Goal: Task Accomplishment & Management: Manage account settings

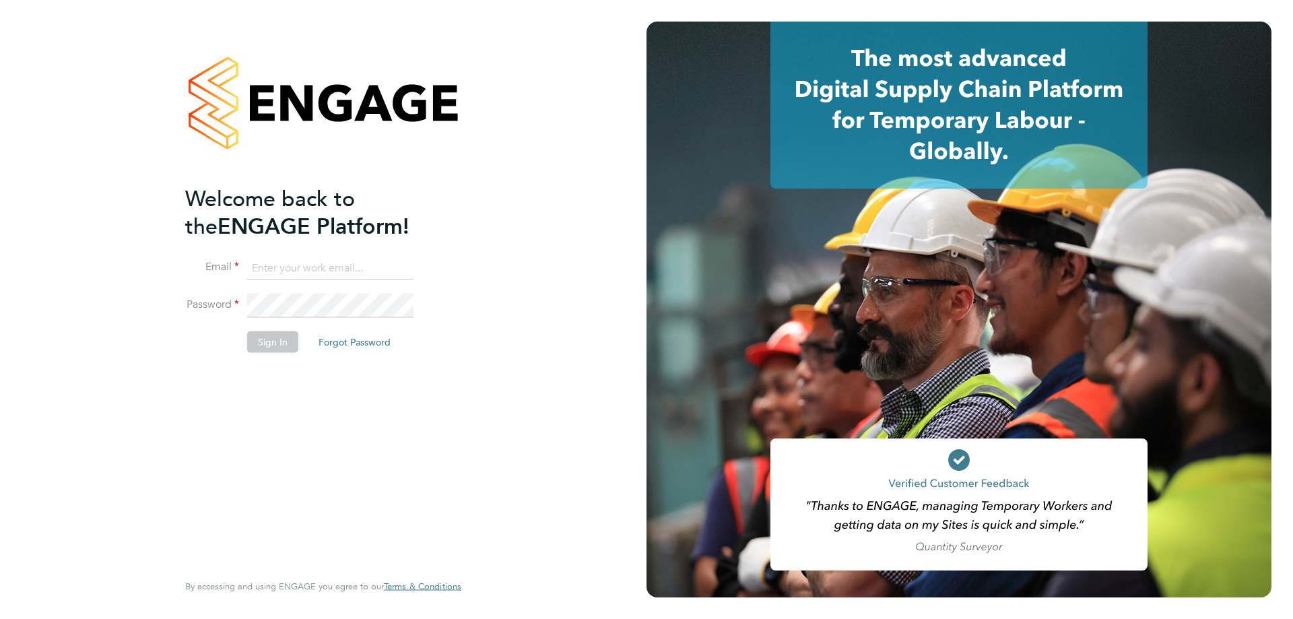
type input "danielle.nail@danielowen.co.uk"
click at [264, 341] on button "Sign In" at bounding box center [272, 342] width 51 height 22
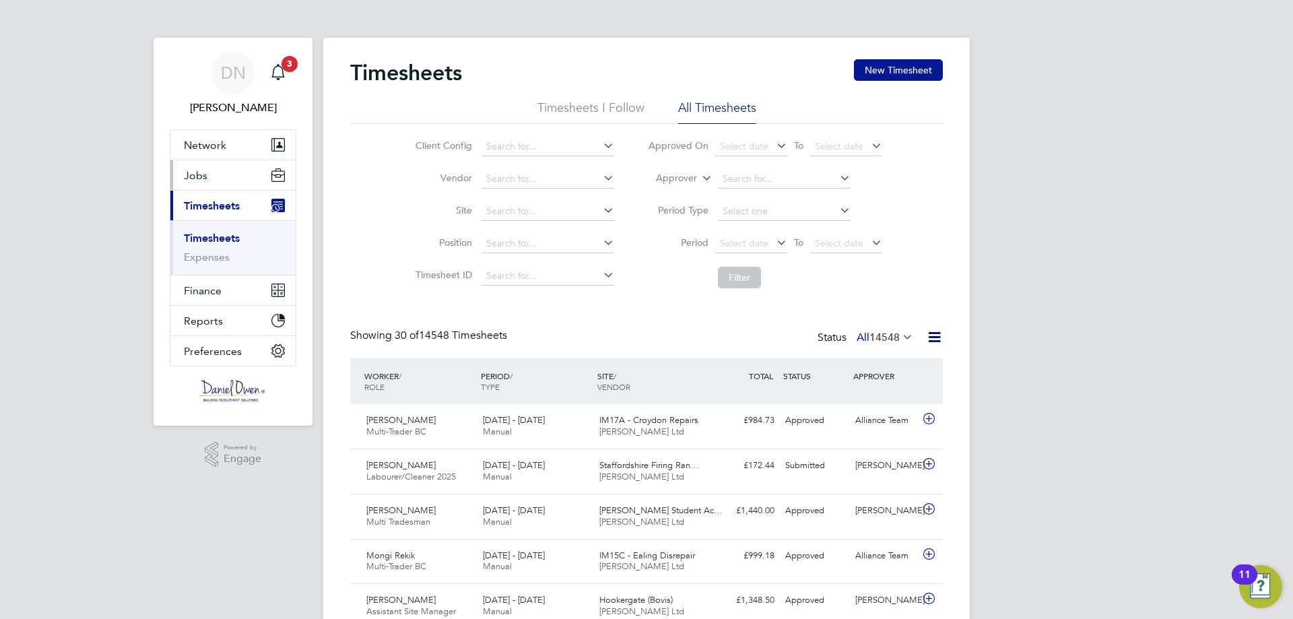
click at [214, 176] on button "Jobs" at bounding box center [232, 175] width 125 height 30
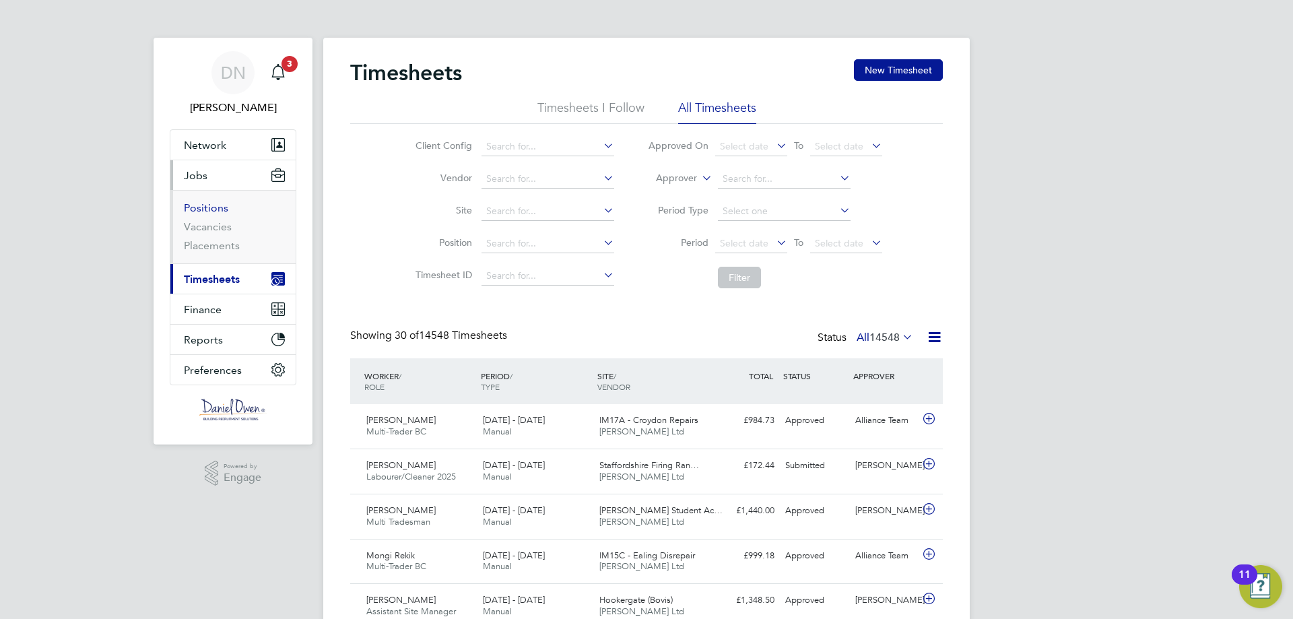
click at [209, 205] on link "Positions" at bounding box center [206, 207] width 44 height 13
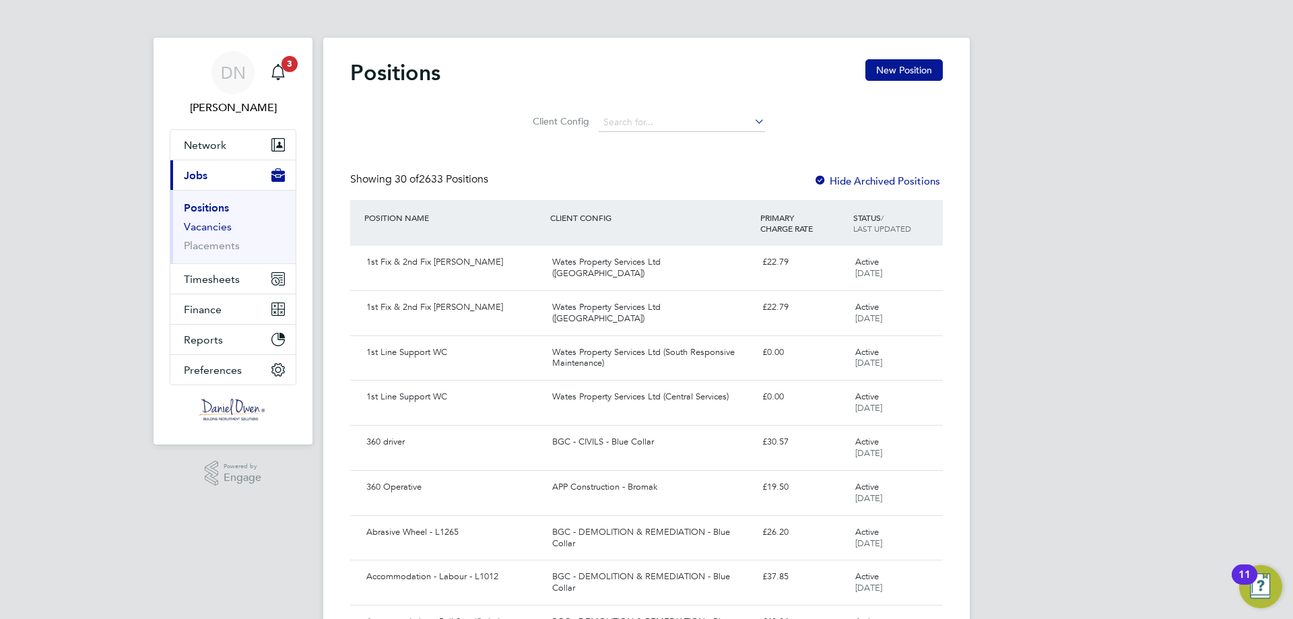
click at [213, 228] on link "Vacancies" at bounding box center [208, 226] width 48 height 13
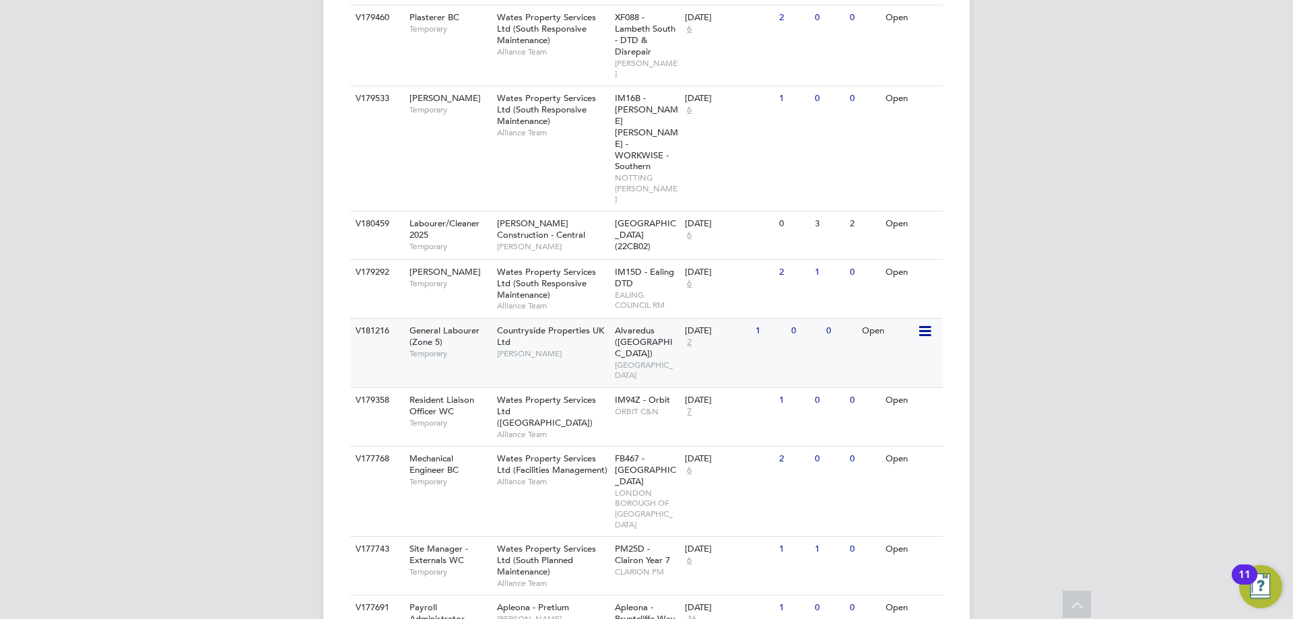
click at [397, 319] on div "V181216" at bounding box center [375, 331] width 47 height 25
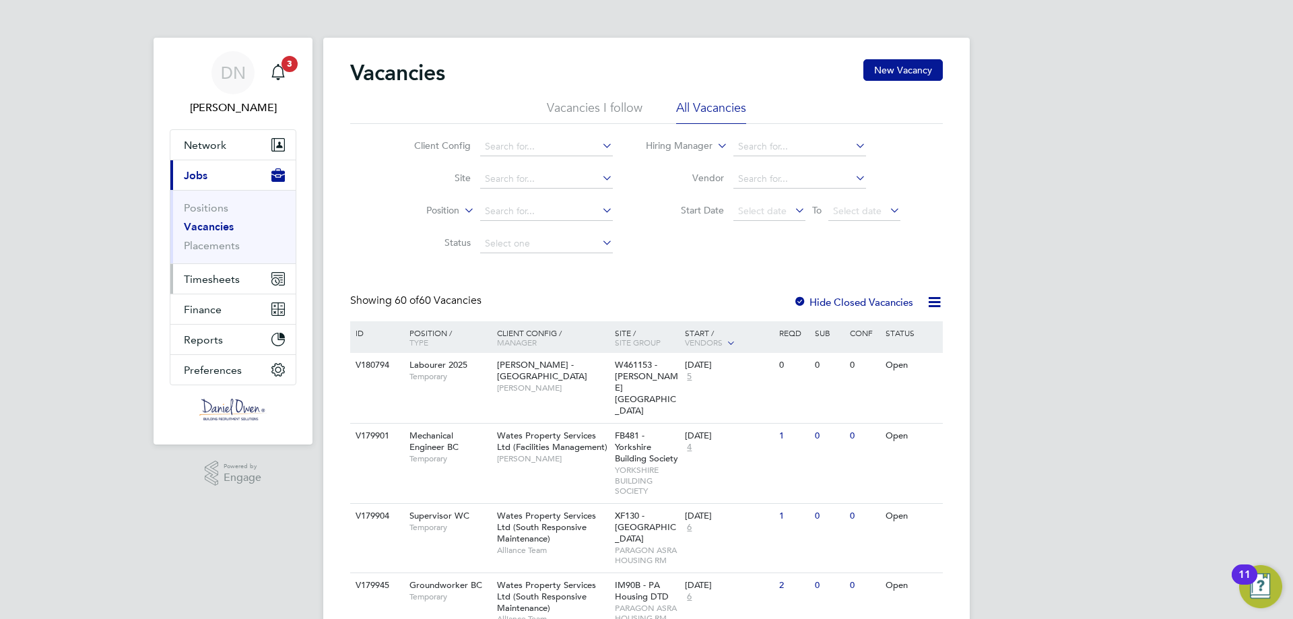
click at [220, 271] on button "Timesheets" at bounding box center [232, 279] width 125 height 30
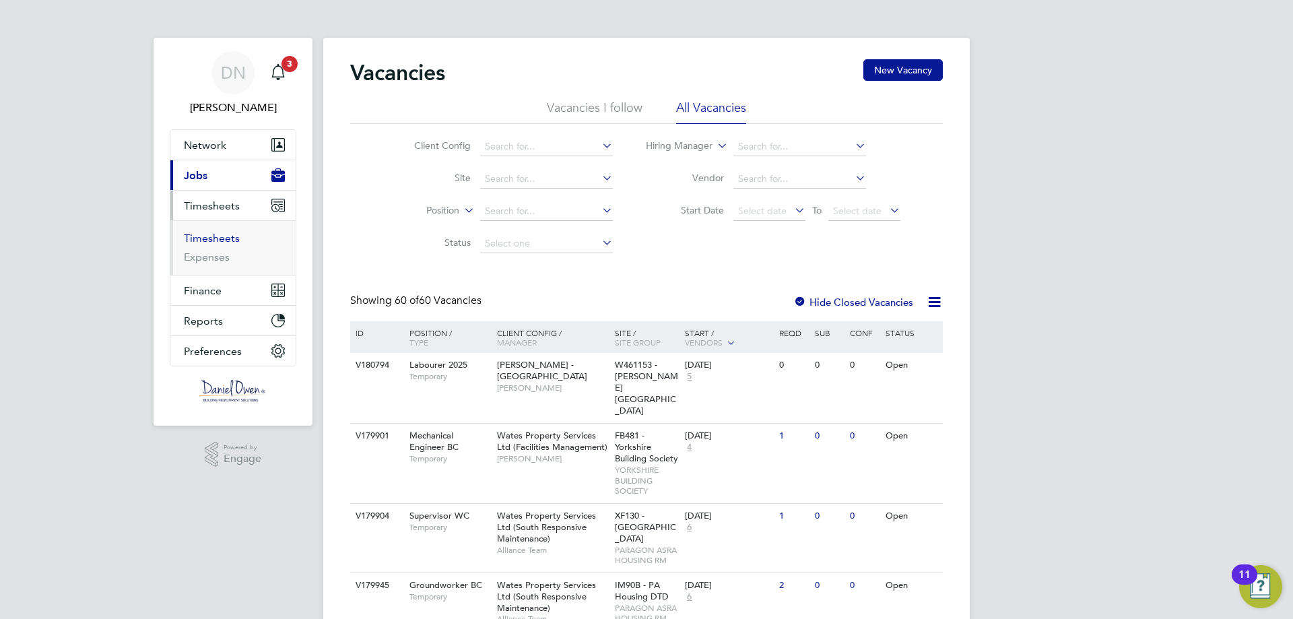
click at [223, 239] on link "Timesheets" at bounding box center [212, 238] width 56 height 13
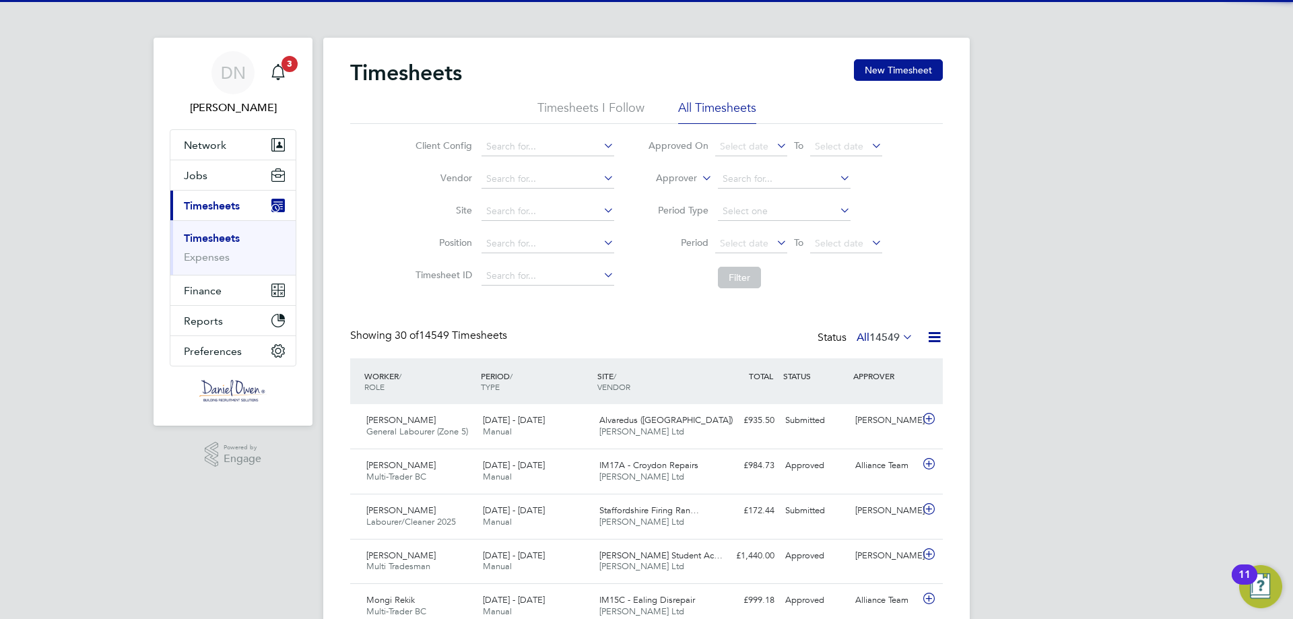
scroll to position [34, 117]
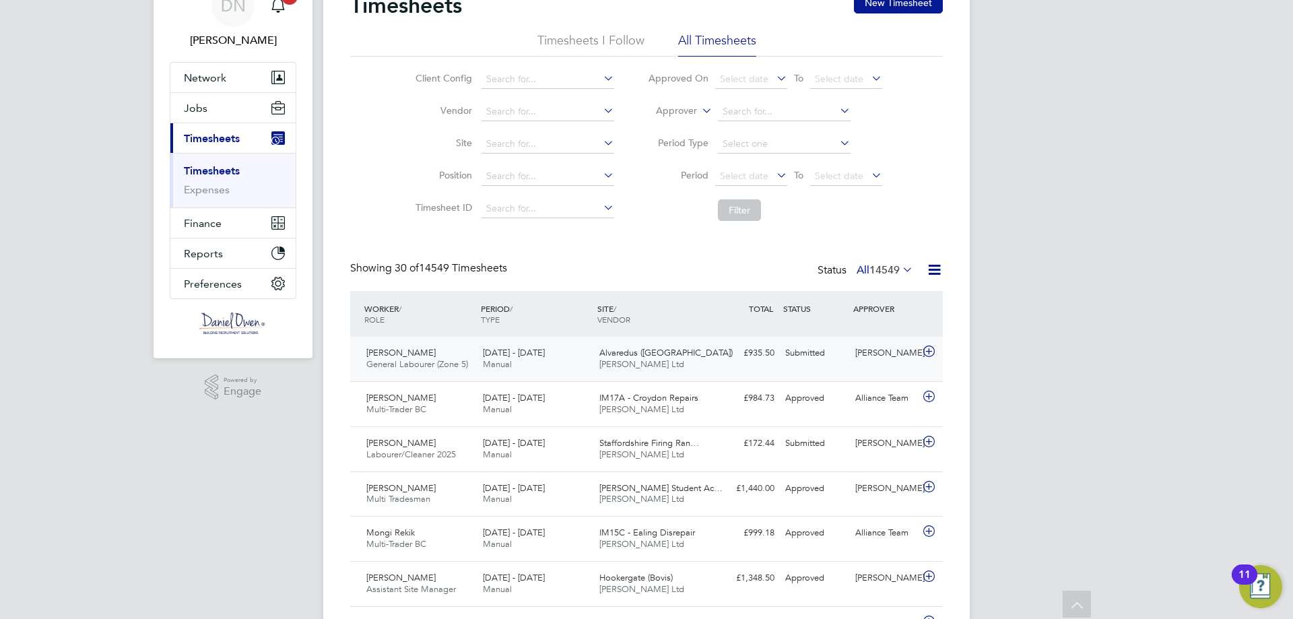
click at [463, 372] on div "Andrew Simpson General Labourer (Zone 5) 8 - 14 Sep 2025" at bounding box center [419, 359] width 116 height 34
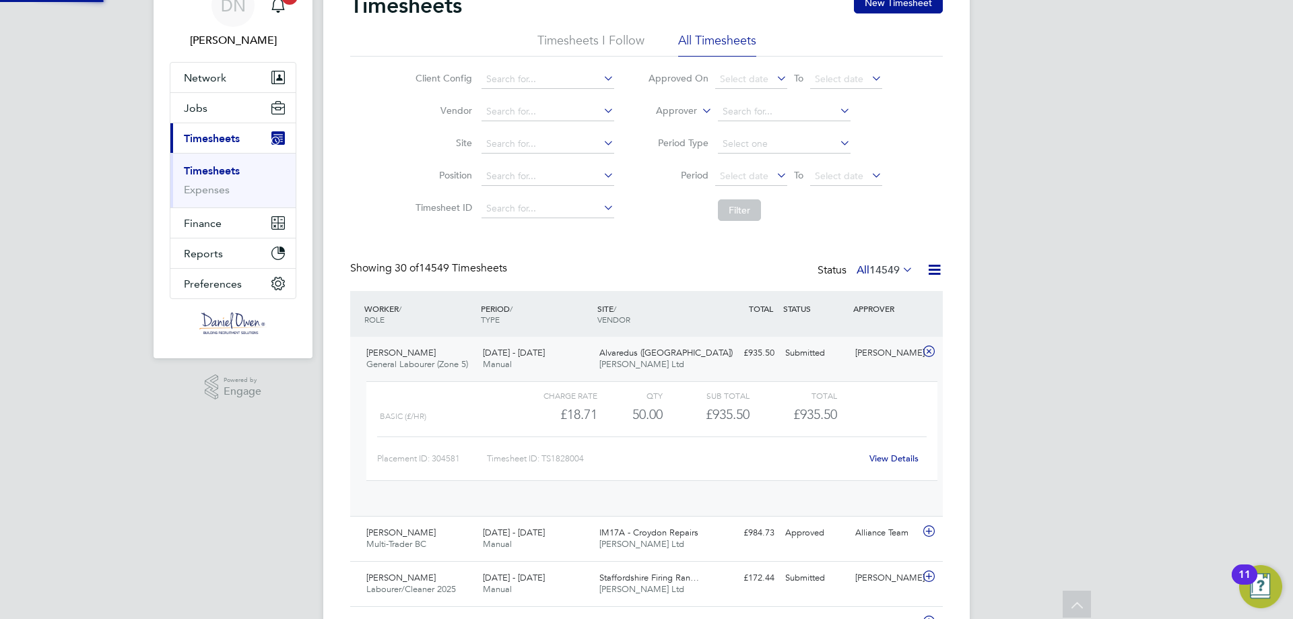
scroll to position [23, 131]
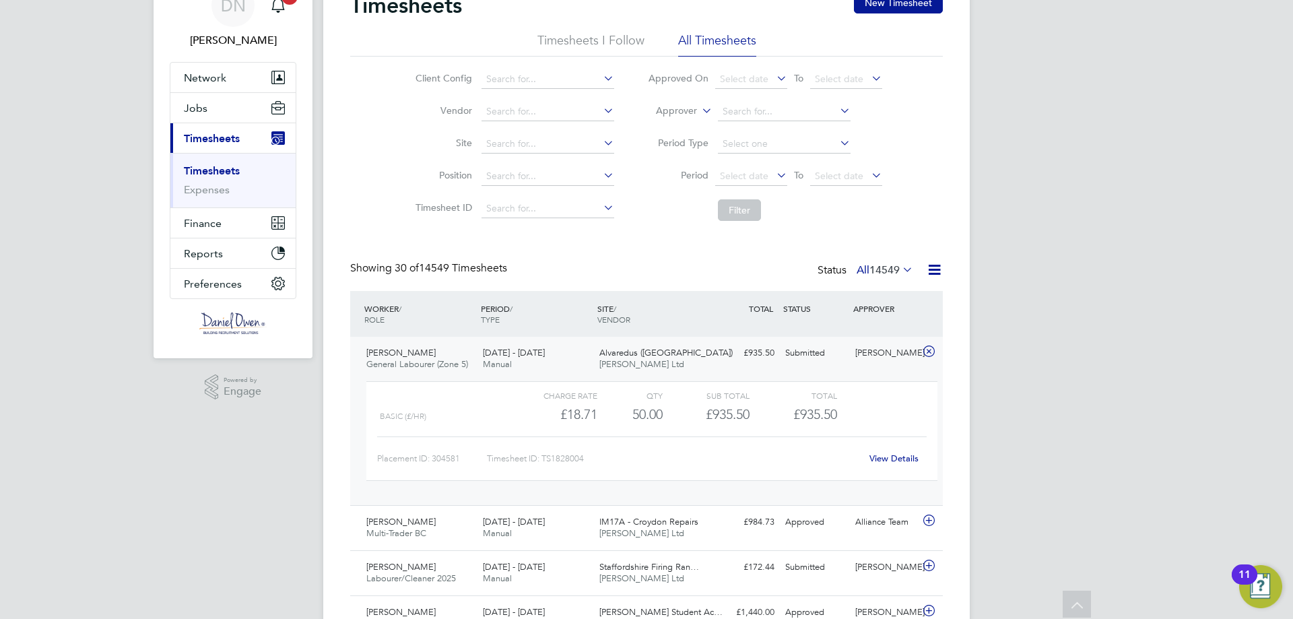
click at [888, 454] on link "View Details" at bounding box center [893, 458] width 49 height 11
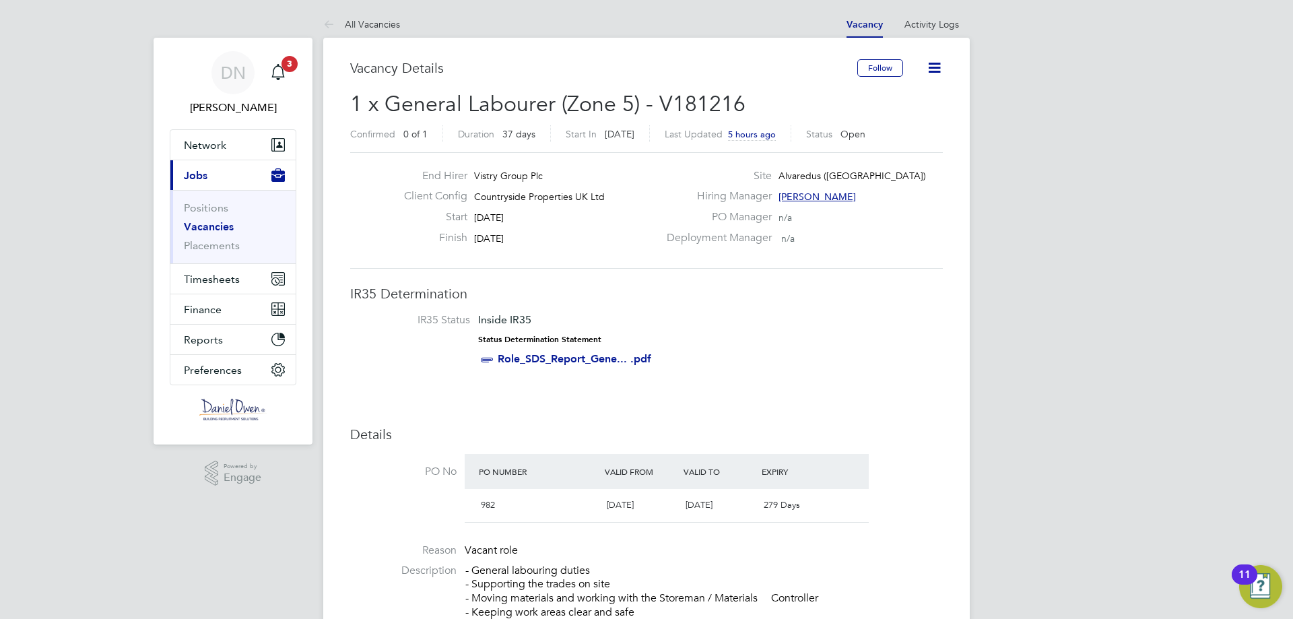
click at [927, 66] on icon at bounding box center [934, 67] width 17 height 17
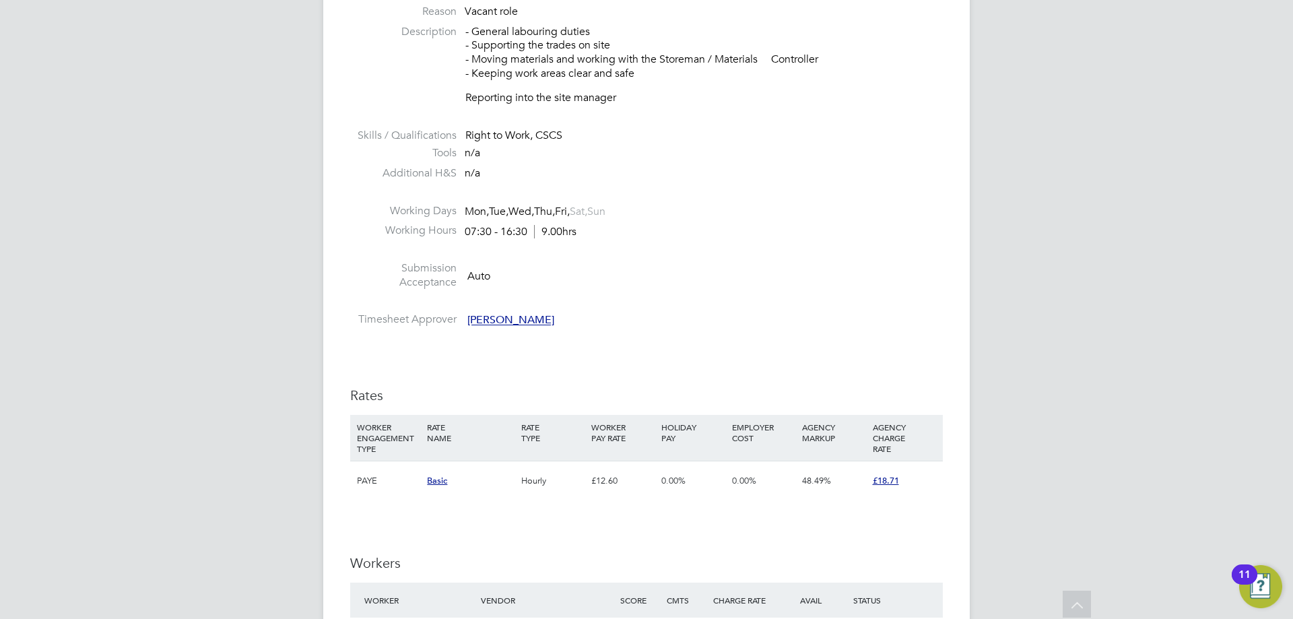
scroll to position [673, 0]
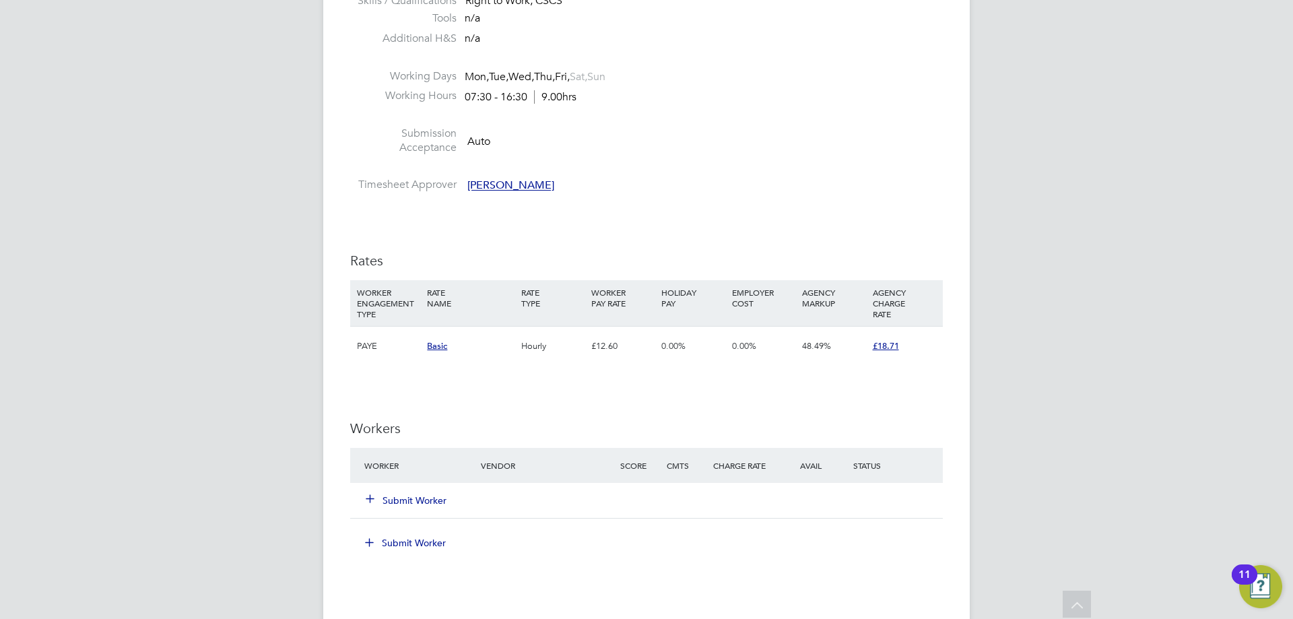
click at [430, 495] on button "Submit Worker" at bounding box center [406, 500] width 81 height 13
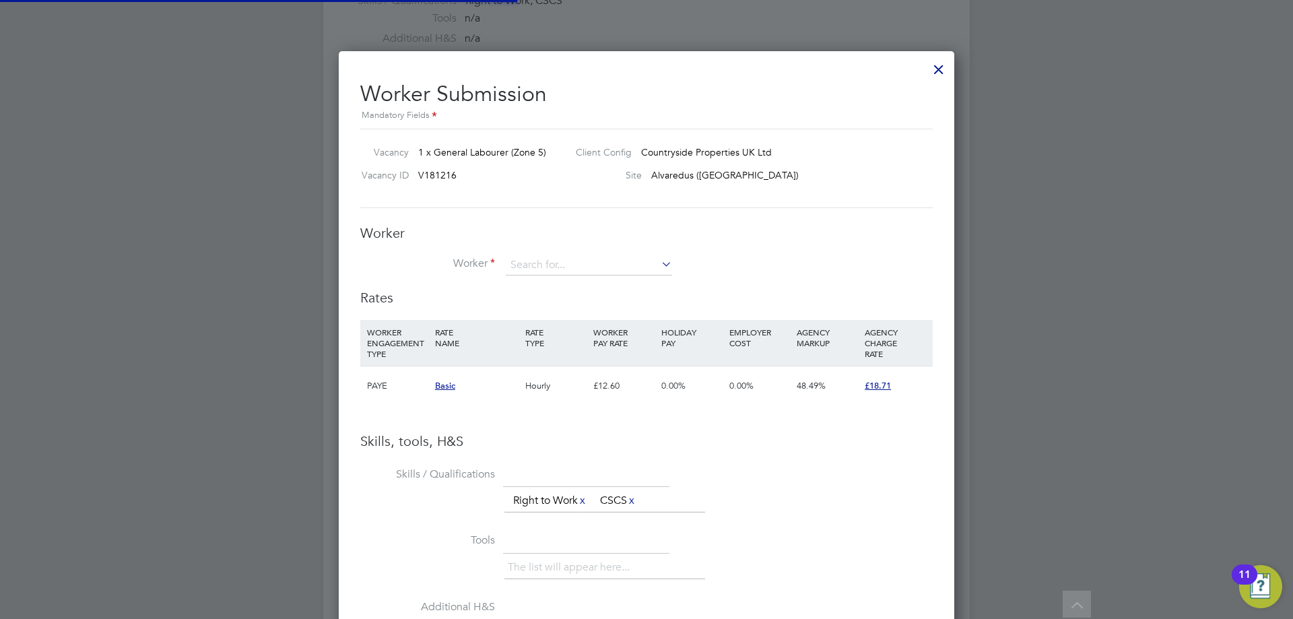
scroll to position [867, 616]
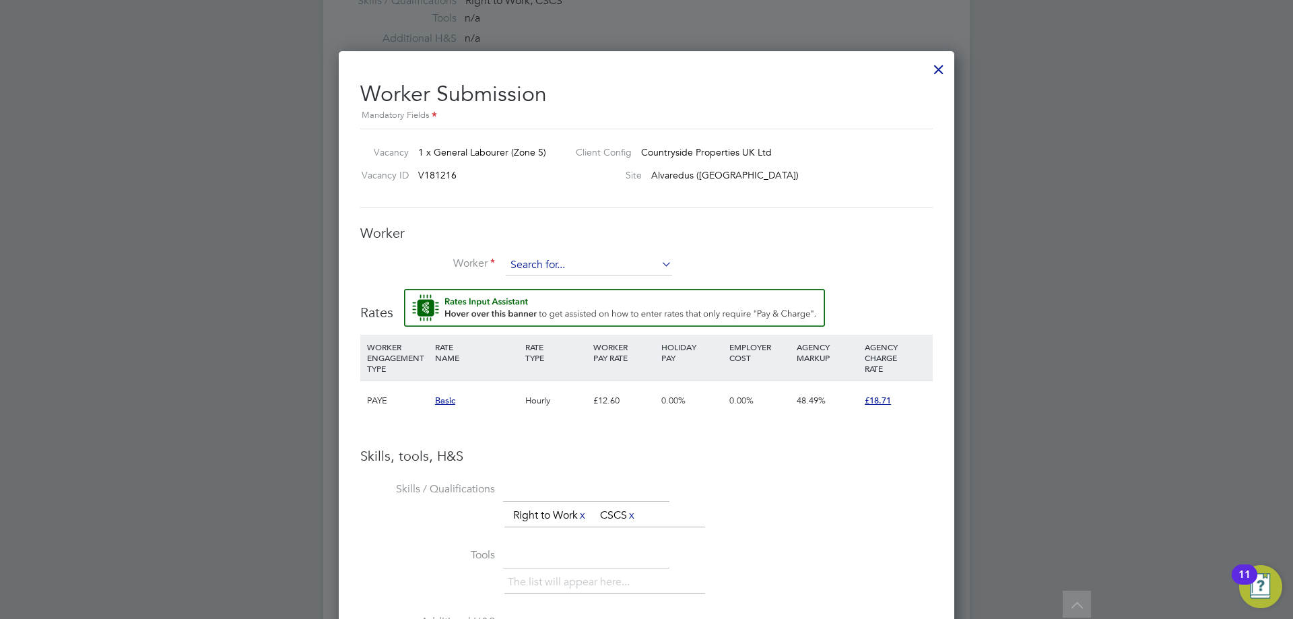
drag, startPoint x: 517, startPoint y: 257, endPoint x: 524, endPoint y: 261, distance: 7.9
click at [524, 261] on input at bounding box center [589, 265] width 166 height 20
type input "[PERSON_NAME]"
click at [574, 279] on div "All Vacancies Vacancy Activity Logs Vacancy Activity Logs All Vacancies Vacancy…" at bounding box center [646, 245] width 646 height 1817
click at [583, 268] on input at bounding box center [589, 265] width 166 height 20
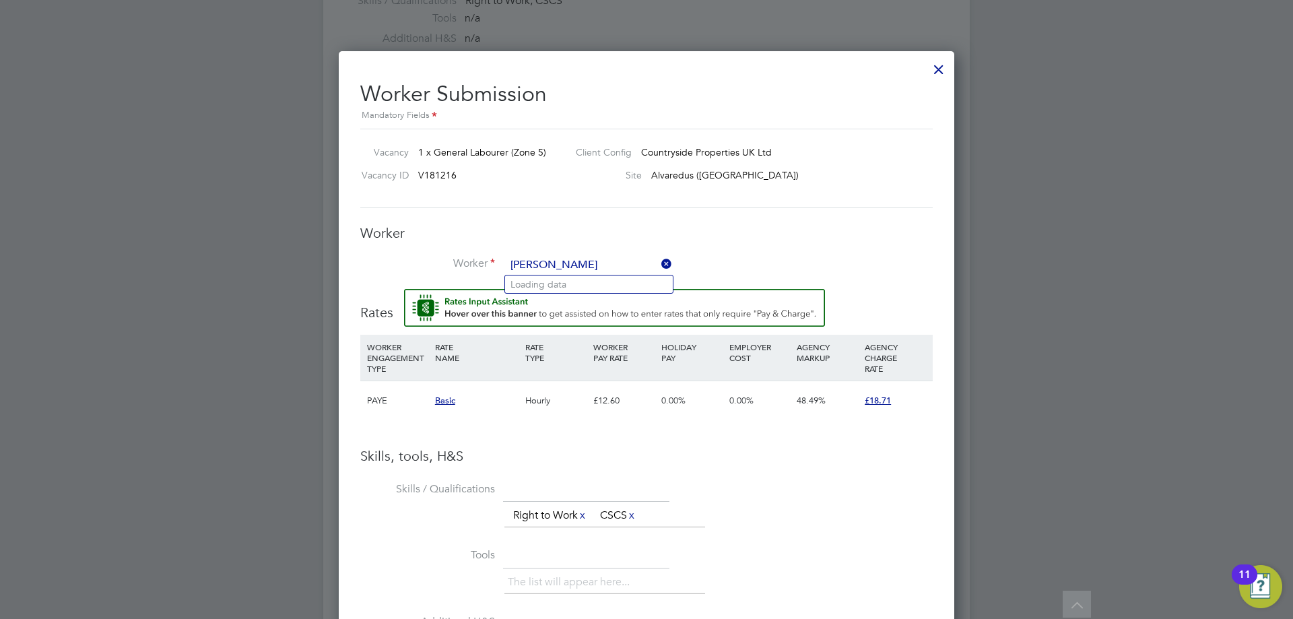
type input "ANDREW S"
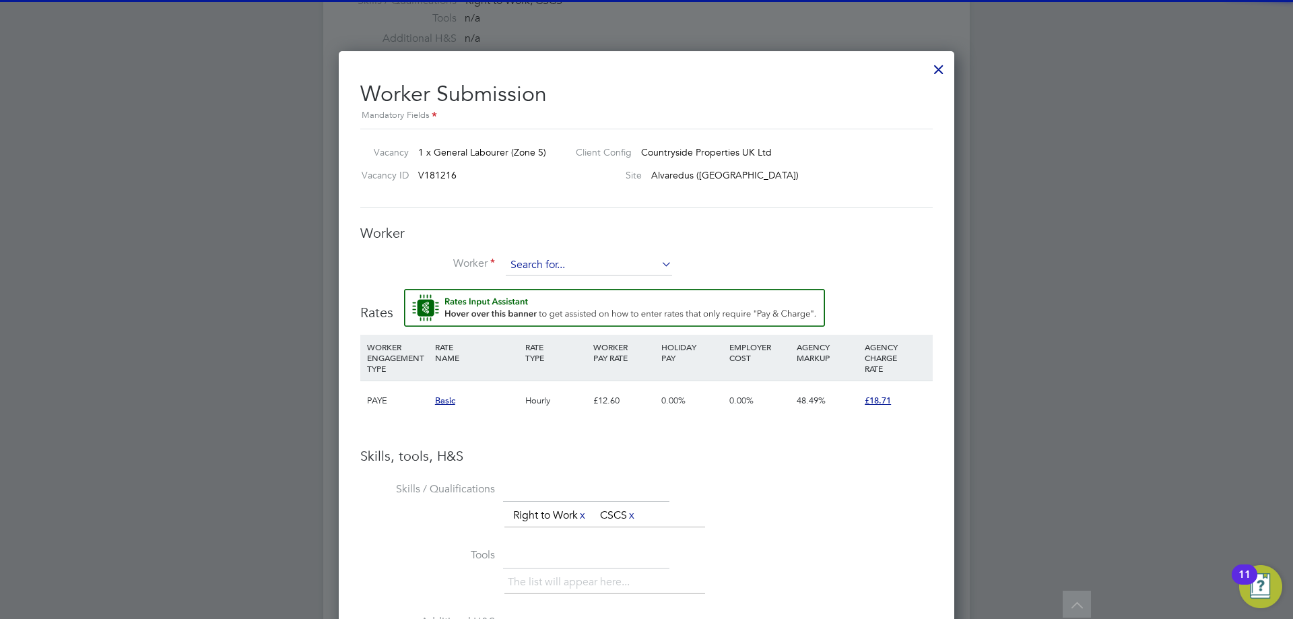
click at [583, 267] on input at bounding box center [589, 265] width 166 height 20
type input "ANDREW SIMPSON"
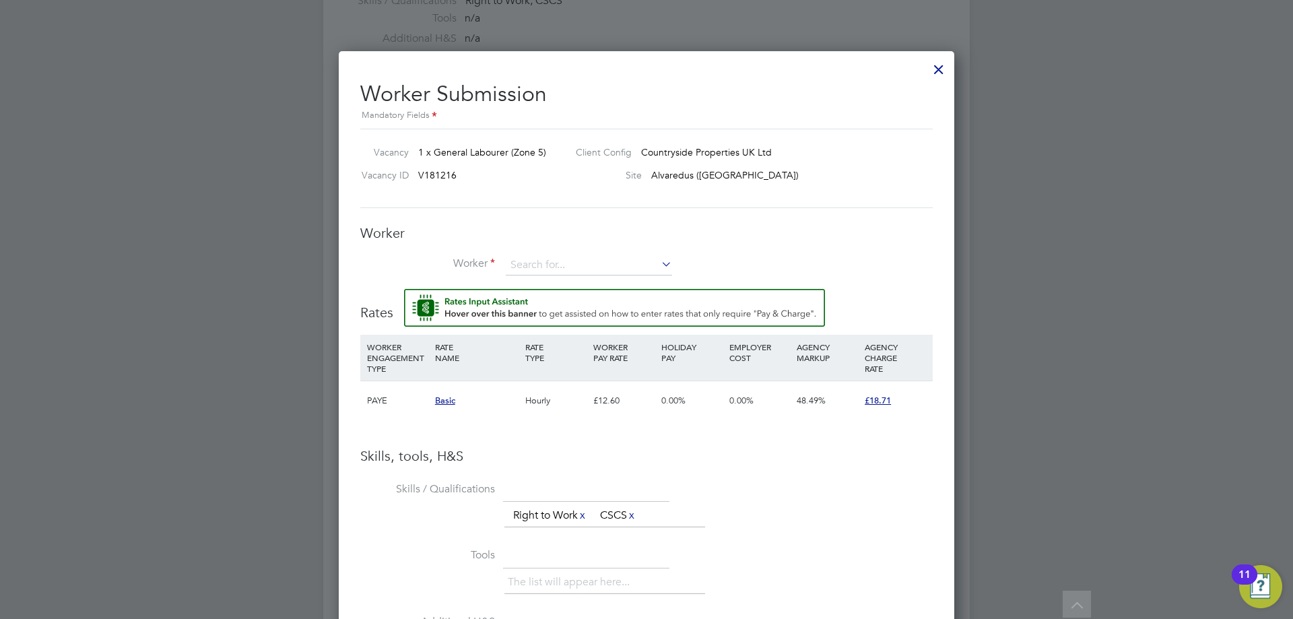
click at [583, 283] on div "All Vacancies Vacancy Activity Logs Vacancy Activity Logs All Vacancies Vacancy…" at bounding box center [646, 245] width 646 height 1817
click at [570, 267] on input at bounding box center [589, 265] width 166 height 20
click at [594, 282] on li "Andrew Simpson (1244854)" at bounding box center [611, 284] width 213 height 18
type input "Andrew Simpson (1244854)"
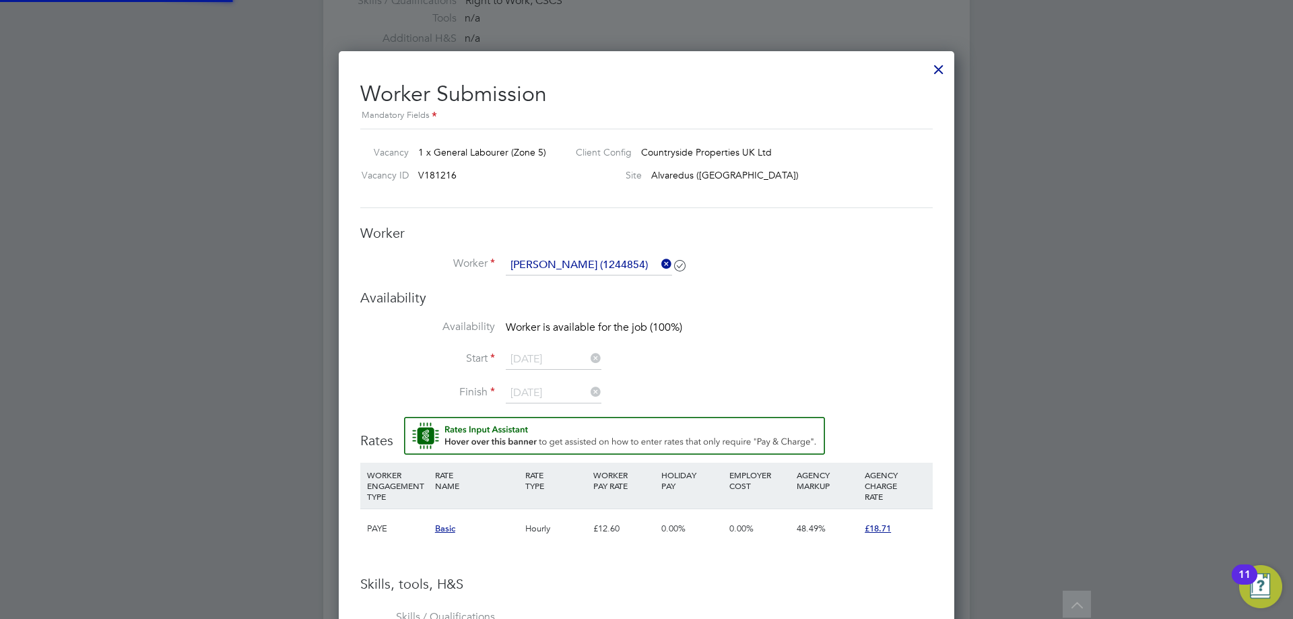
scroll to position [1150, 616]
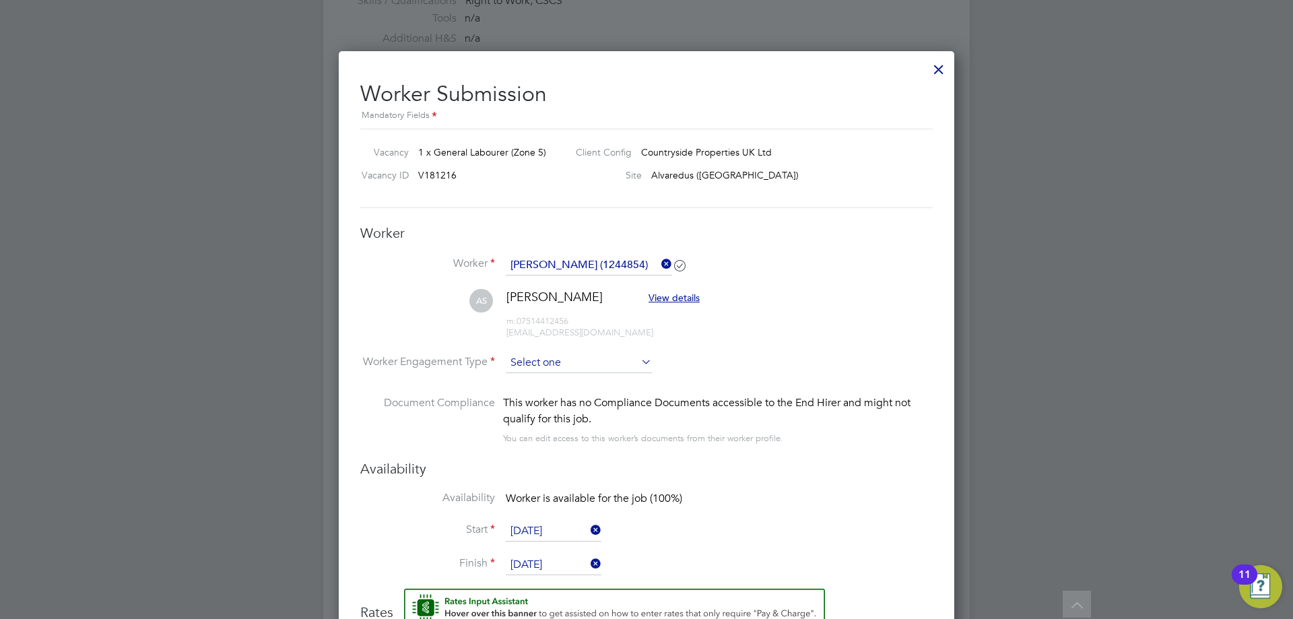
click at [616, 368] on input at bounding box center [579, 363] width 146 height 20
click at [597, 400] on li "PAYE" at bounding box center [578, 400] width 147 height 18
type input "PAYE"
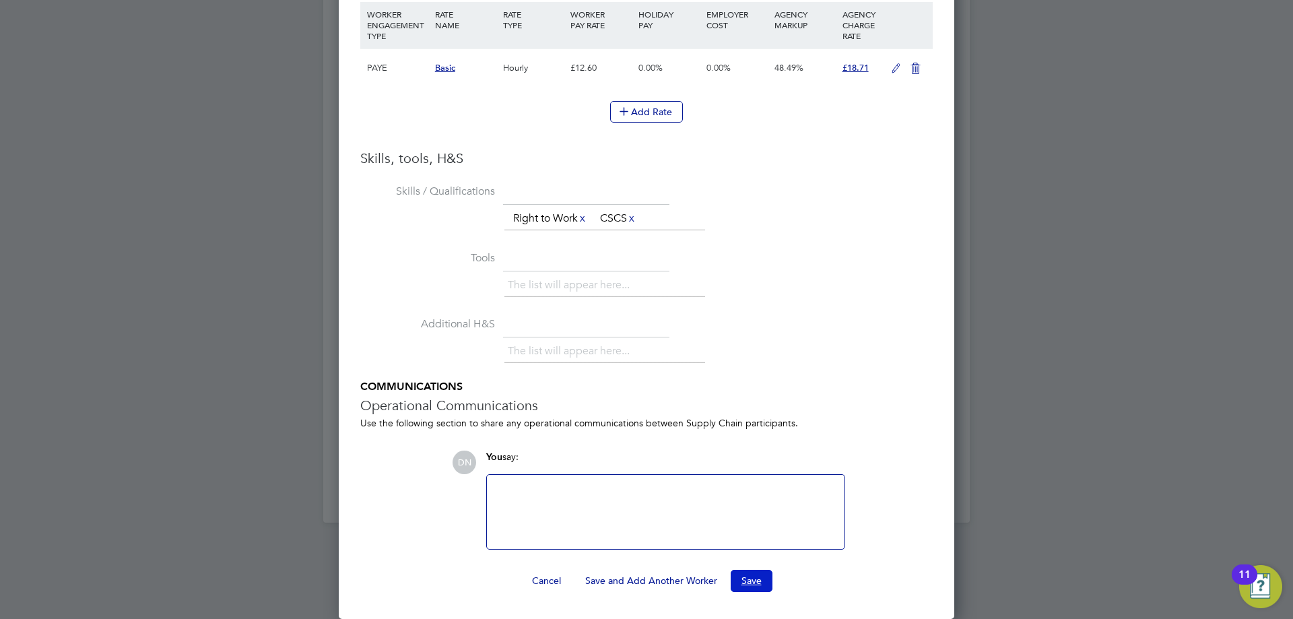
click at [754, 576] on button "Save" at bounding box center [752, 581] width 42 height 22
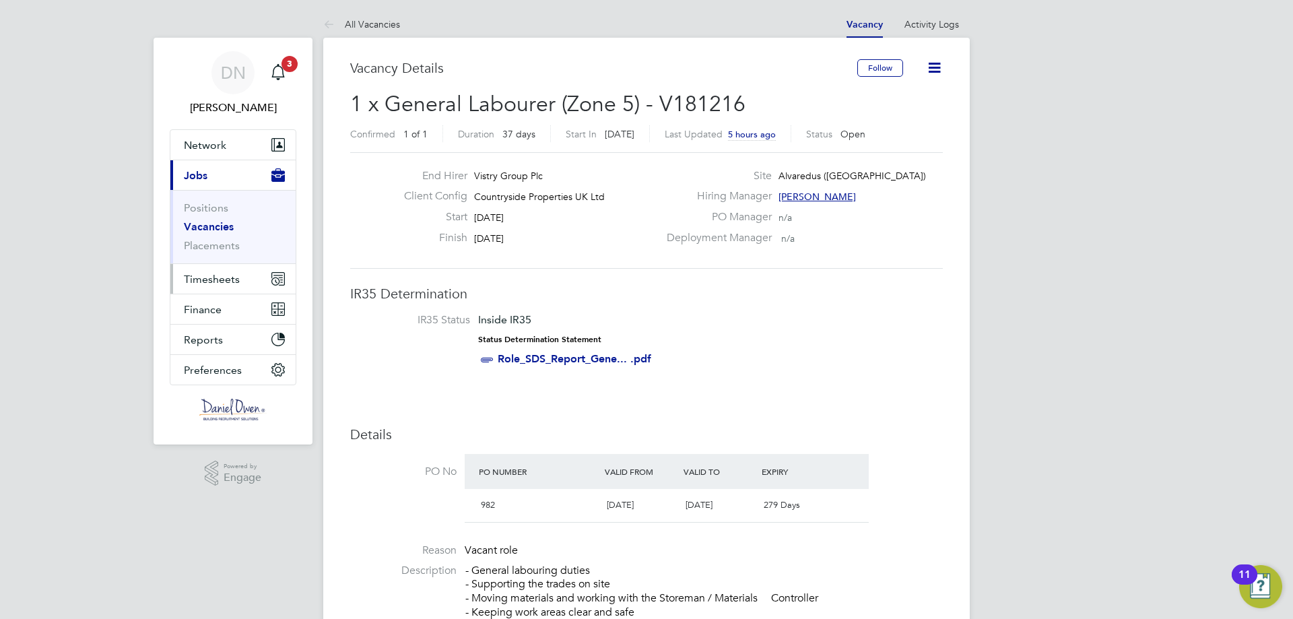
click at [210, 275] on span "Timesheets" at bounding box center [212, 279] width 56 height 13
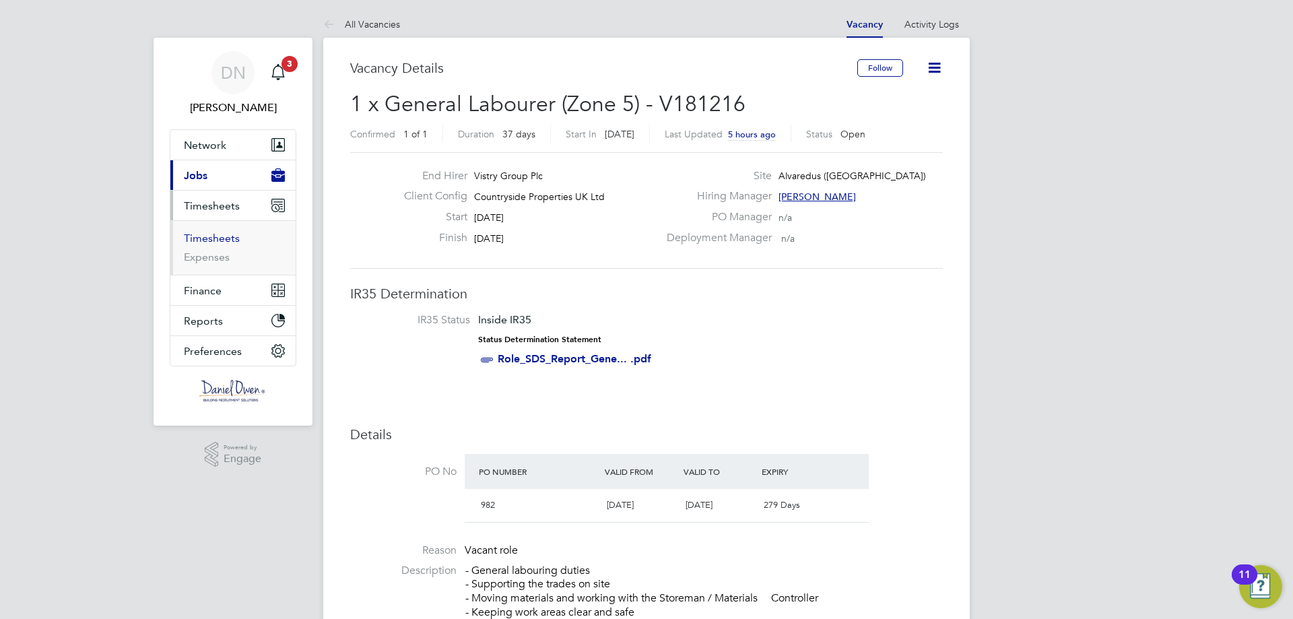
click at [215, 237] on link "Timesheets" at bounding box center [212, 238] width 56 height 13
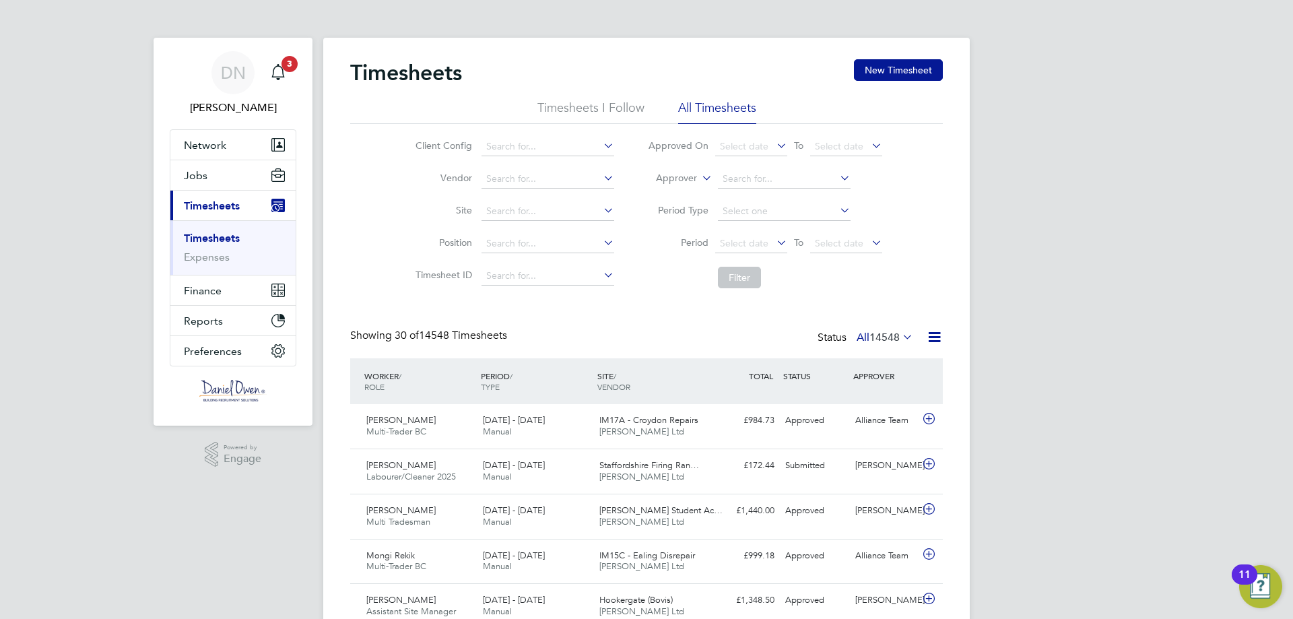
click at [841, 71] on div "Timesheets New Timesheet" at bounding box center [646, 79] width 593 height 40
click at [864, 67] on button "New Timesheet" at bounding box center [898, 70] width 89 height 22
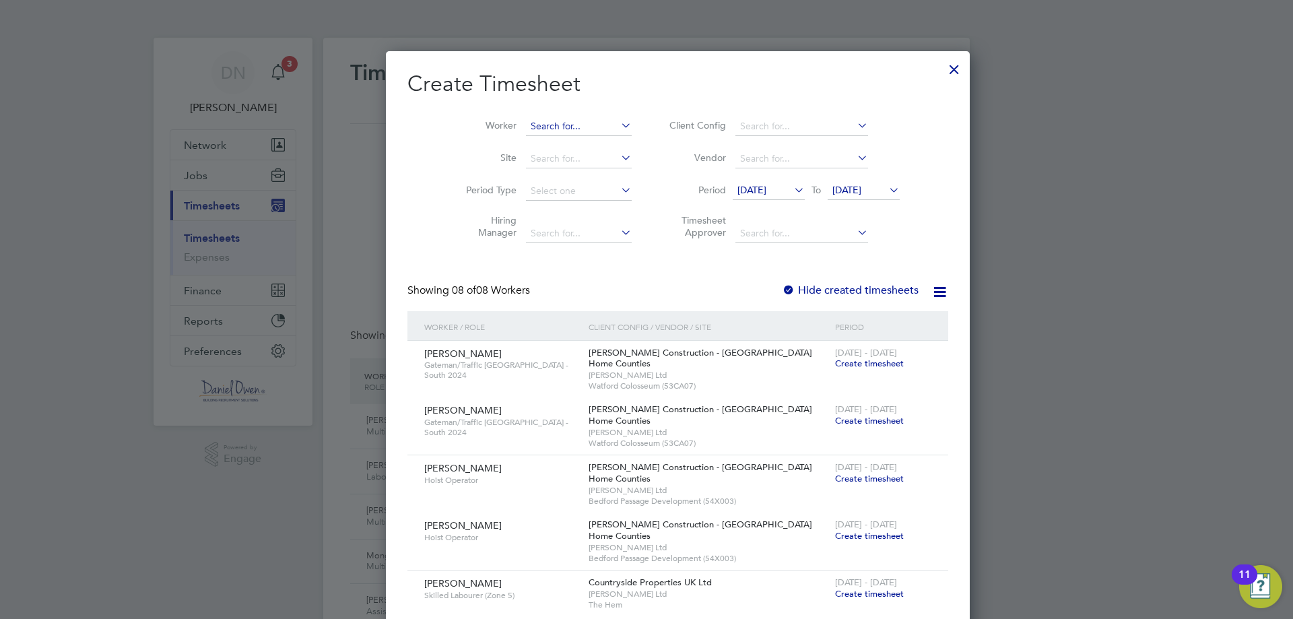
click at [526, 118] on input at bounding box center [579, 126] width 106 height 19
click at [942, 67] on div at bounding box center [954, 66] width 24 height 24
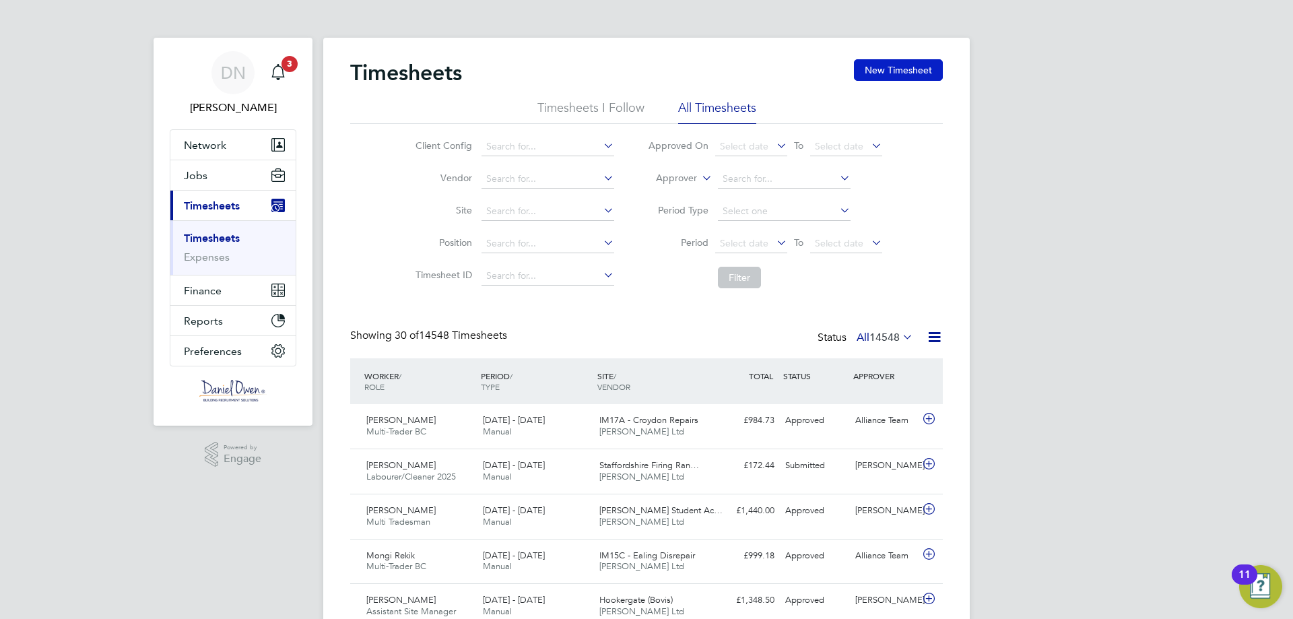
click at [914, 71] on button "New Timesheet" at bounding box center [898, 70] width 89 height 22
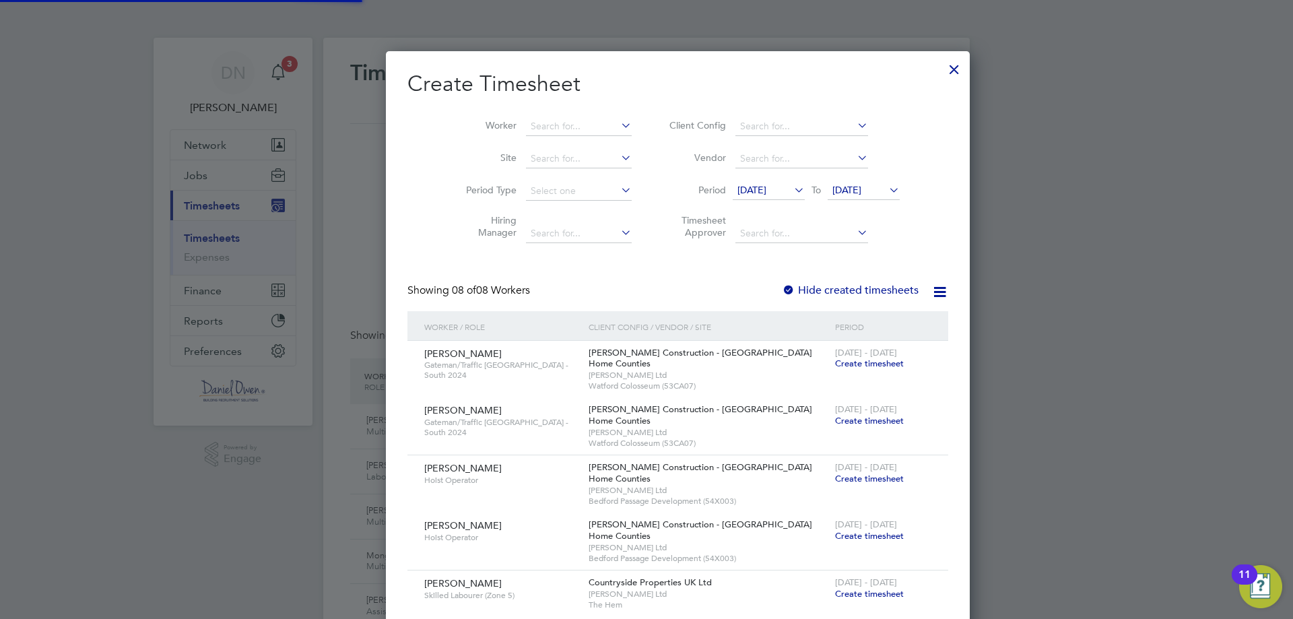
drag, startPoint x: 914, startPoint y: 71, endPoint x: 863, endPoint y: 74, distance: 51.3
click at [872, 66] on div "Create Timesheet Worker Site Period Type Hiring Manager Client Config Vendor Pe…" at bounding box center [678, 538] width 584 height 974
click at [498, 114] on li "Worker" at bounding box center [543, 126] width 209 height 32
click at [531, 108] on div "Worker Site Period Type Hiring Manager Client Config Vendor Period 10 Sep 2025 …" at bounding box center [677, 177] width 541 height 146
click at [527, 115] on li "Worker" at bounding box center [543, 126] width 209 height 32
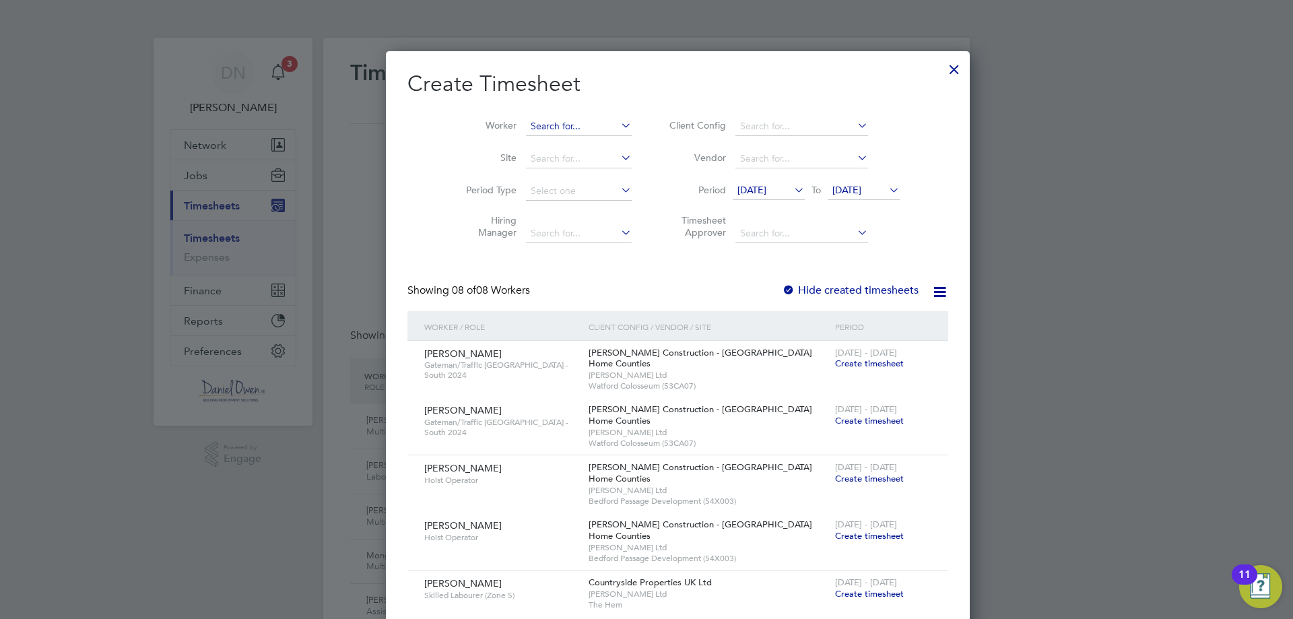
click at [534, 126] on input at bounding box center [579, 126] width 106 height 19
click at [529, 145] on b "[PERSON_NAME]" at bounding box center [538, 144] width 78 height 11
type input "[PERSON_NAME]"
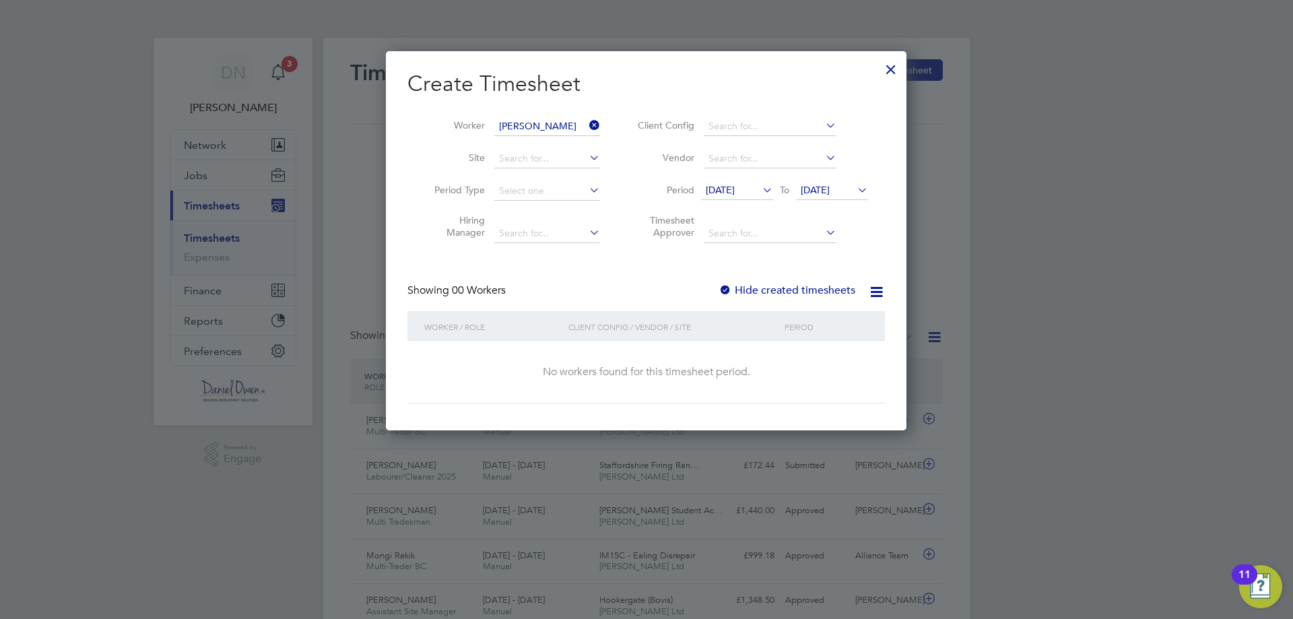
click at [735, 184] on span "[DATE]" at bounding box center [720, 190] width 29 height 12
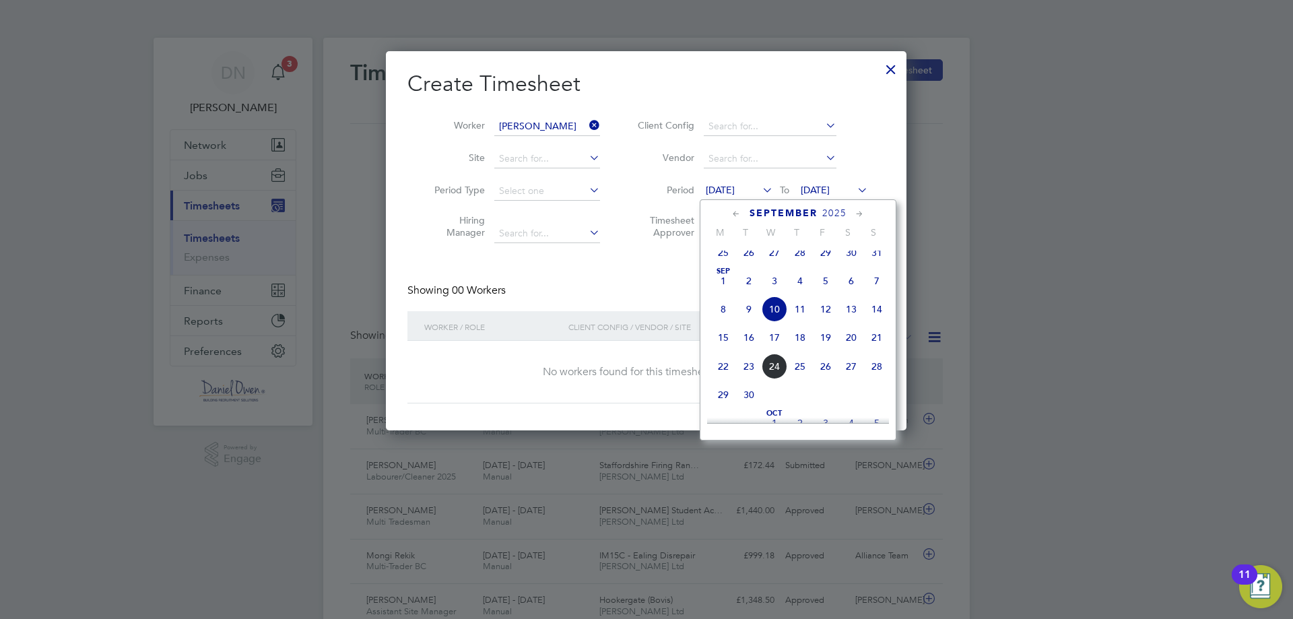
click at [723, 294] on span "[DATE]" at bounding box center [723, 281] width 26 height 26
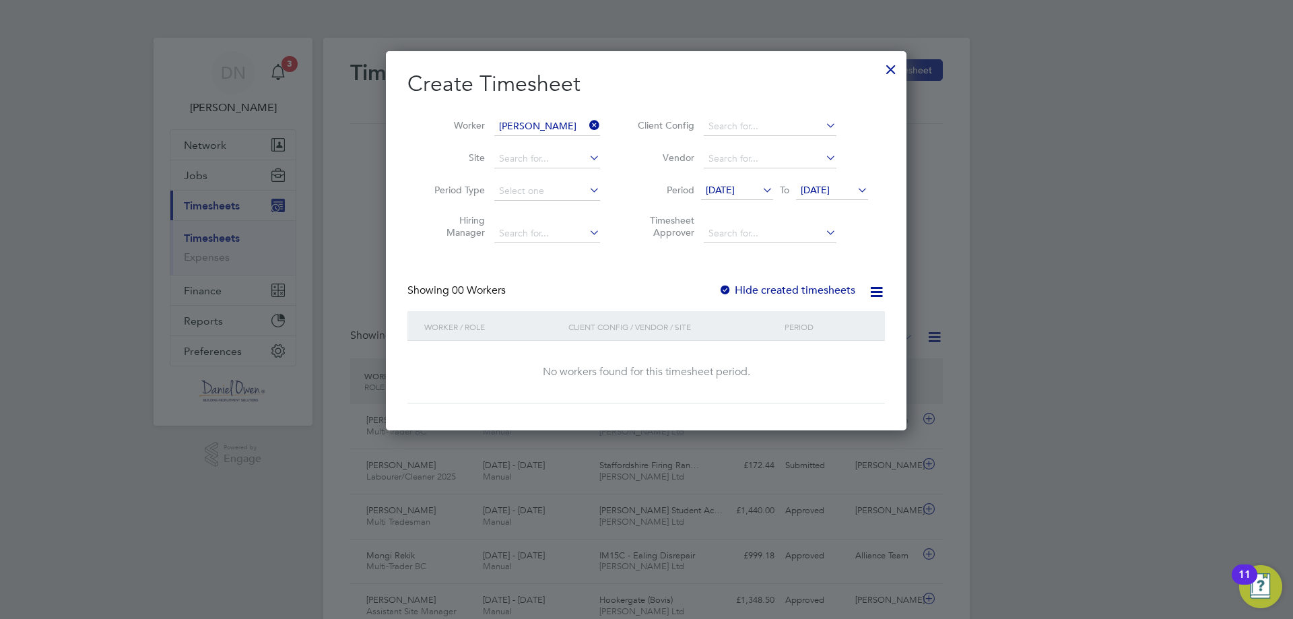
click at [792, 293] on label "Hide created timesheets" at bounding box center [787, 289] width 137 height 13
click at [882, 75] on div at bounding box center [891, 66] width 24 height 24
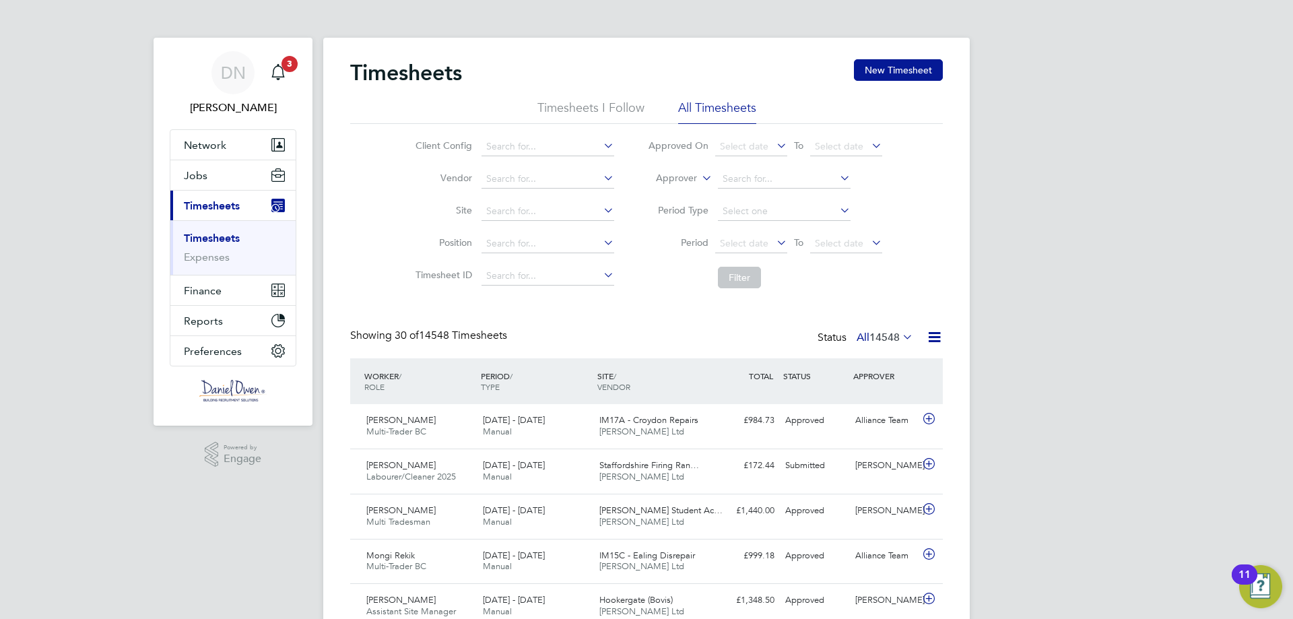
click at [904, 69] on button "New Timesheet" at bounding box center [898, 70] width 89 height 22
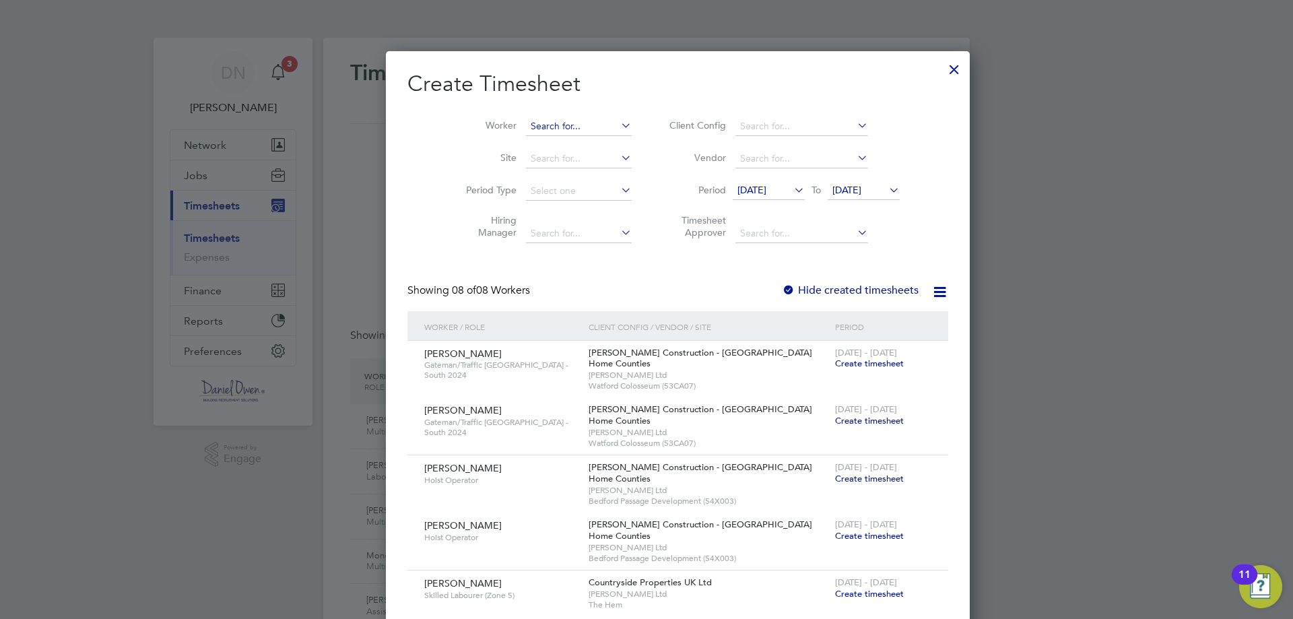
click at [526, 133] on input at bounding box center [579, 126] width 106 height 19
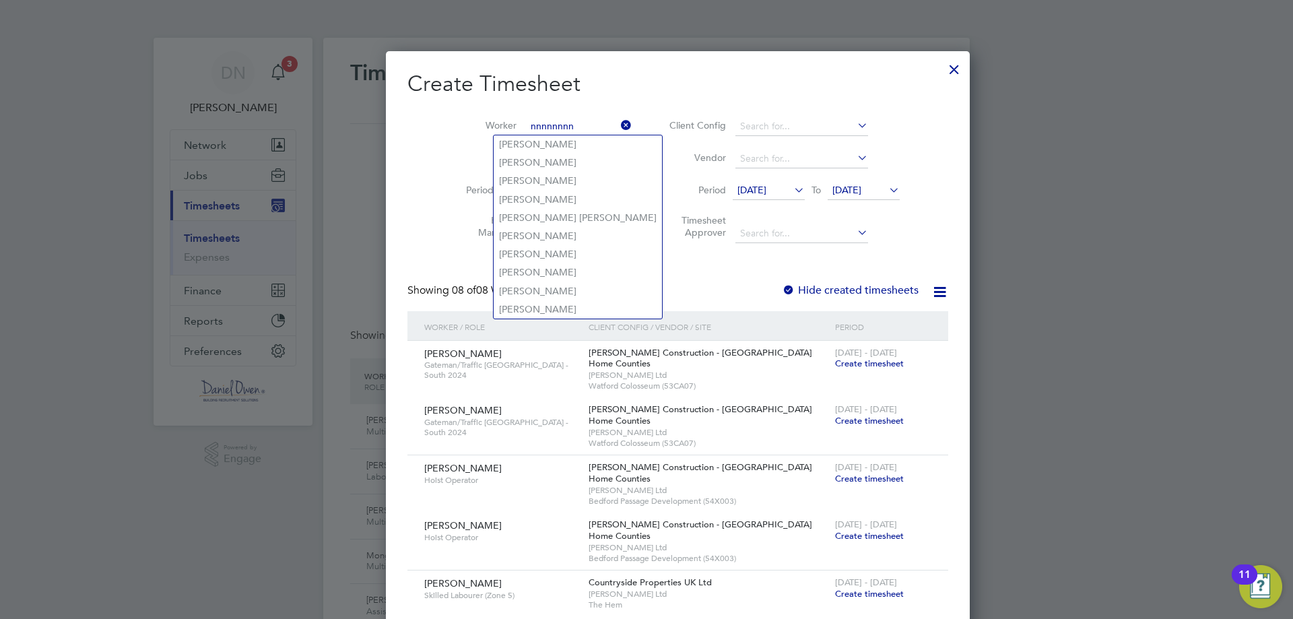
click at [526, 131] on input "nnnnnnnn" at bounding box center [579, 126] width 106 height 19
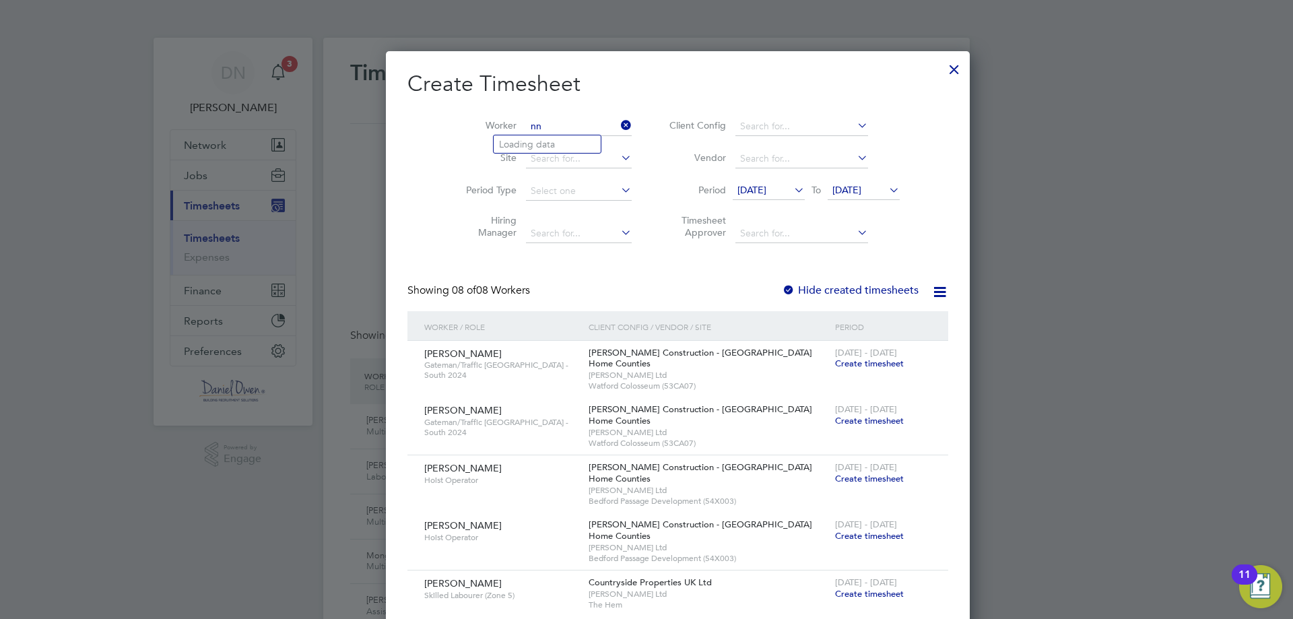
click at [527, 129] on input "nn" at bounding box center [579, 126] width 106 height 19
type input "n"
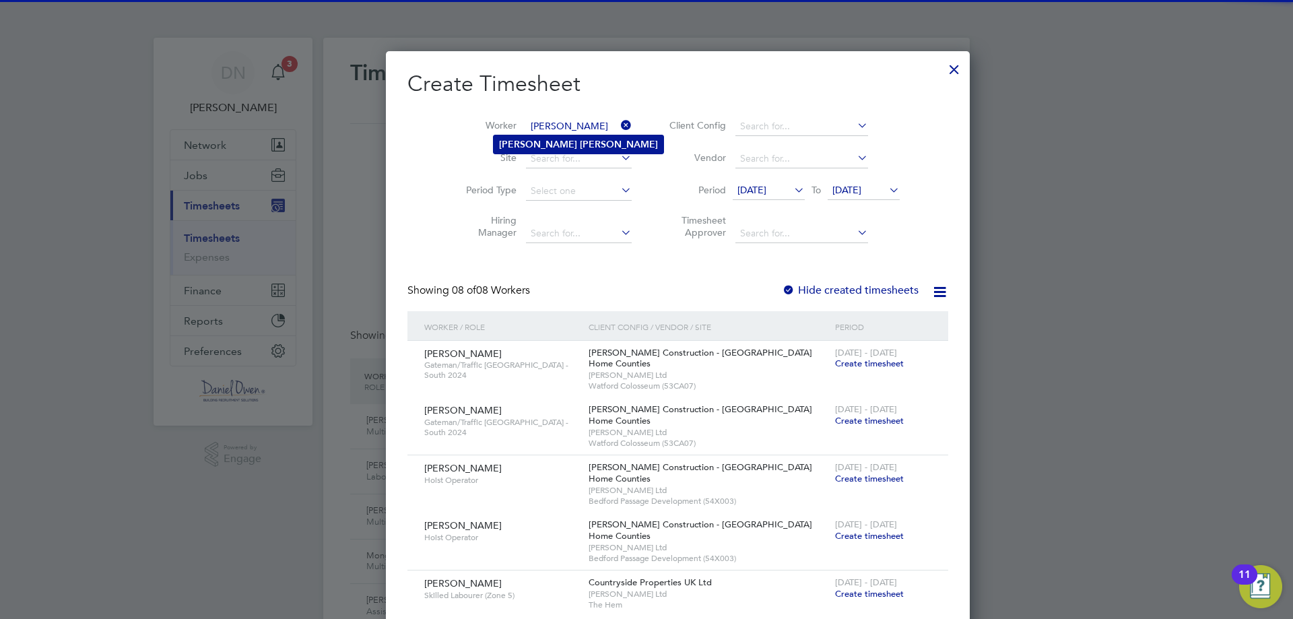
click at [580, 139] on b "Simpson" at bounding box center [619, 144] width 78 height 11
type input "[PERSON_NAME]"
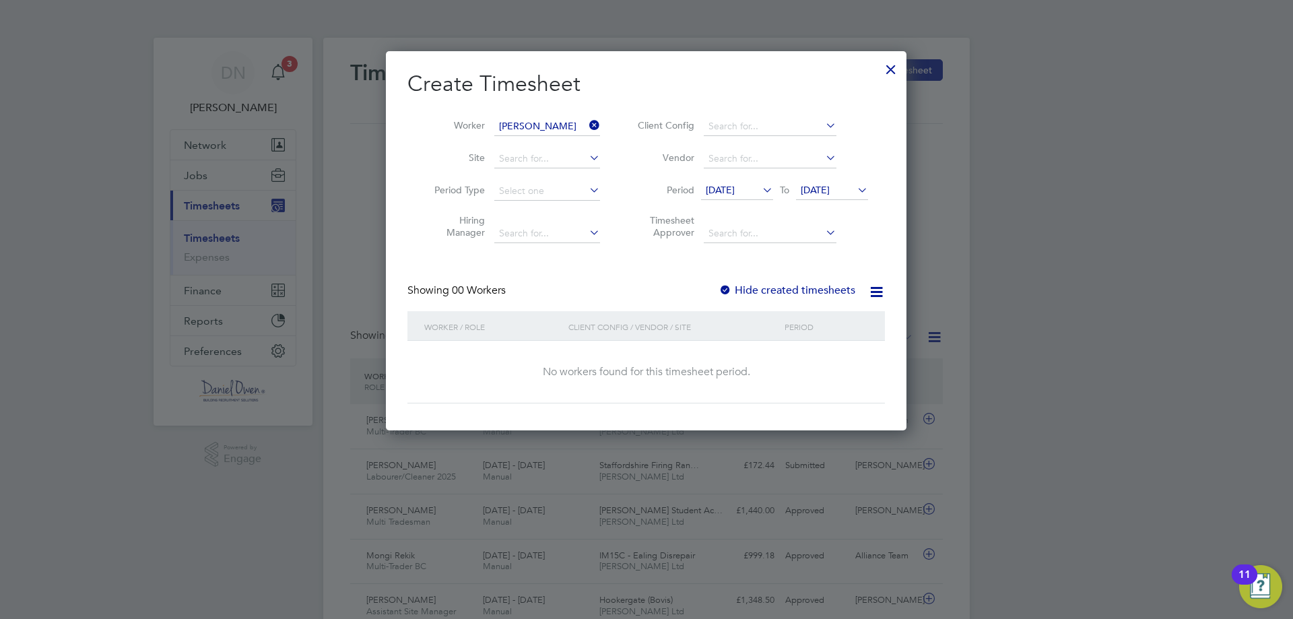
click at [755, 199] on span "[DATE]" at bounding box center [737, 191] width 72 height 18
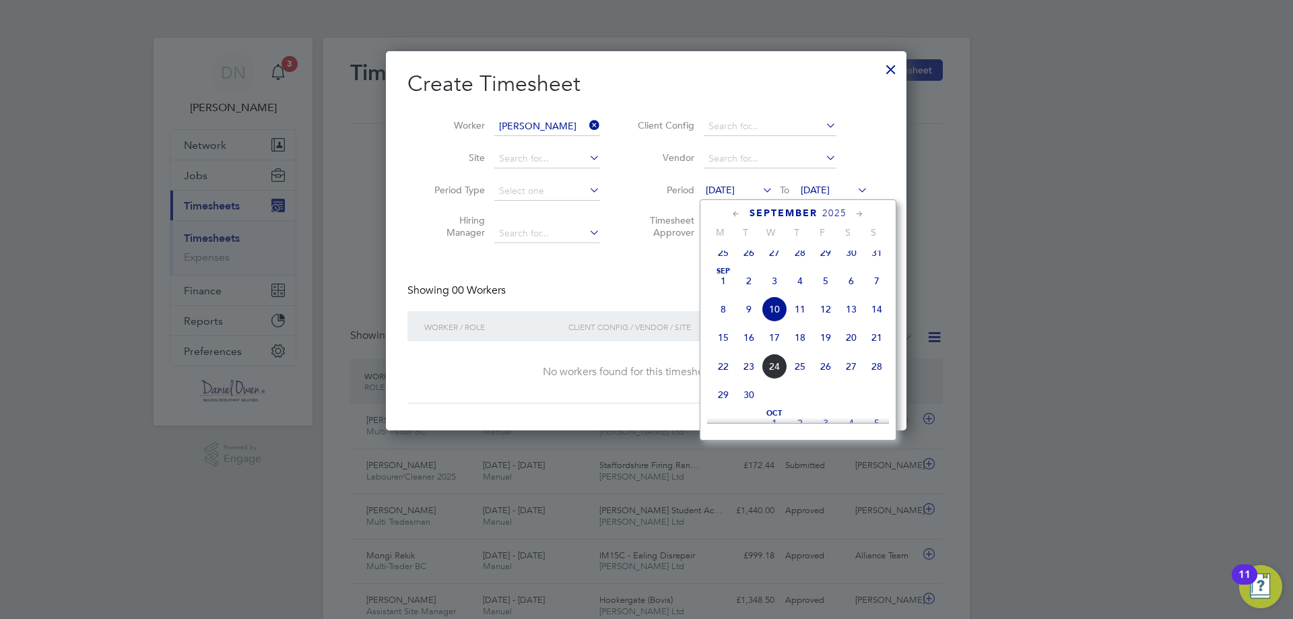
click at [721, 294] on span "[DATE]" at bounding box center [723, 281] width 26 height 26
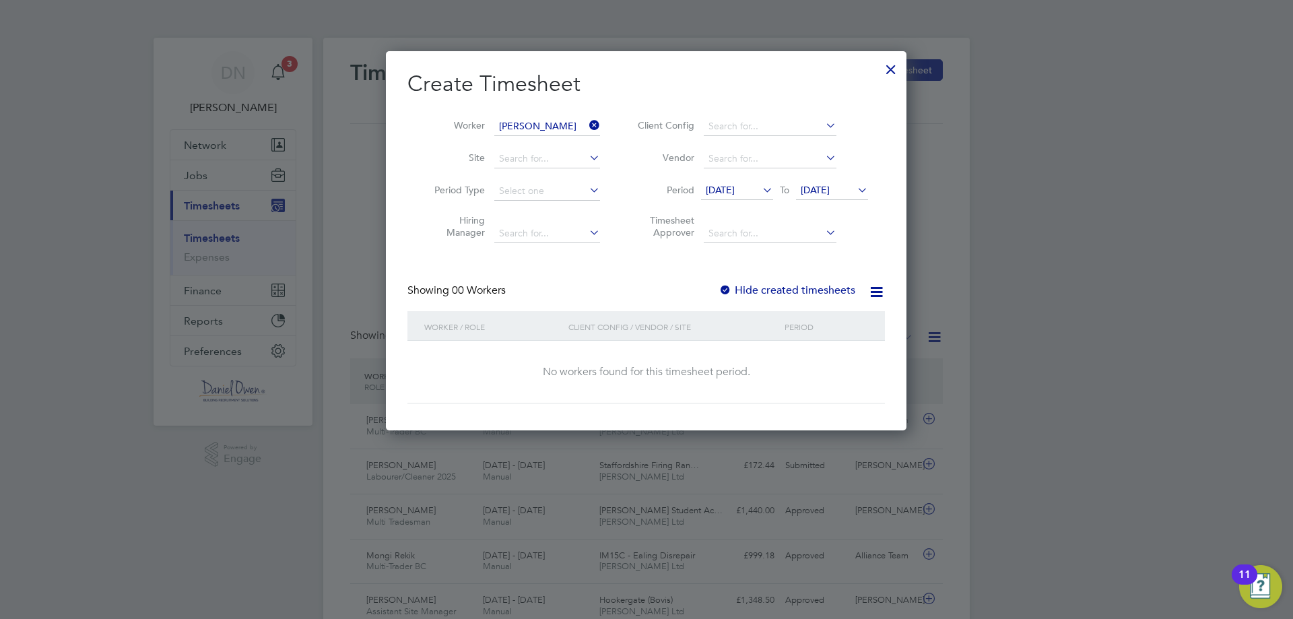
click at [775, 277] on div "Create Timesheet Worker Andrew Simpson Site Period Type Hiring Manager Client C…" at bounding box center [645, 236] width 477 height 333
click at [766, 290] on label "Hide created timesheets" at bounding box center [787, 289] width 137 height 13
click at [889, 67] on div at bounding box center [891, 66] width 24 height 24
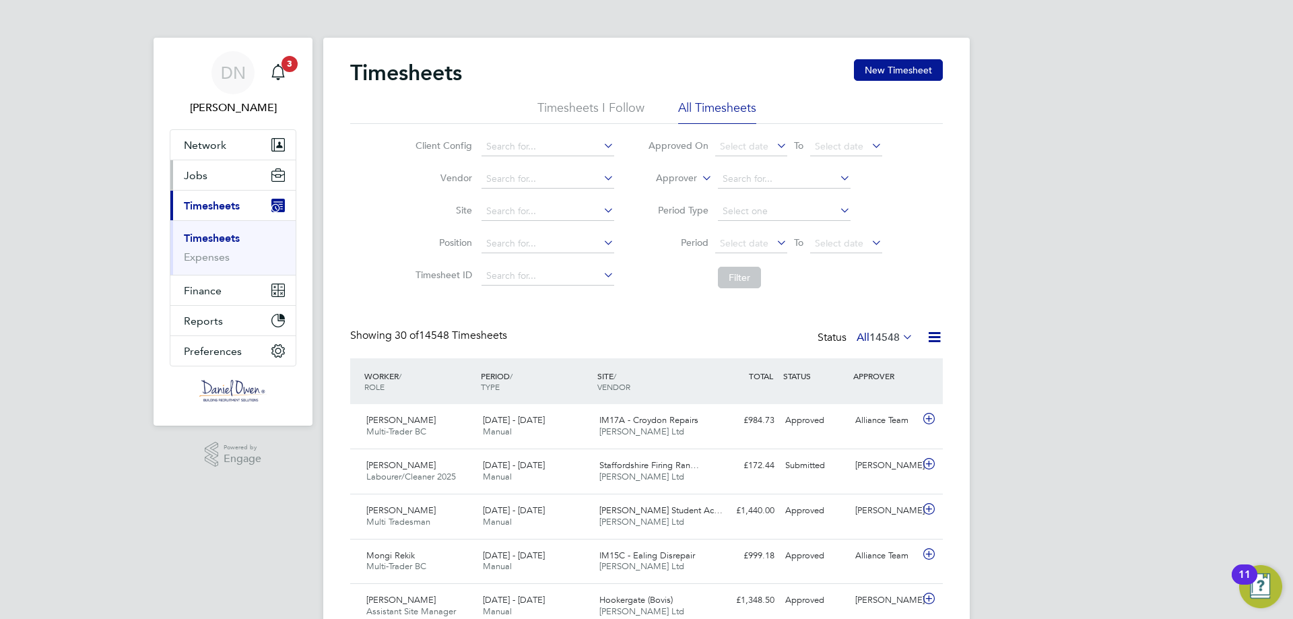
click at [211, 175] on button "Jobs" at bounding box center [232, 175] width 125 height 30
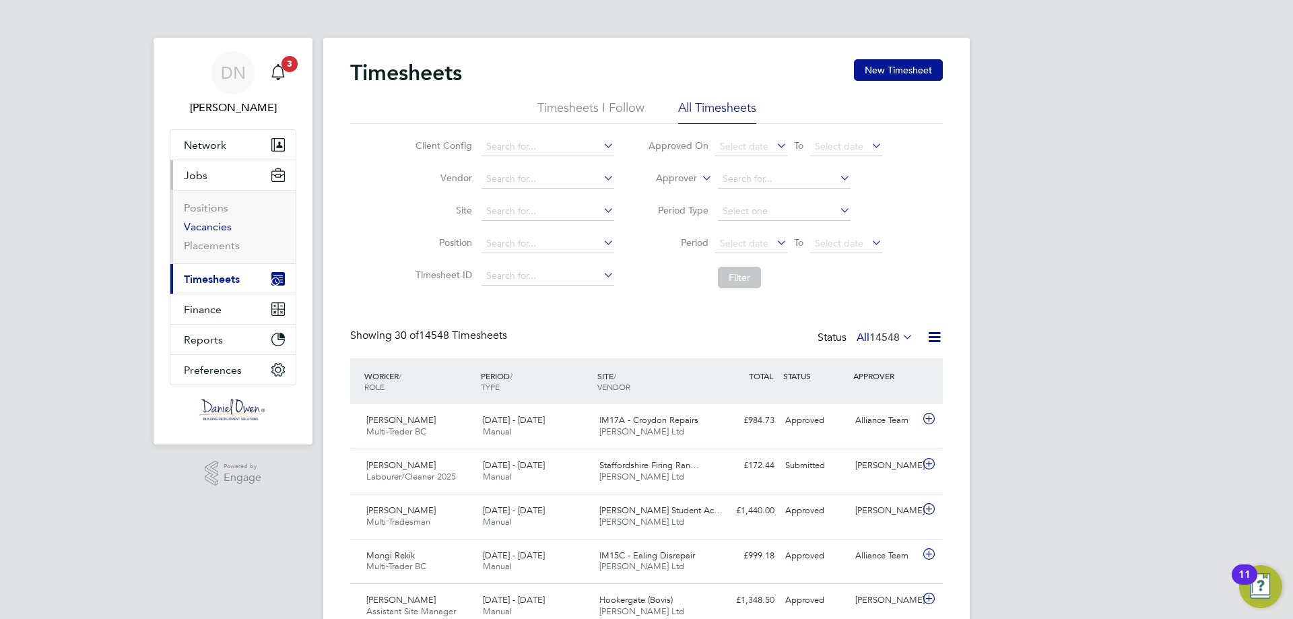
click at [218, 224] on link "Vacancies" at bounding box center [208, 226] width 48 height 13
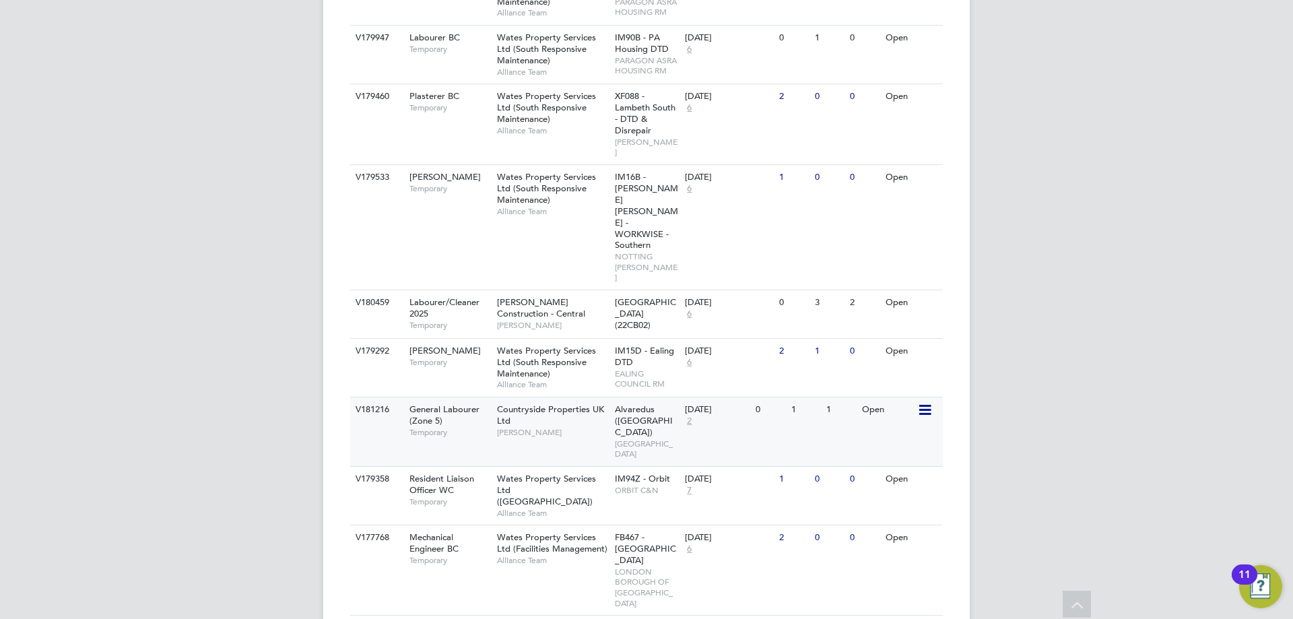
click at [921, 402] on icon at bounding box center [923, 410] width 13 height 16
click at [834, 397] on div "1" at bounding box center [840, 409] width 35 height 25
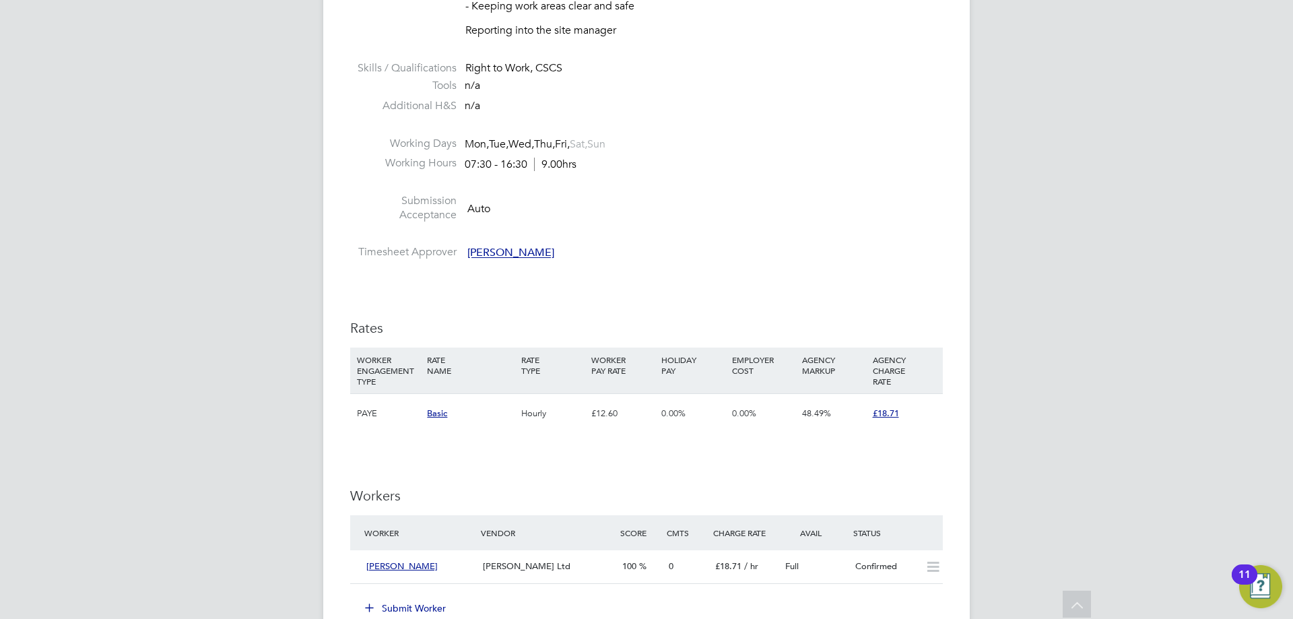
scroll to position [875, 0]
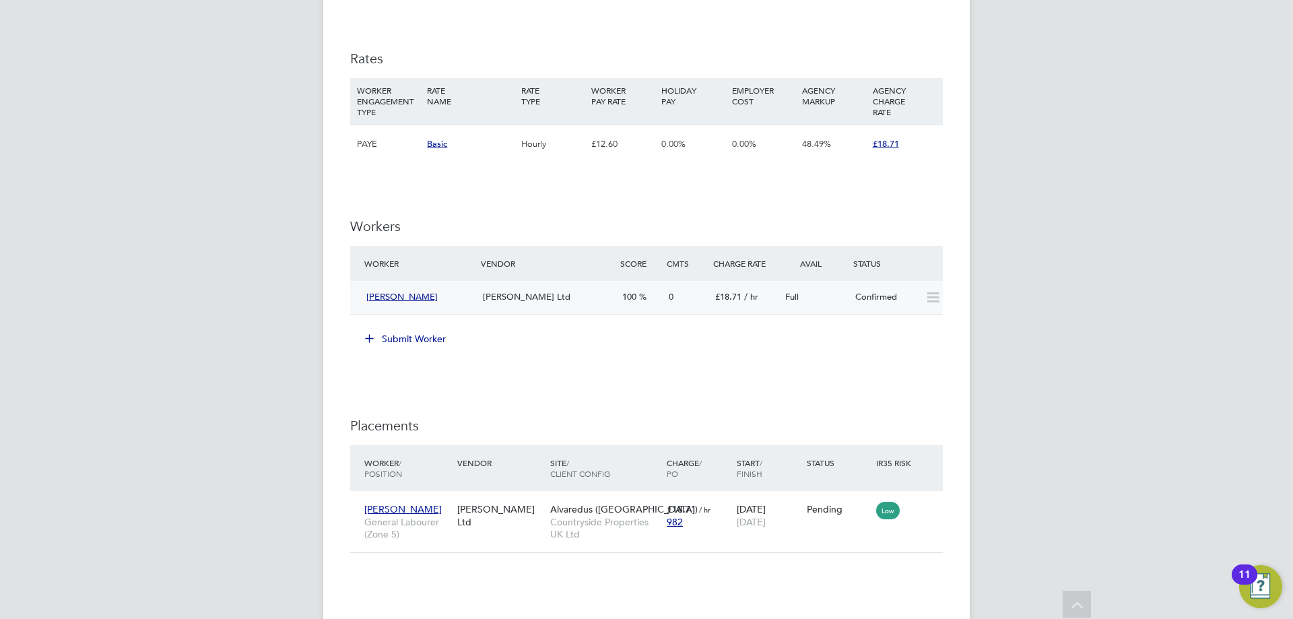
click at [937, 298] on icon at bounding box center [933, 297] width 17 height 11
click at [744, 294] on span "/ hr" at bounding box center [751, 296] width 14 height 11
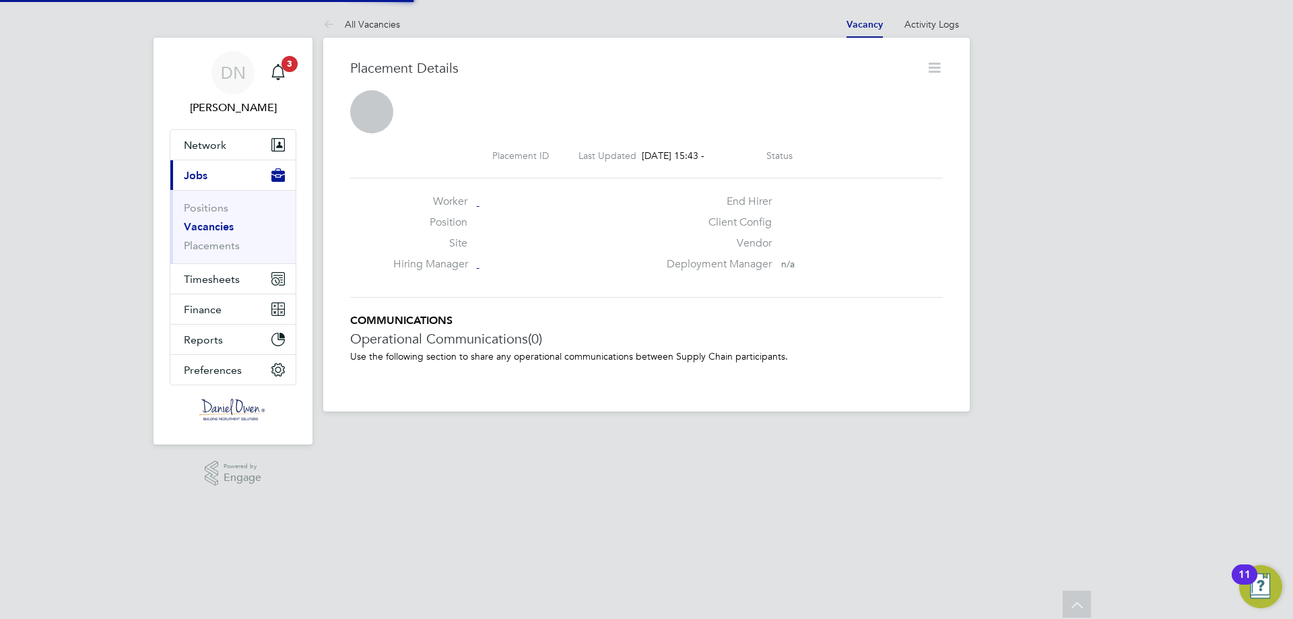
scroll to position [7, 7]
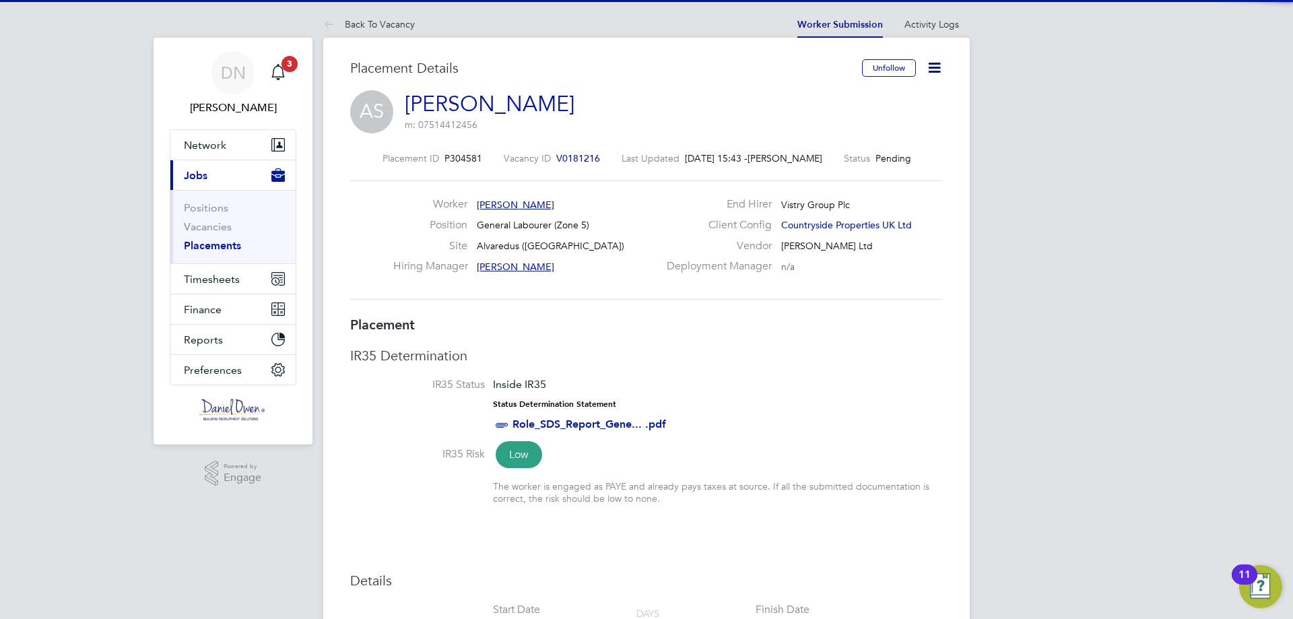
click at [932, 68] on icon at bounding box center [934, 67] width 17 height 17
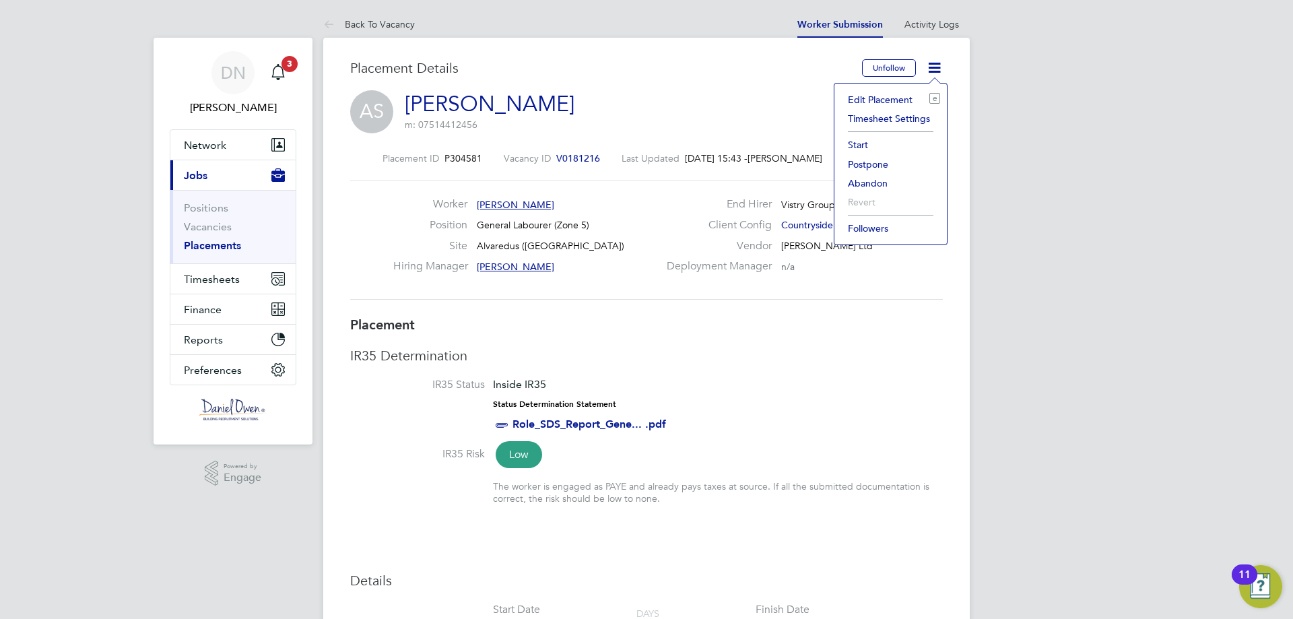
click at [859, 145] on li "Start" at bounding box center [890, 144] width 99 height 19
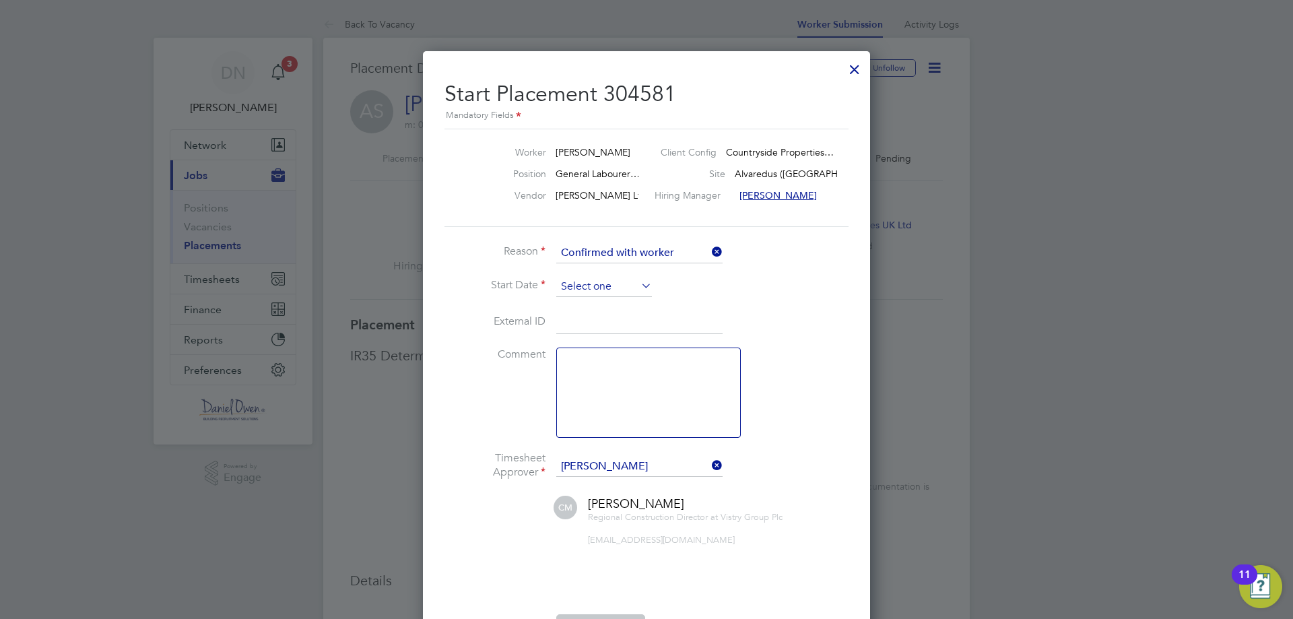
click at [600, 282] on input at bounding box center [604, 287] width 96 height 20
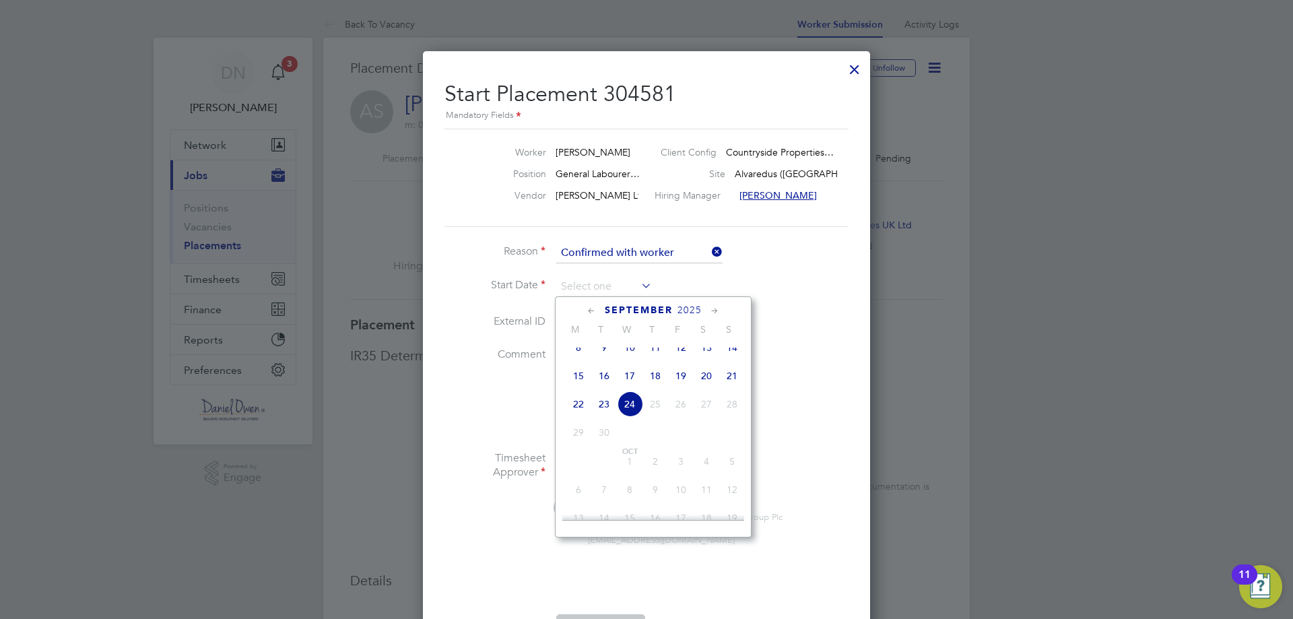
click at [573, 358] on span "8" at bounding box center [579, 348] width 26 height 26
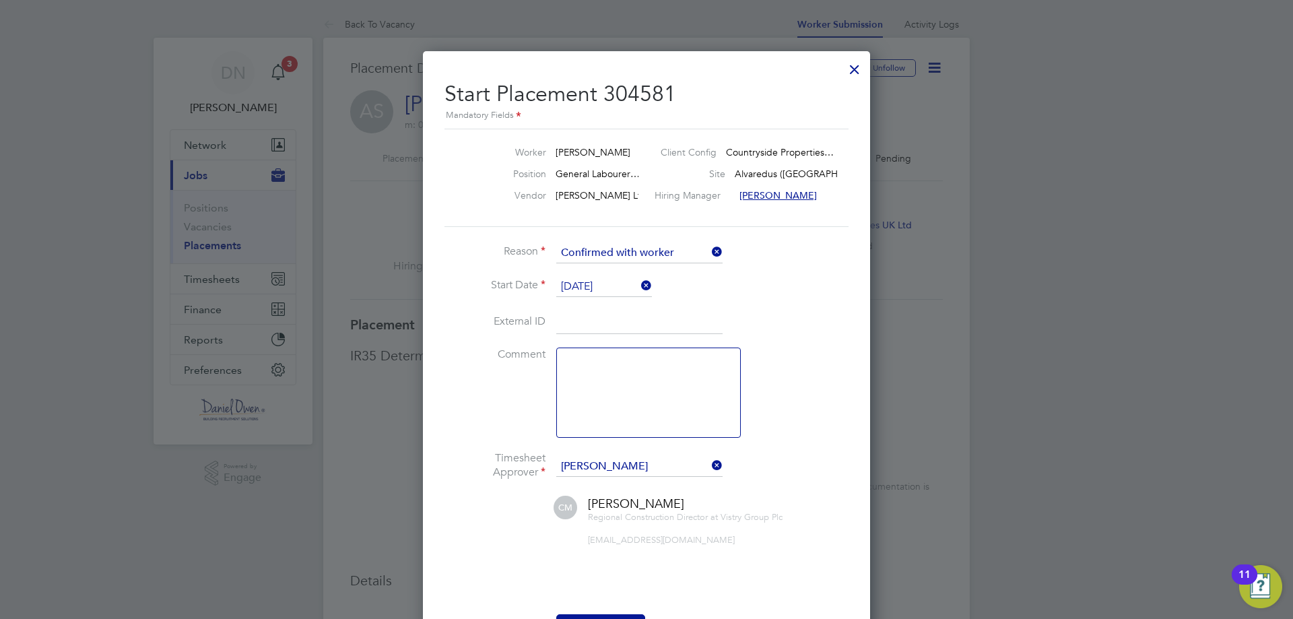
click at [594, 286] on input "08 Sep 2025" at bounding box center [604, 287] width 96 height 20
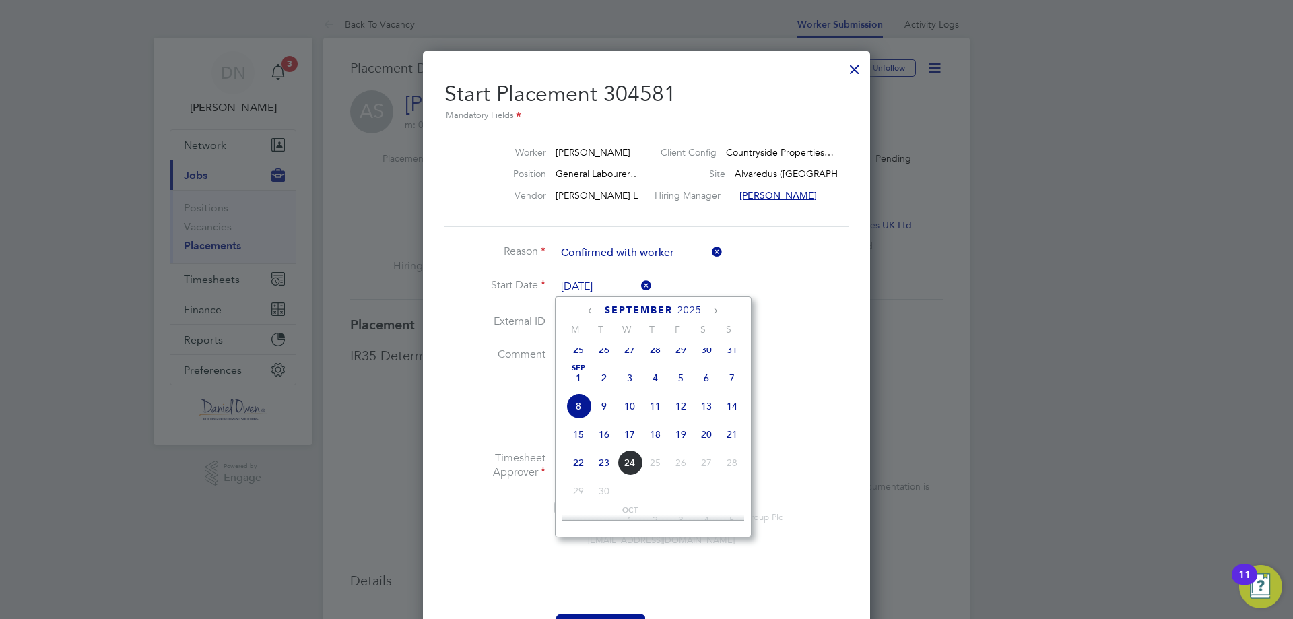
click at [707, 387] on span "6" at bounding box center [707, 378] width 26 height 26
type input "[DATE]"
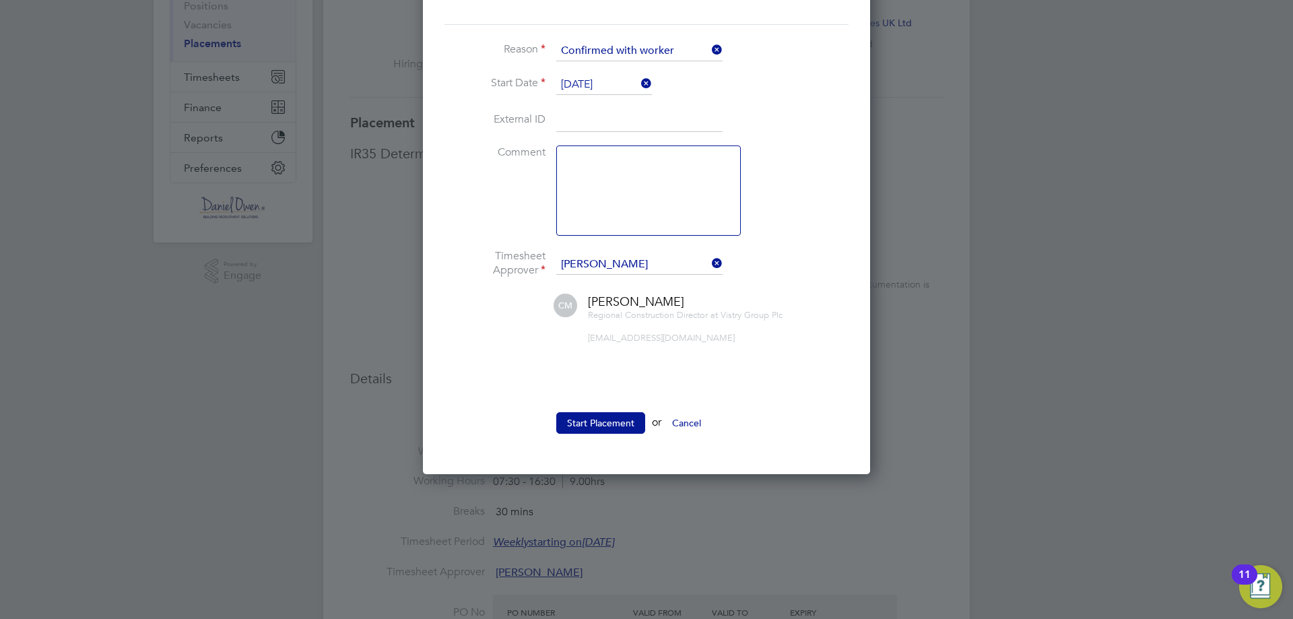
click at [709, 263] on icon at bounding box center [709, 263] width 0 height 19
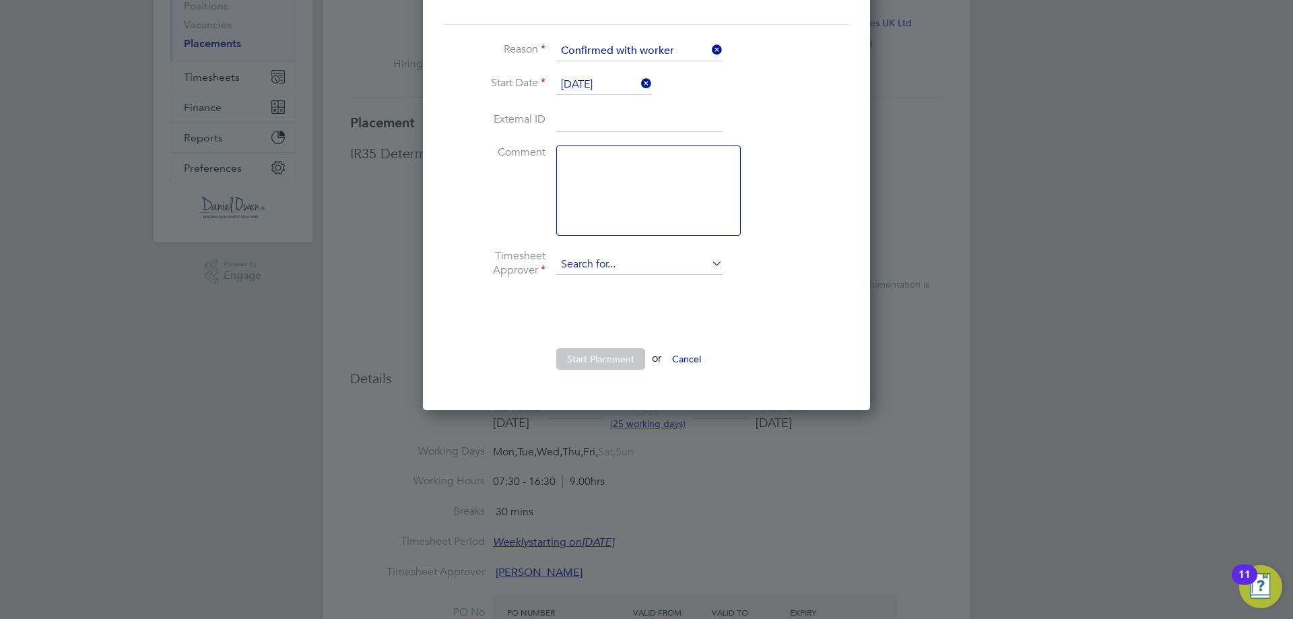
click at [668, 259] on input at bounding box center [639, 265] width 166 height 20
type input "a"
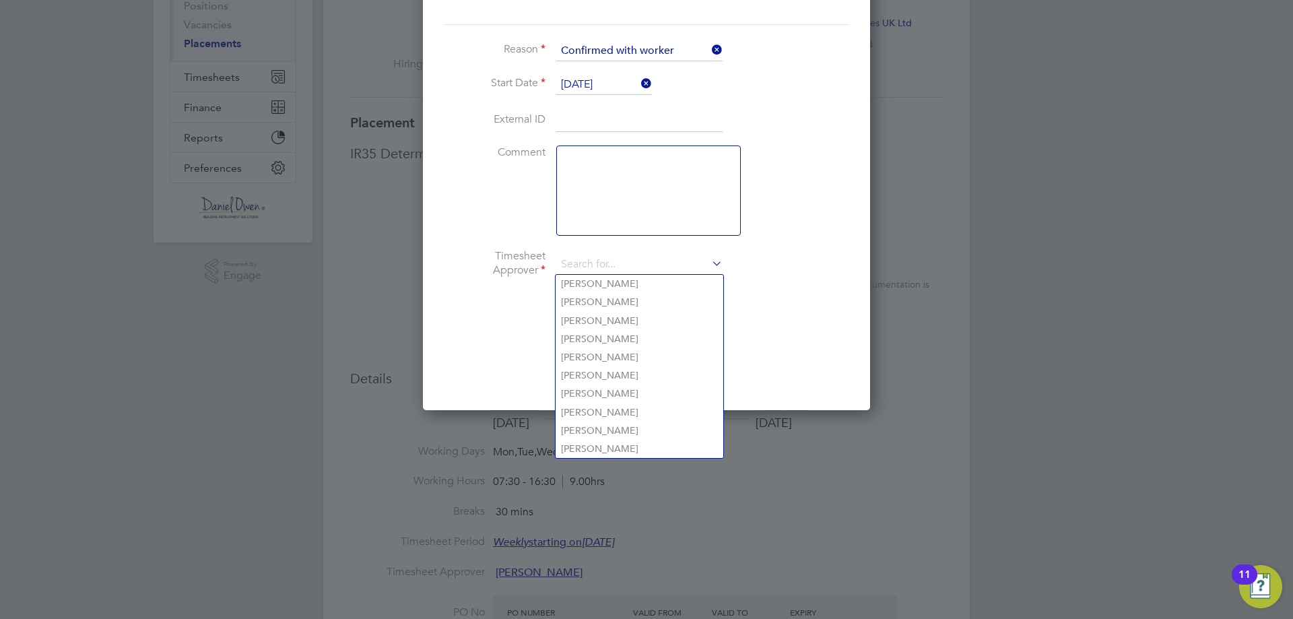
type input "r"
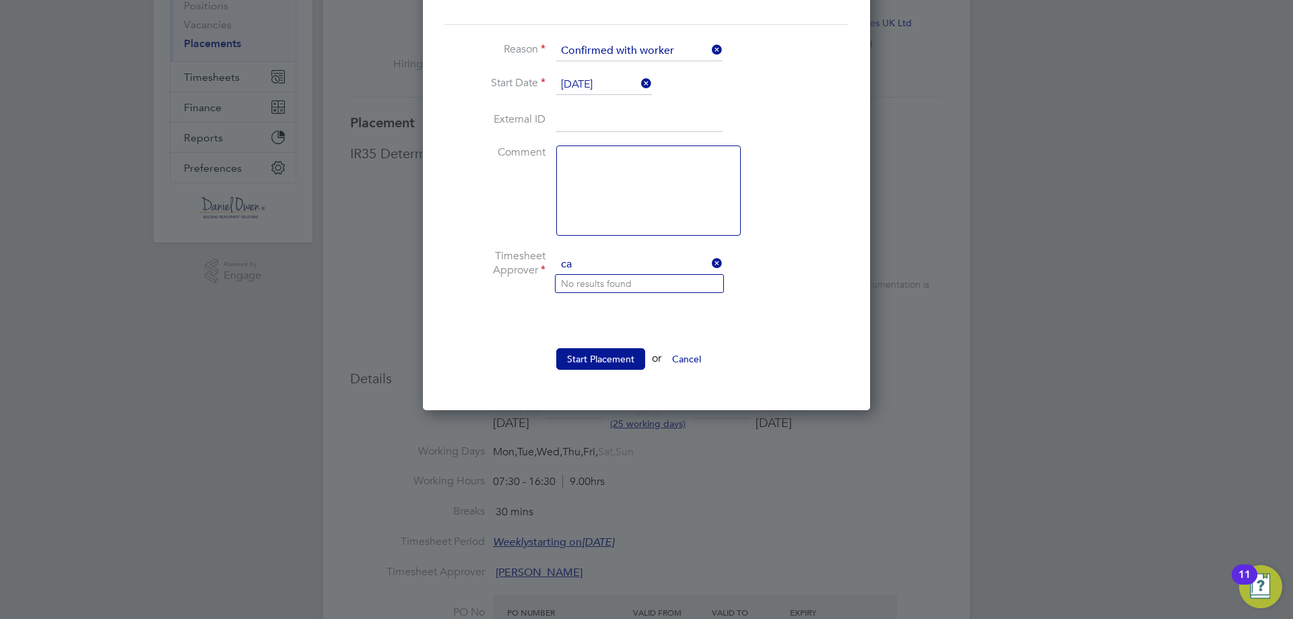
type input "c"
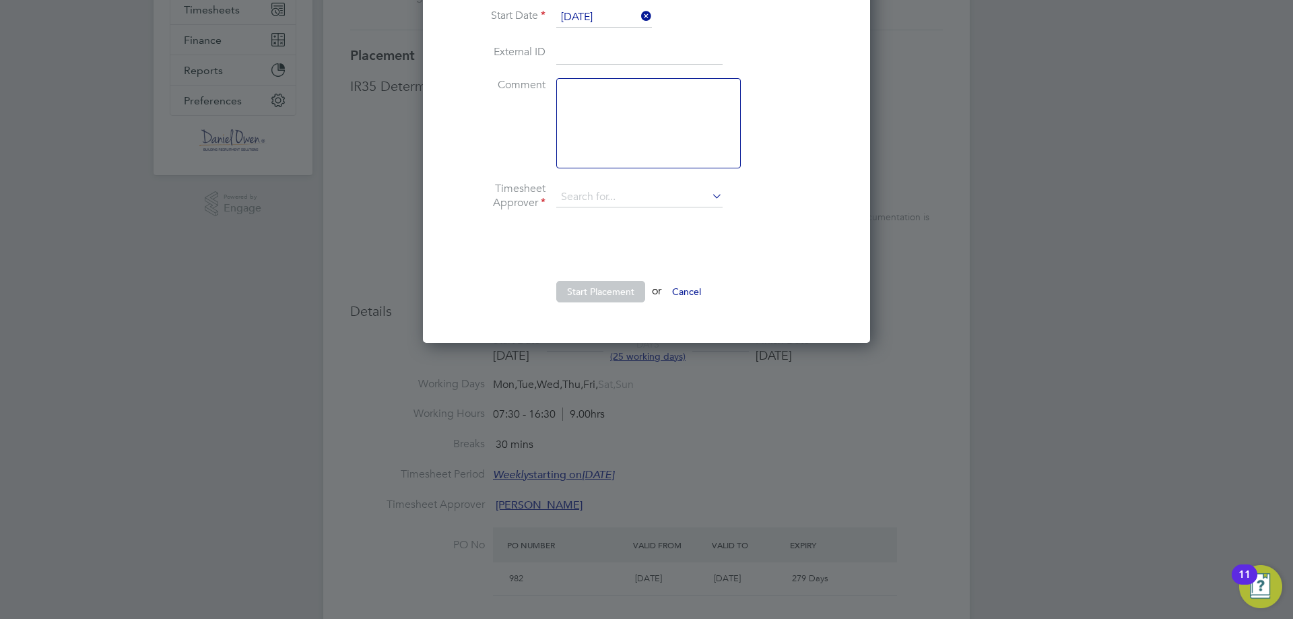
click at [605, 209] on li "Timesheet Approver" at bounding box center [646, 204] width 404 height 44
click at [611, 201] on input at bounding box center [639, 197] width 166 height 20
type input "Andrew cart"
click at [507, 181] on ul "Reason Confirmed with worker Start Date 06 Sep 2025 External ID Comment Timeshe…" at bounding box center [646, 145] width 404 height 343
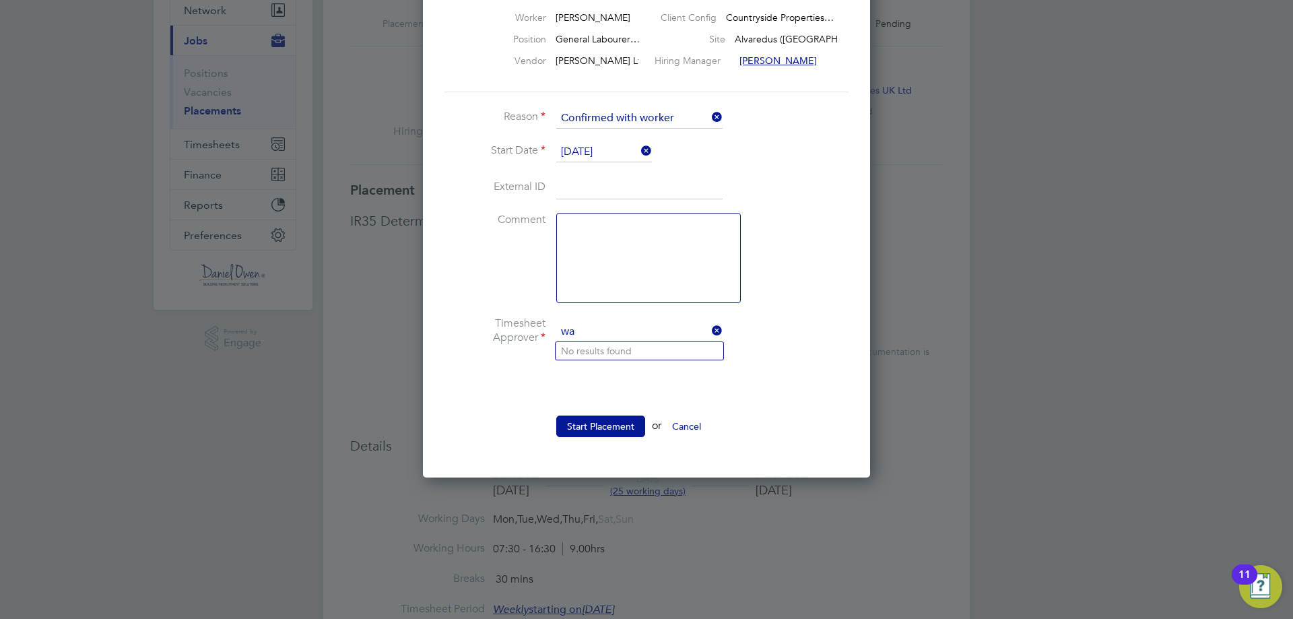
type input "w"
type input "j"
click at [580, 328] on input "rich walsh" at bounding box center [639, 332] width 166 height 20
drag, startPoint x: 667, startPoint y: 335, endPoint x: 419, endPoint y: 321, distance: 248.3
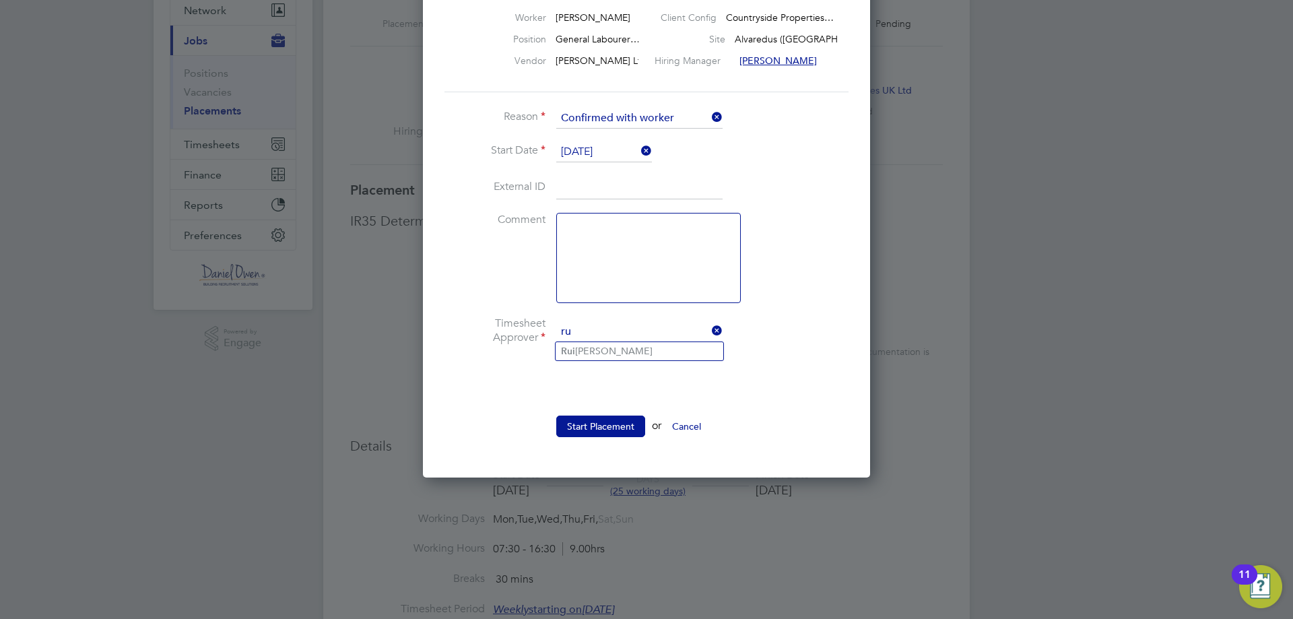
type input "r"
click at [642, 350] on b "Walsh" at bounding box center [681, 350] width 78 height 11
type input "[PERSON_NAME]"
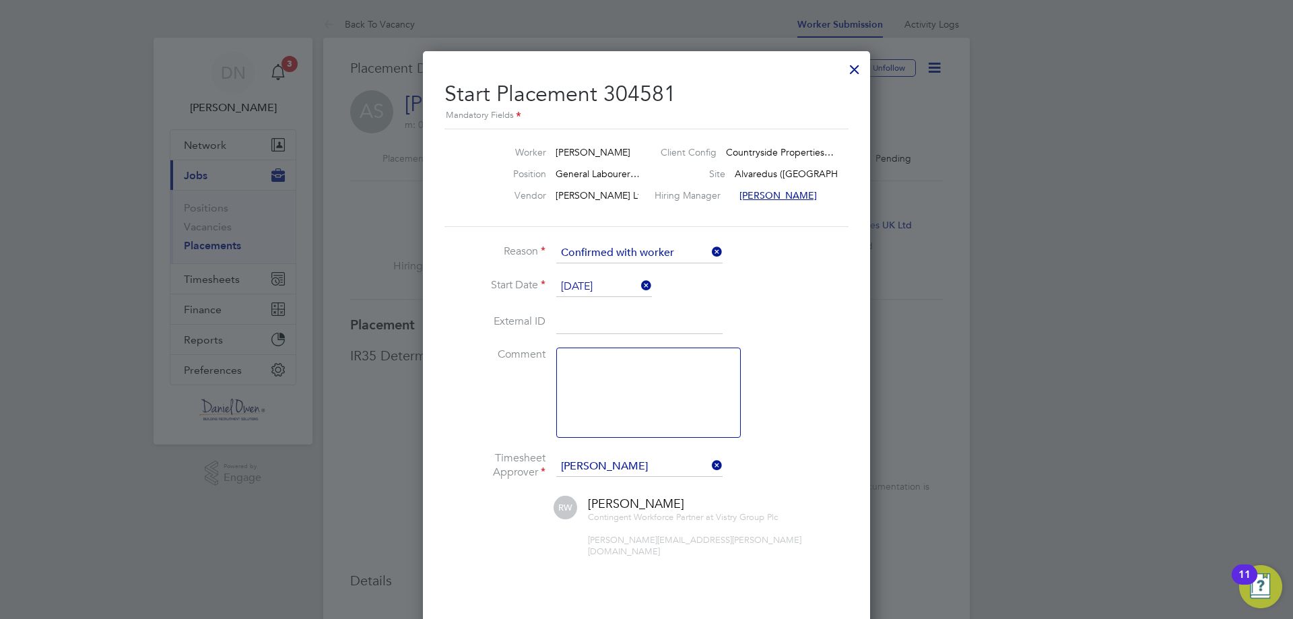
scroll to position [135, 0]
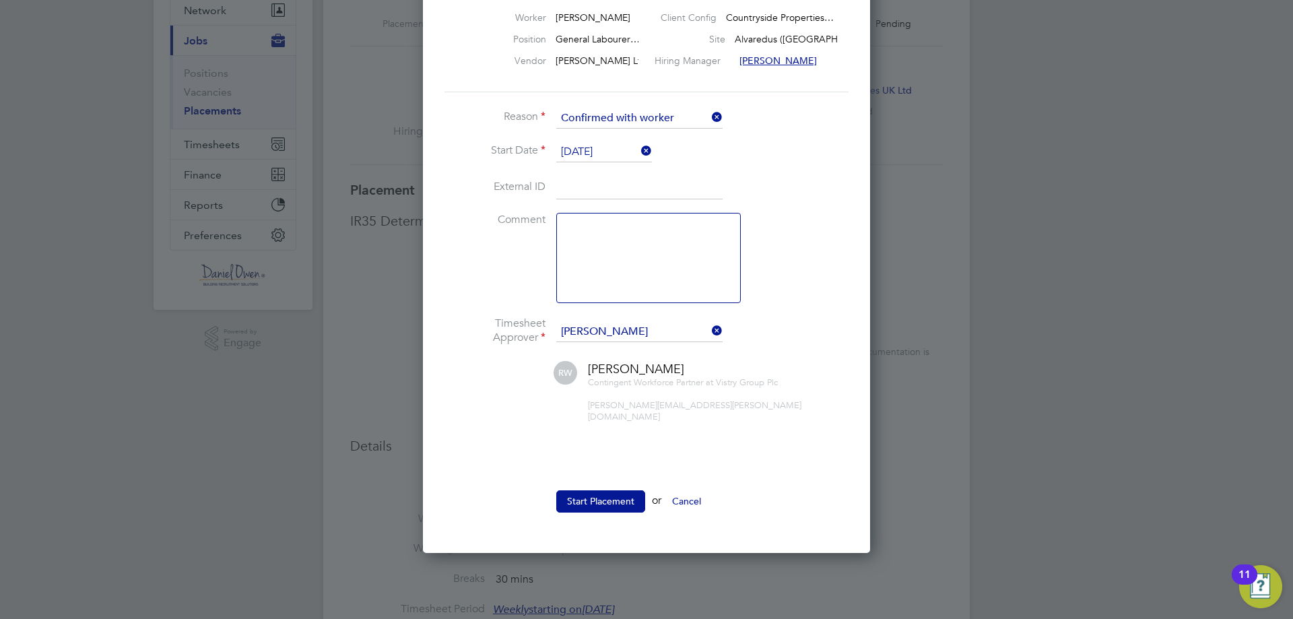
click at [601, 490] on button "Start Placement" at bounding box center [600, 501] width 89 height 22
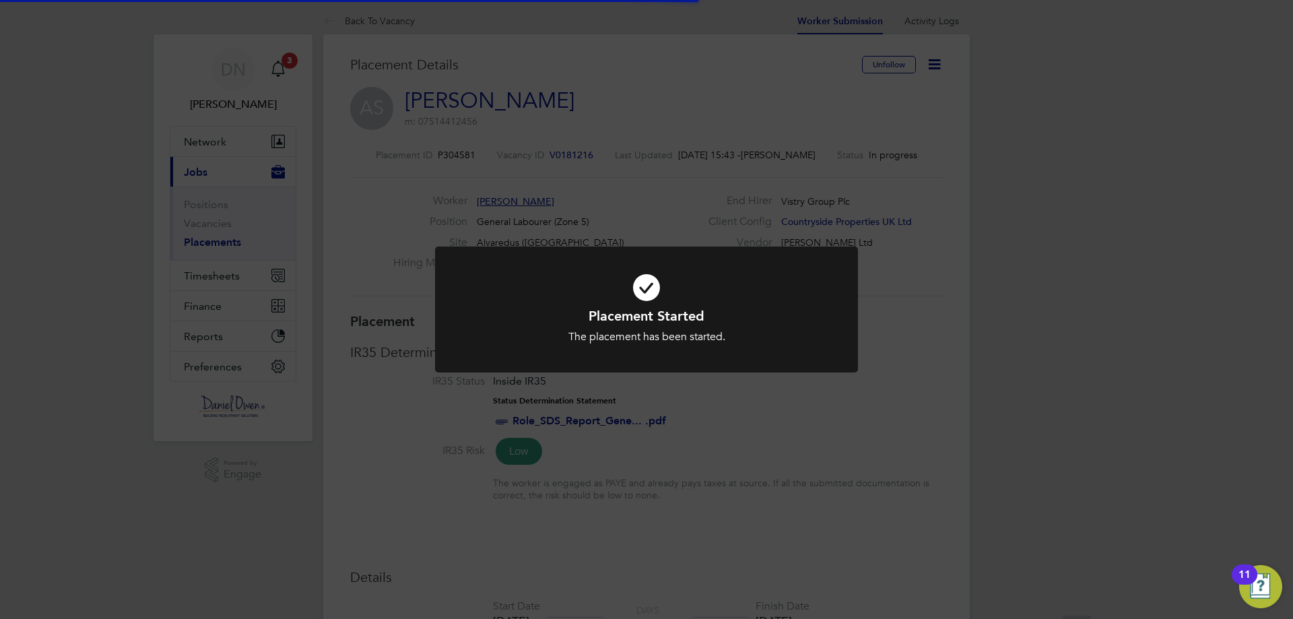
scroll to position [0, 0]
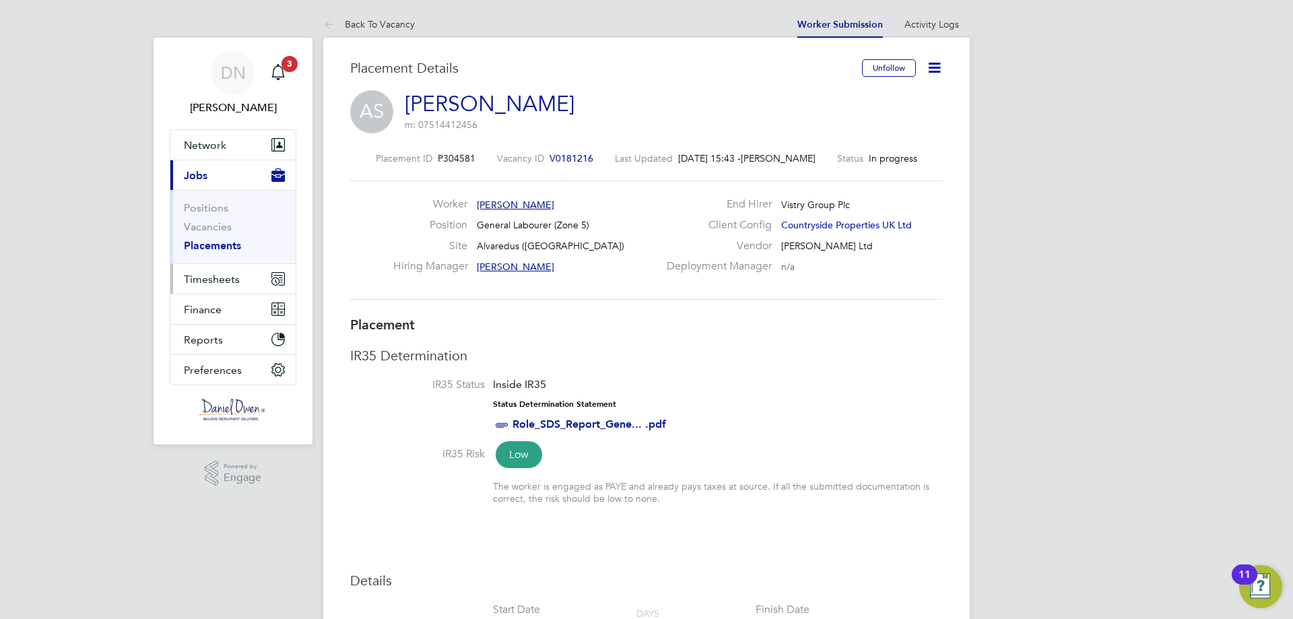
click at [231, 274] on span "Timesheets" at bounding box center [212, 279] width 56 height 13
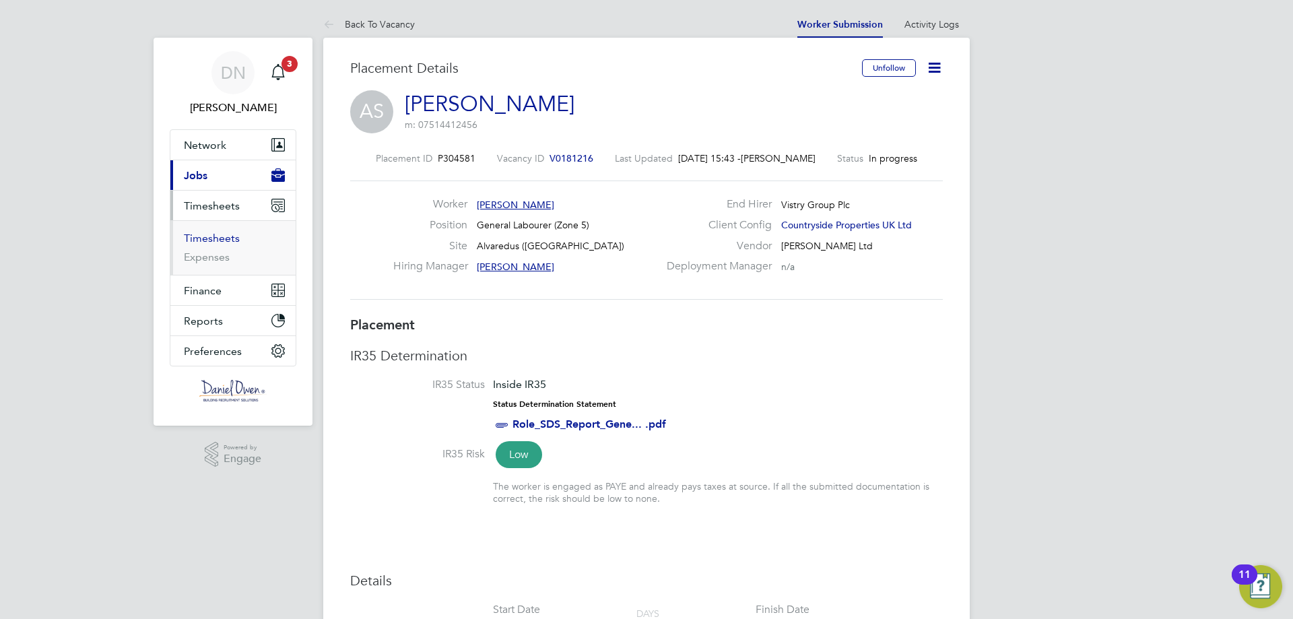
click at [220, 242] on link "Timesheets" at bounding box center [212, 238] width 56 height 13
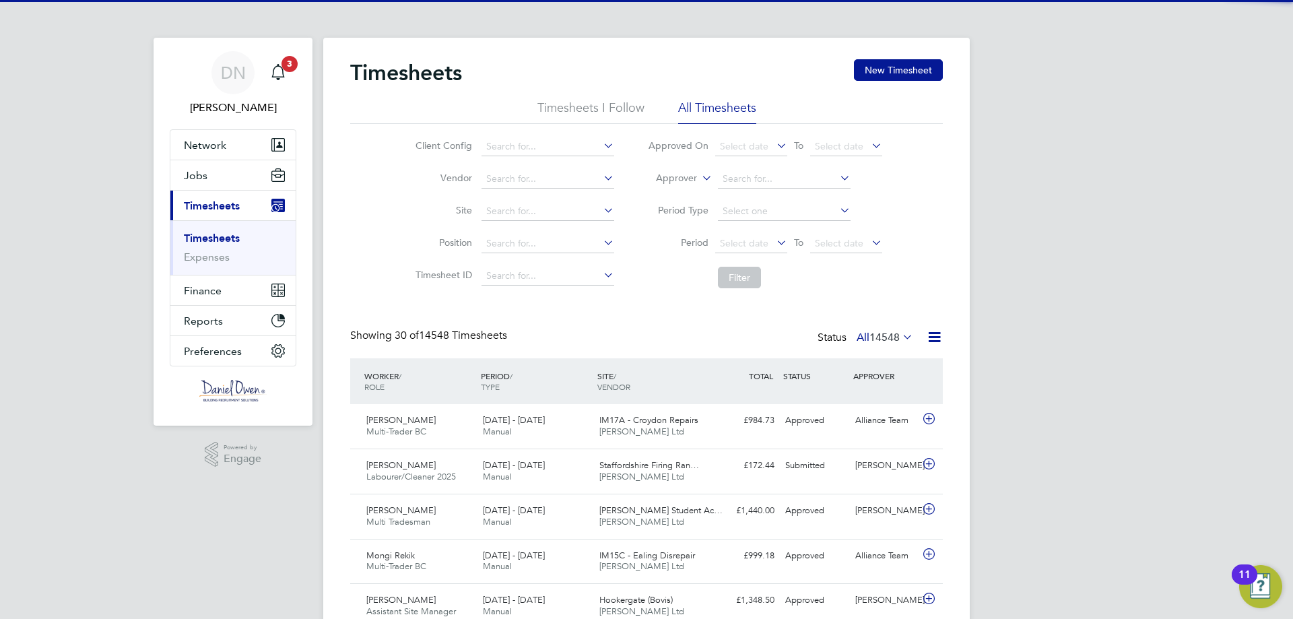
scroll to position [34, 117]
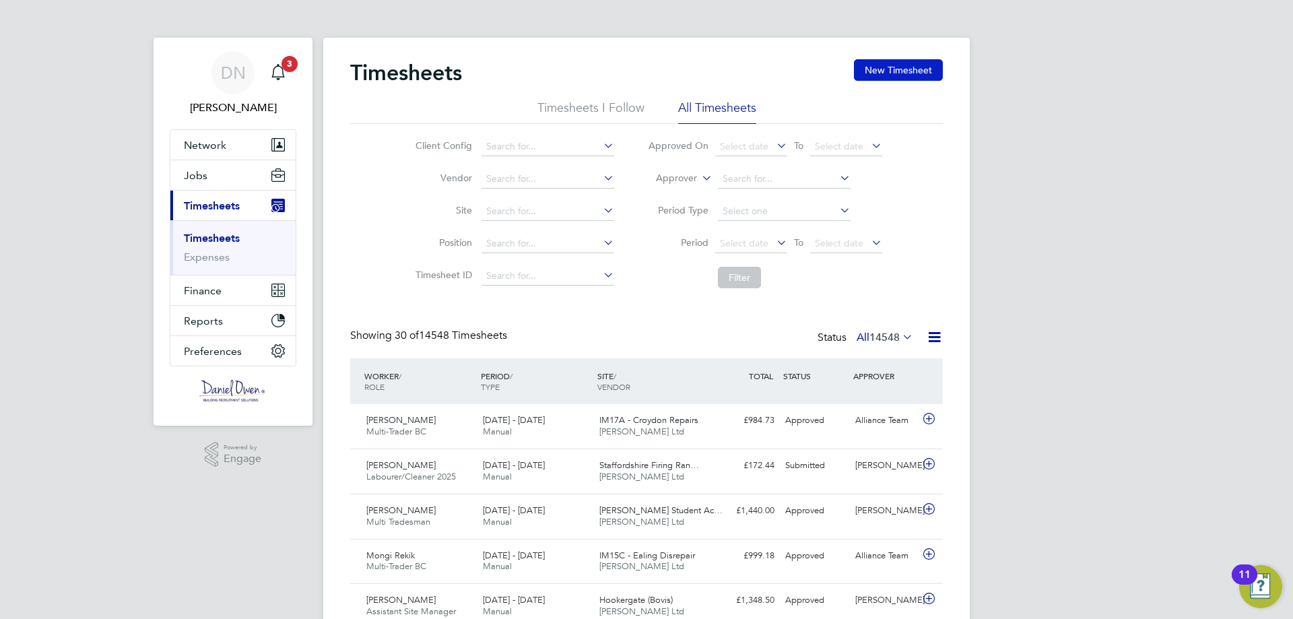
click at [868, 75] on button "New Timesheet" at bounding box center [898, 70] width 89 height 22
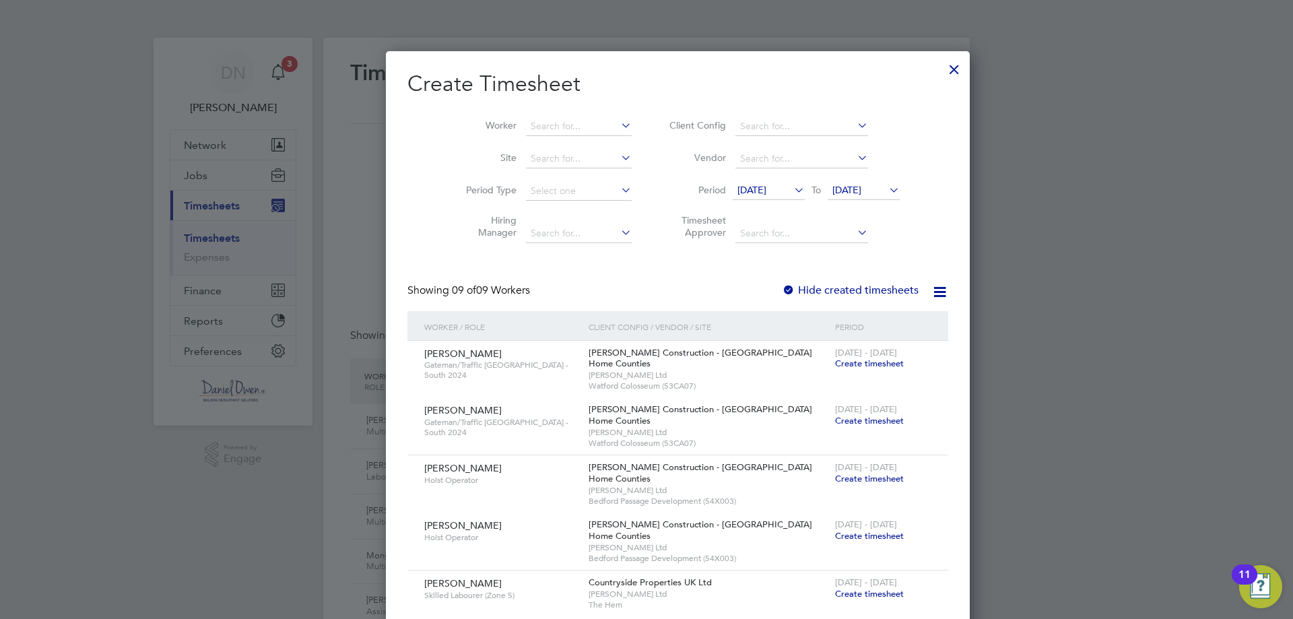
click at [750, 187] on span "[DATE]" at bounding box center [751, 190] width 29 height 12
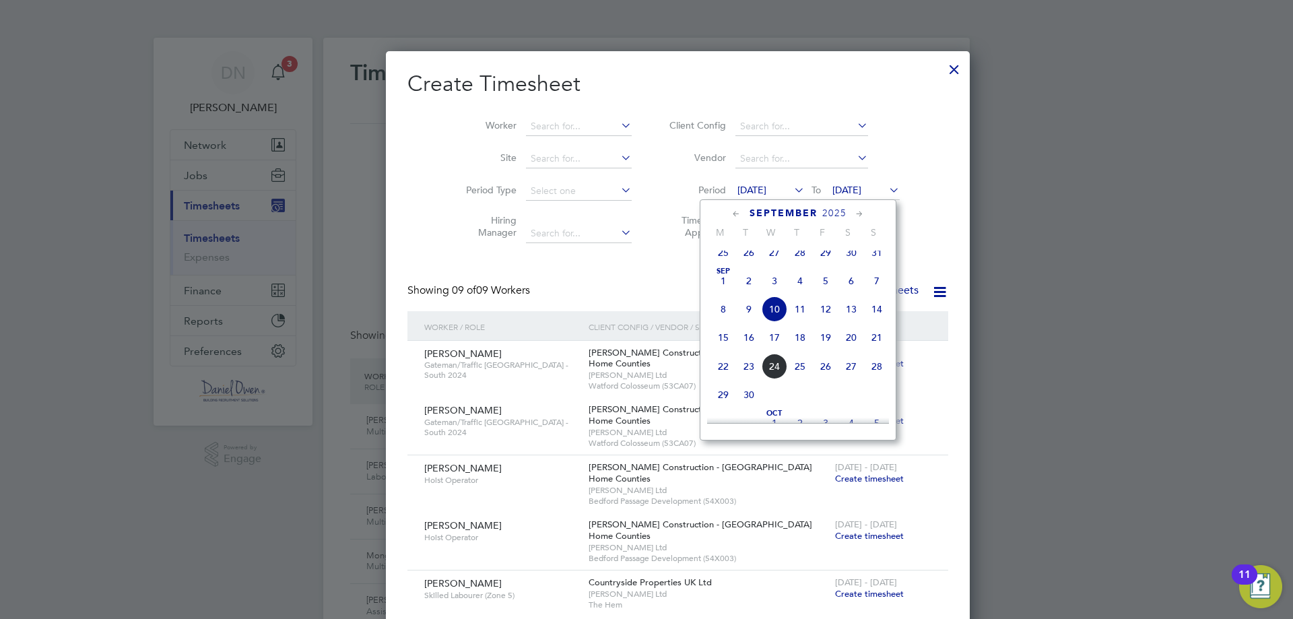
click at [723, 294] on span "[DATE]" at bounding box center [723, 281] width 26 height 26
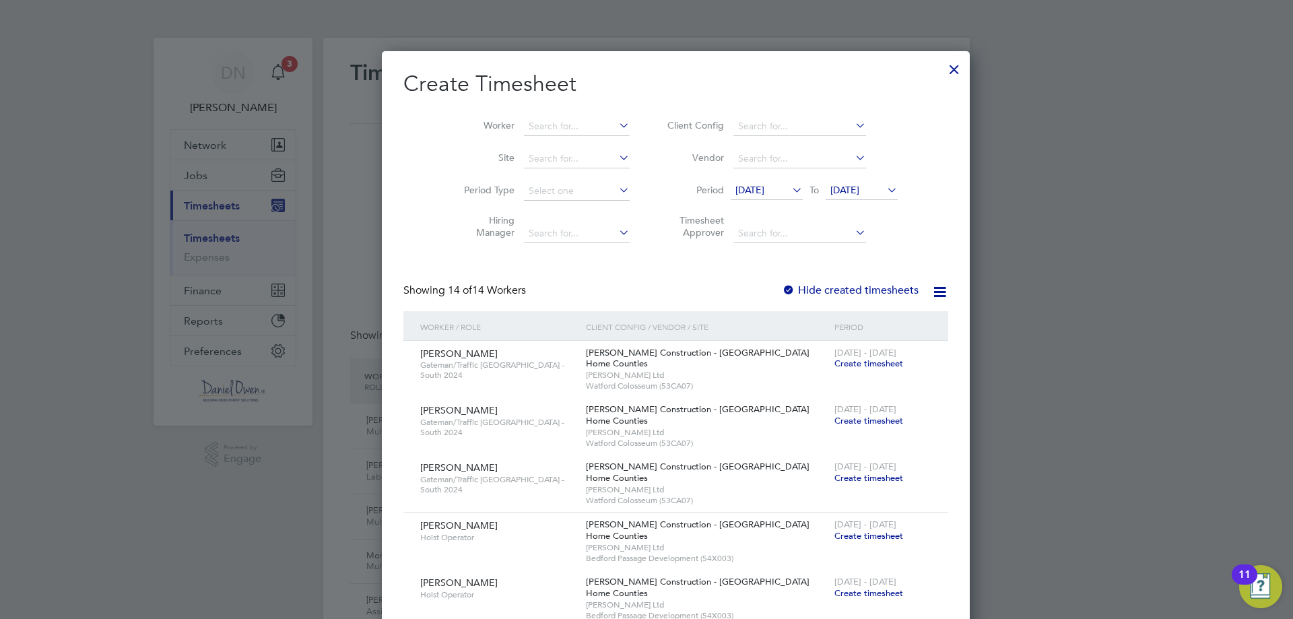
click at [508, 112] on li "Worker" at bounding box center [541, 126] width 209 height 32
click at [524, 125] on input at bounding box center [577, 126] width 106 height 19
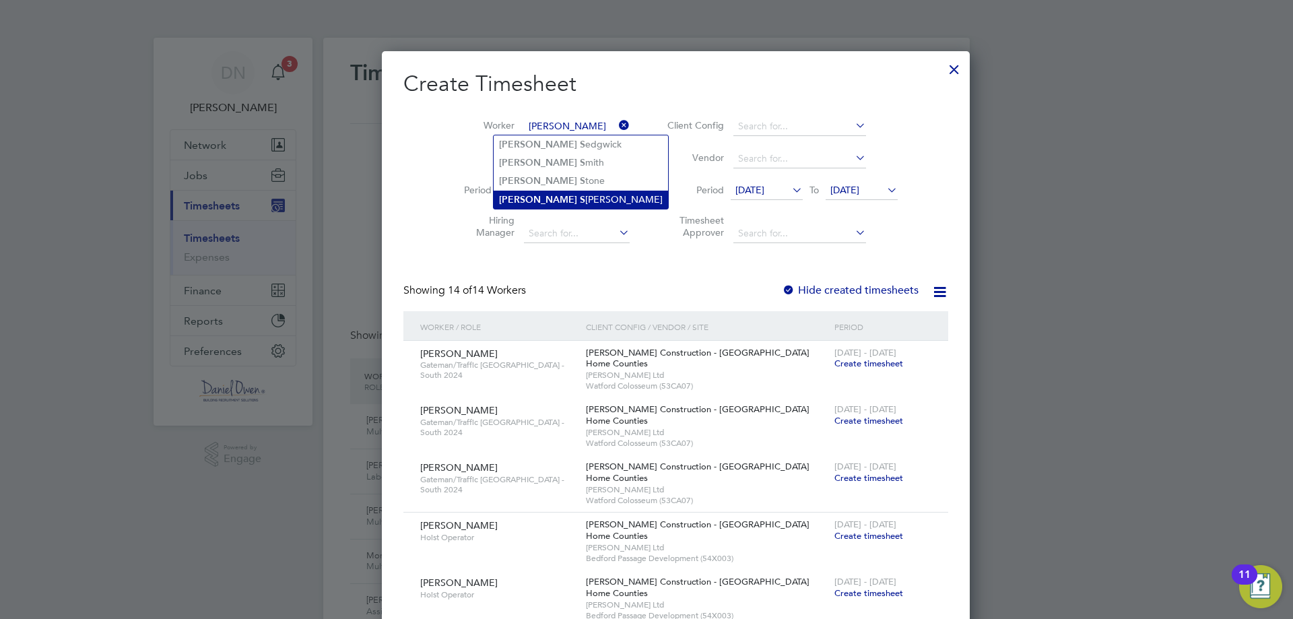
click at [558, 196] on li "Andrew S impson" at bounding box center [581, 200] width 174 height 18
type input "[PERSON_NAME]"
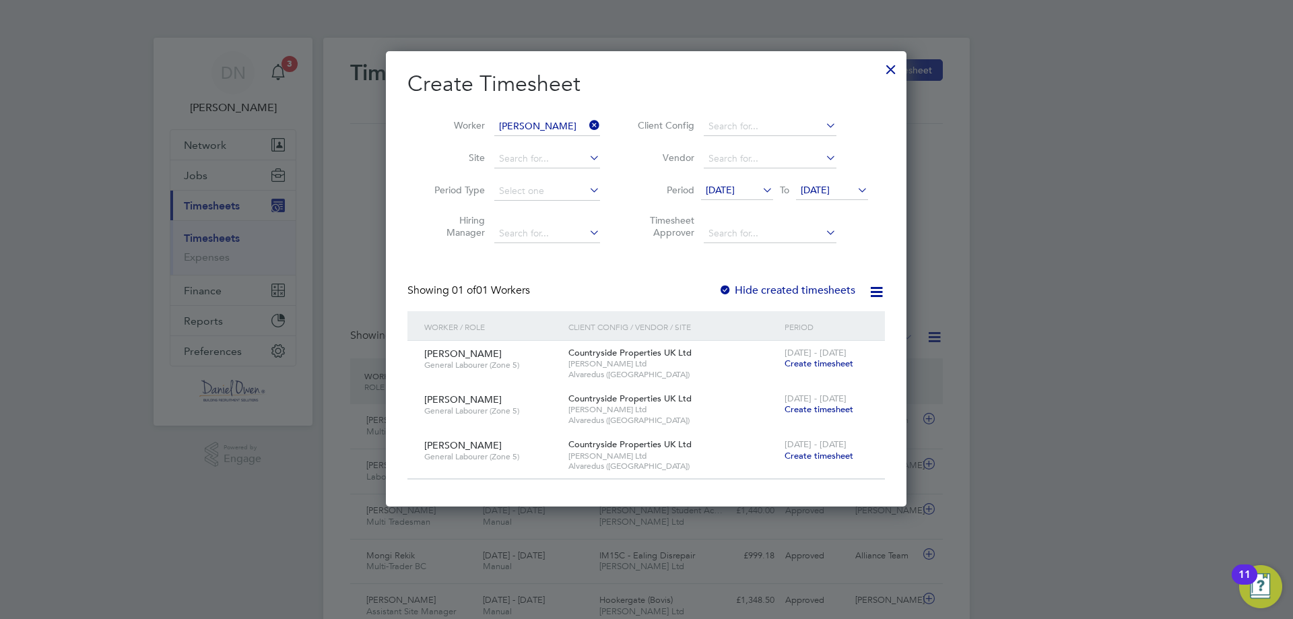
click at [807, 408] on span "Create timesheet" at bounding box center [819, 408] width 69 height 11
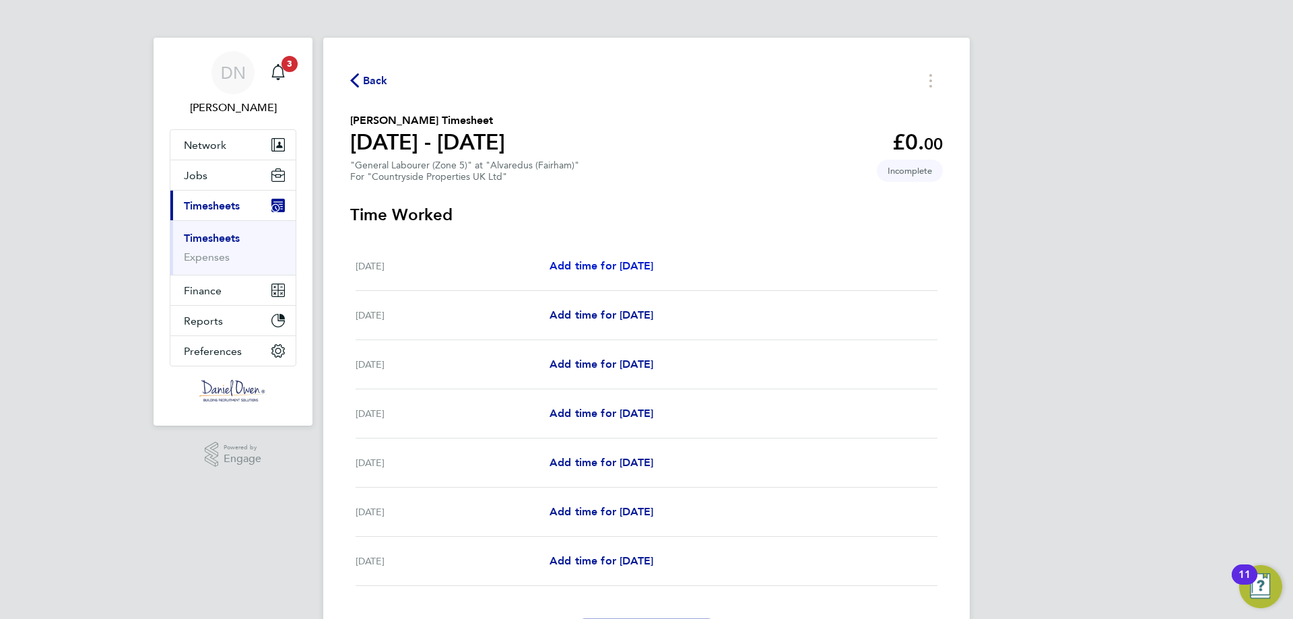
click at [608, 269] on span "Add time for [DATE]" at bounding box center [601, 265] width 104 height 13
select select "30"
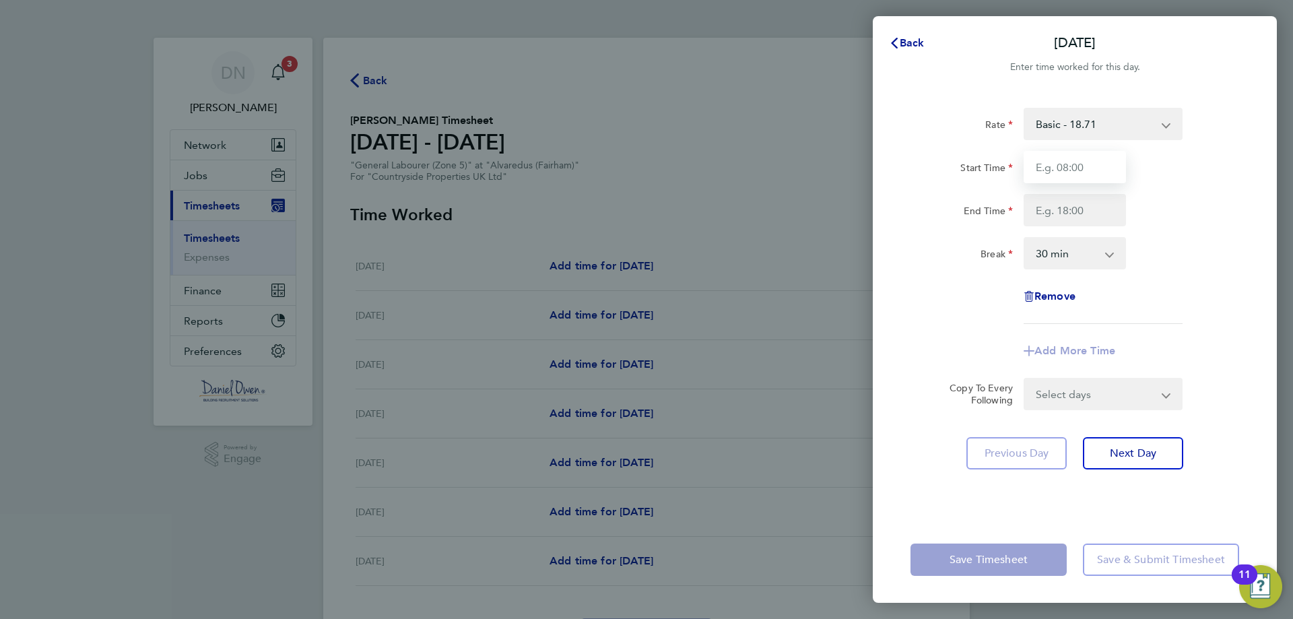
click at [1079, 174] on input "Start Time" at bounding box center [1075, 167] width 102 height 32
type input "07:30"
click at [1075, 213] on input "End Time" at bounding box center [1075, 210] width 102 height 32
click at [1160, 219] on div "End Time 17:00" at bounding box center [1074, 210] width 339 height 32
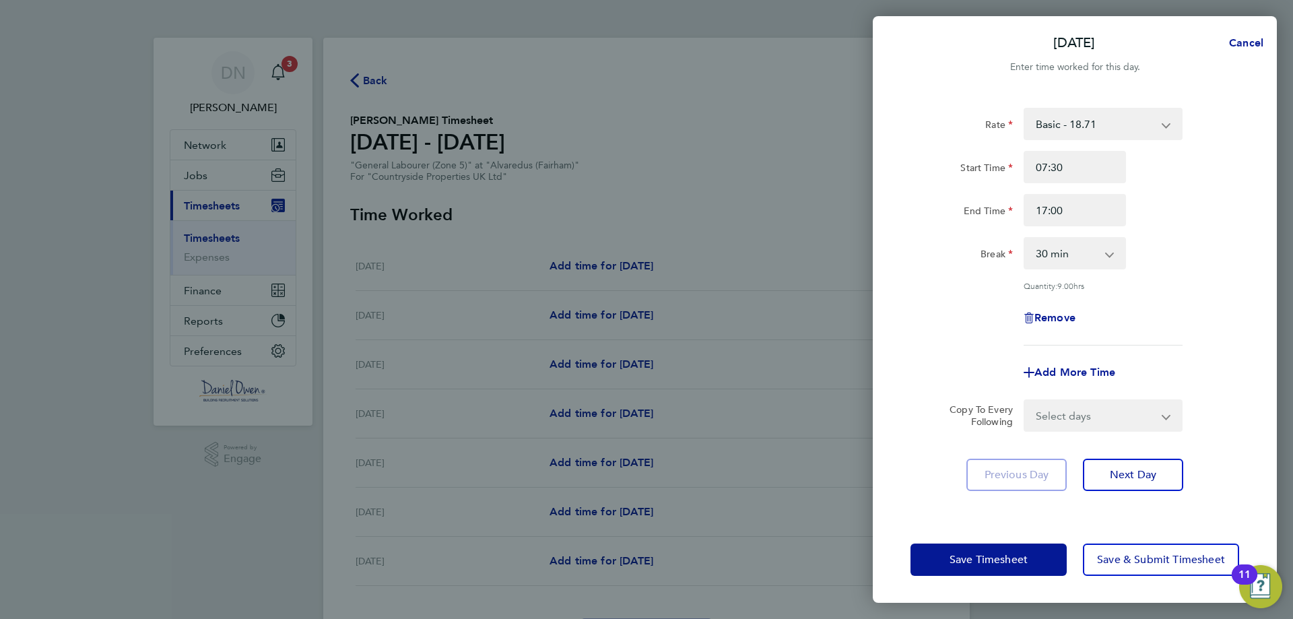
click at [1080, 247] on select "0 min 15 min 30 min 45 min 60 min 75 min 90 min" at bounding box center [1067, 253] width 84 height 30
click at [1065, 210] on input "17:00" at bounding box center [1075, 210] width 102 height 32
click at [1207, 271] on div "Rate Basic - 18.71 Start Time 07:30 End Time 14:30 Break 0 min 15 min 30 min 45…" at bounding box center [1074, 227] width 329 height 238
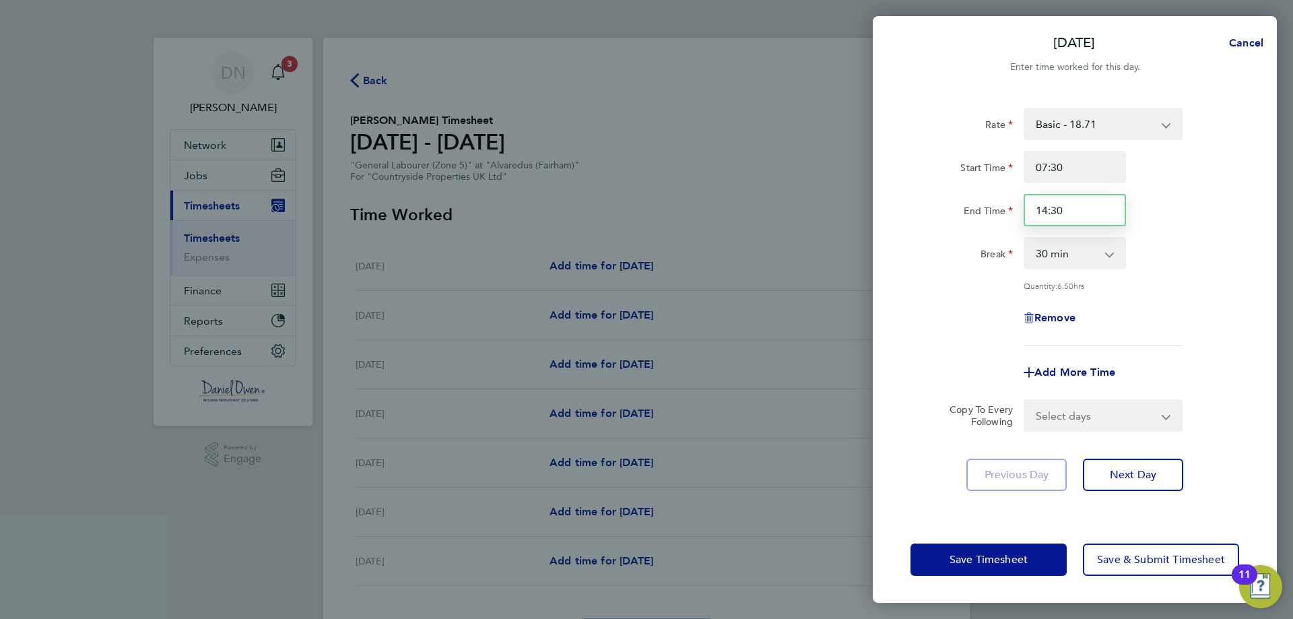
click at [1073, 218] on input "14:30" at bounding box center [1075, 210] width 102 height 32
type input "16:30"
click at [1182, 268] on div "Break 0 min 15 min 30 min 45 min 60 min 75 min 90 min" at bounding box center [1074, 253] width 339 height 32
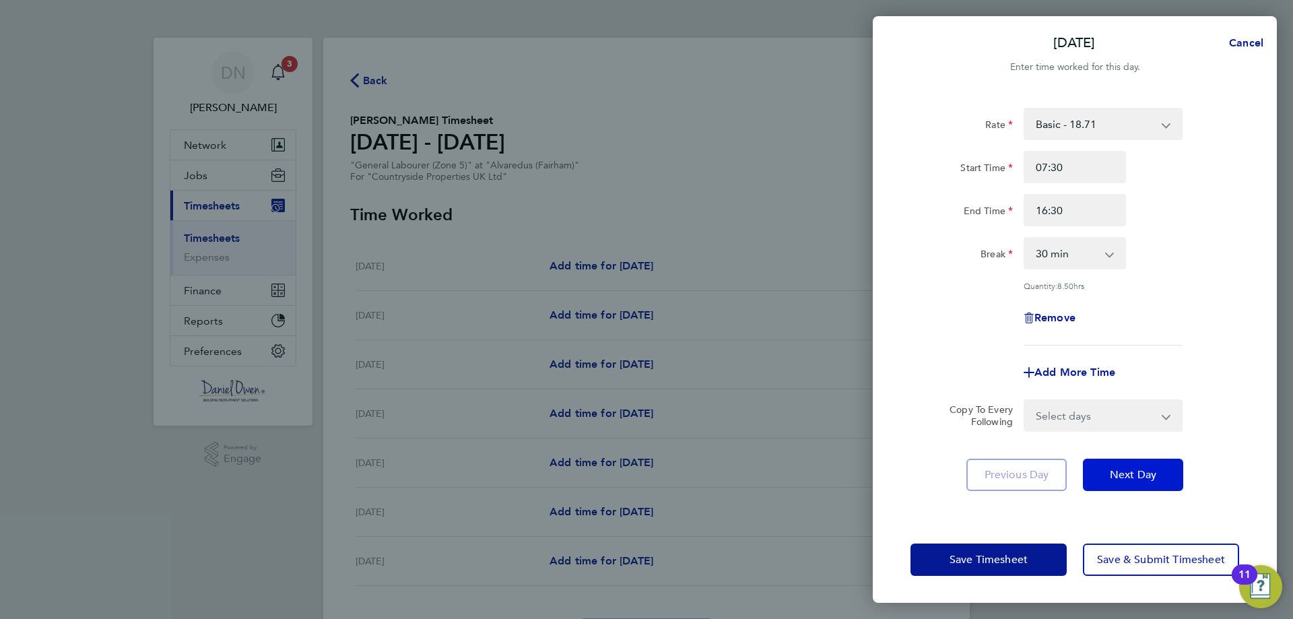
click at [1139, 470] on span "Next Day" at bounding box center [1133, 474] width 46 height 13
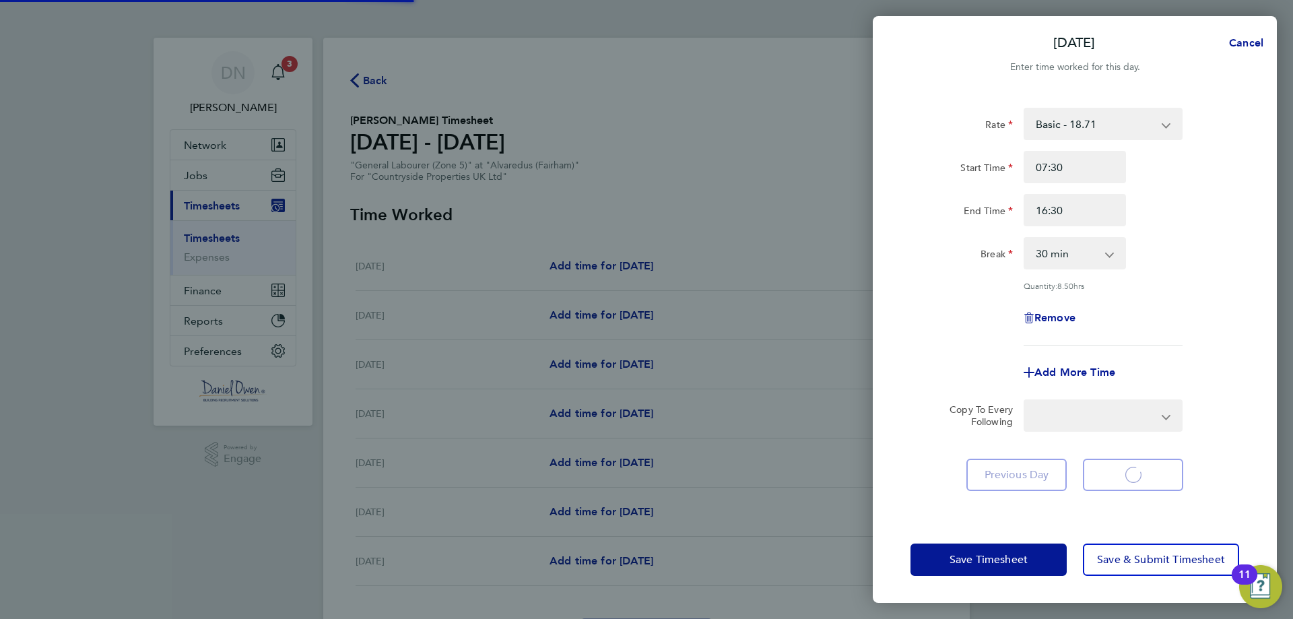
select select "30"
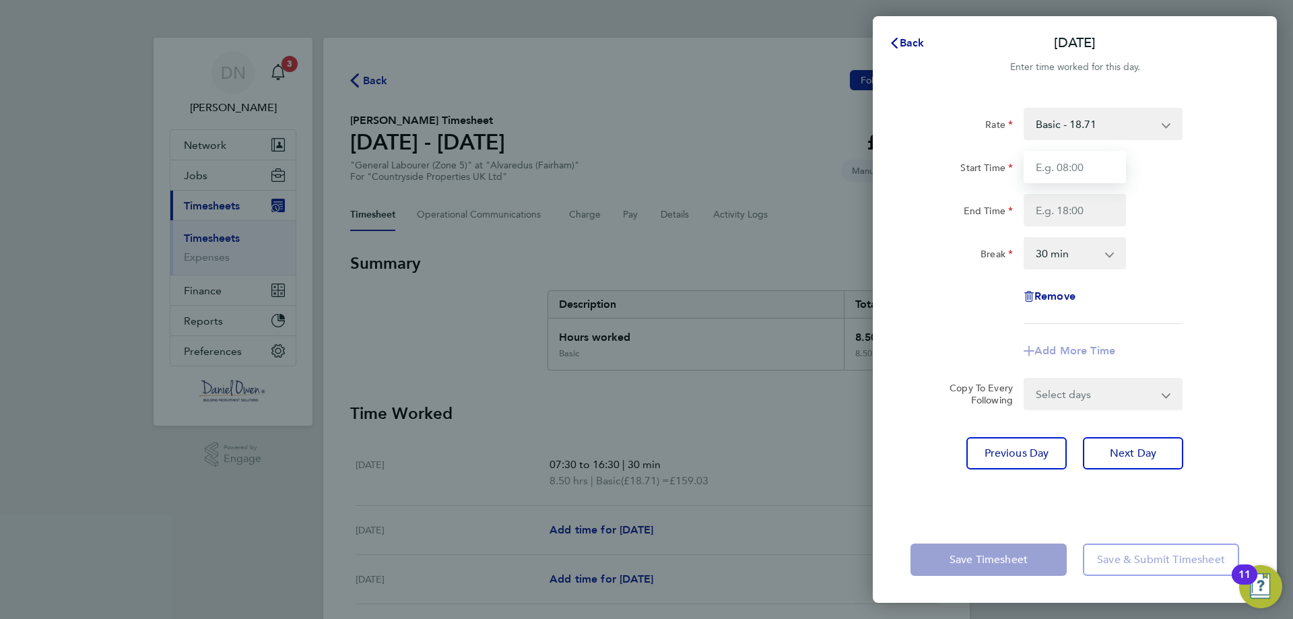
click at [1090, 171] on input "Start Time" at bounding box center [1075, 167] width 102 height 32
click at [1086, 168] on input "07:30" at bounding box center [1075, 167] width 102 height 32
type input "07:30"
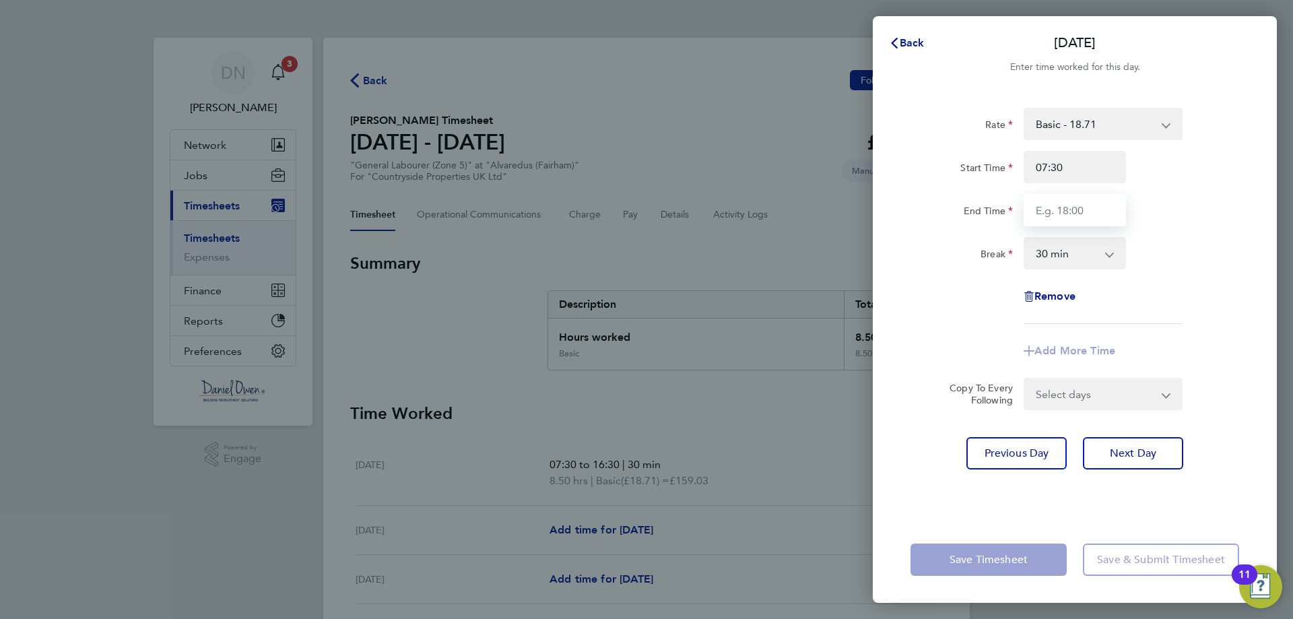
click at [1086, 209] on input "End Time" at bounding box center [1075, 210] width 102 height 32
type input "16:30"
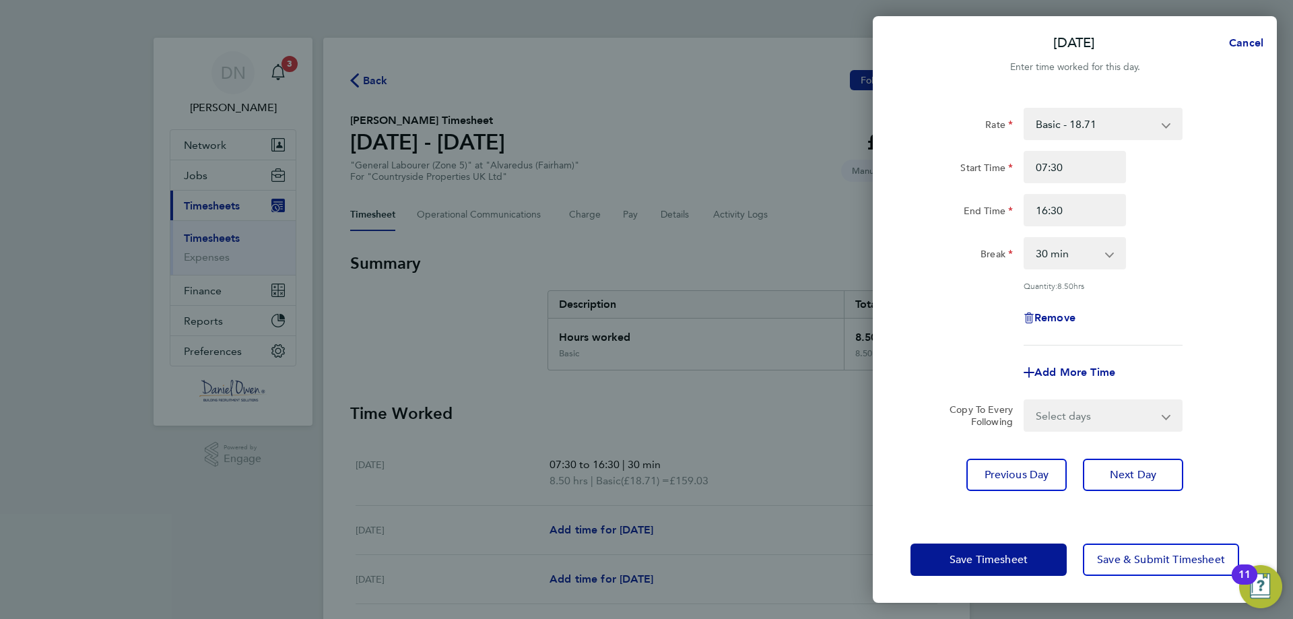
click at [1176, 262] on div "Break 0 min 15 min 30 min 45 min 60 min 75 min 90 min" at bounding box center [1074, 253] width 339 height 32
click at [1063, 415] on select "Select days Day Weekday (Mon-Fri) Weekend (Sat-Sun) Wednesday Thursday Friday S…" at bounding box center [1095, 416] width 141 height 30
select select "WEEKDAY"
click at [1025, 401] on select "Select days Day Weekday (Mon-Fri) Weekend (Sat-Sun) Wednesday Thursday Friday S…" at bounding box center [1095, 416] width 141 height 30
select select "[DATE]"
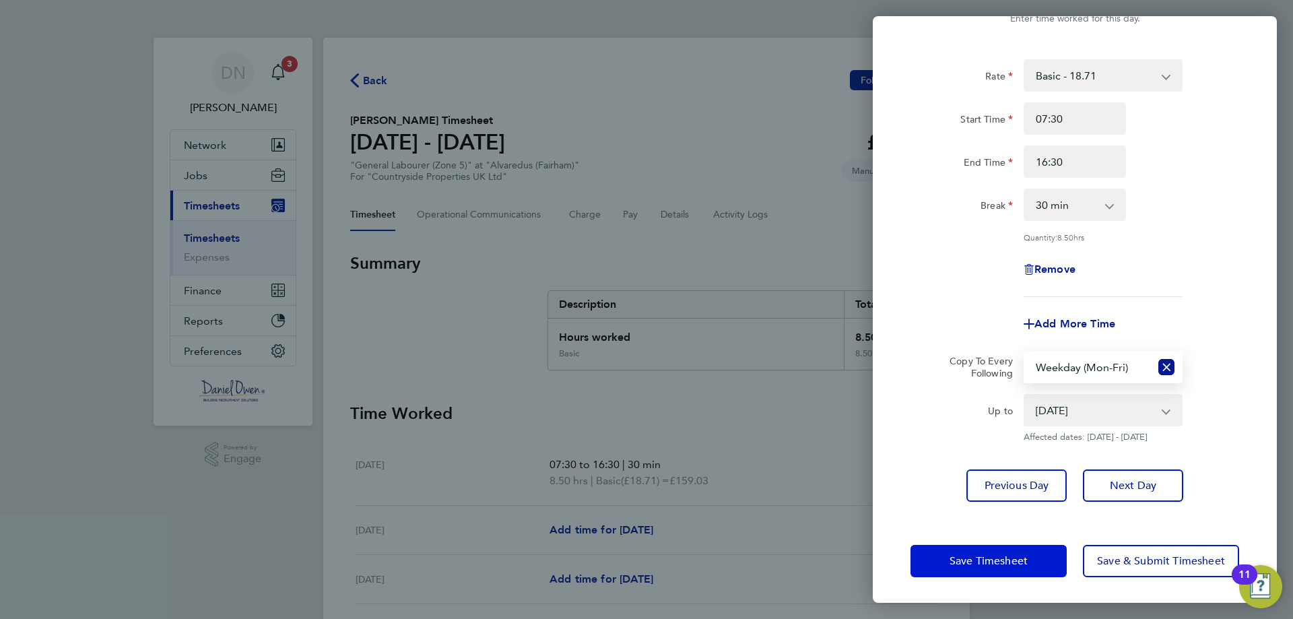
click at [1034, 564] on button "Save Timesheet" at bounding box center [988, 561] width 156 height 32
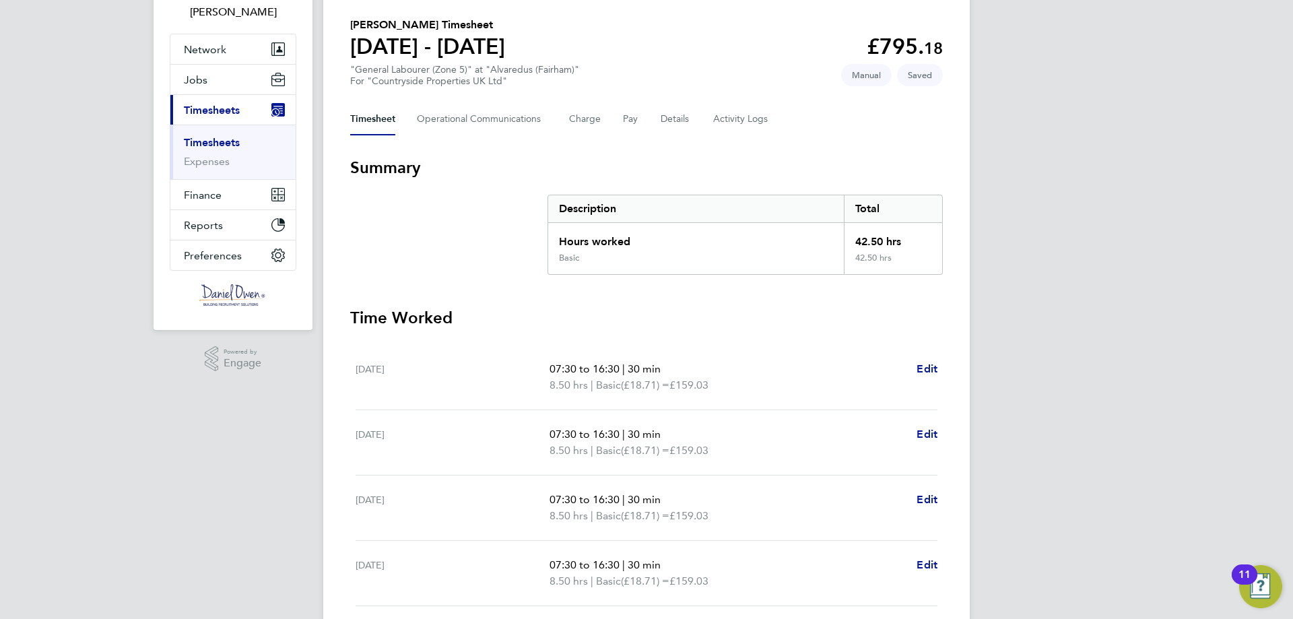
scroll to position [365, 0]
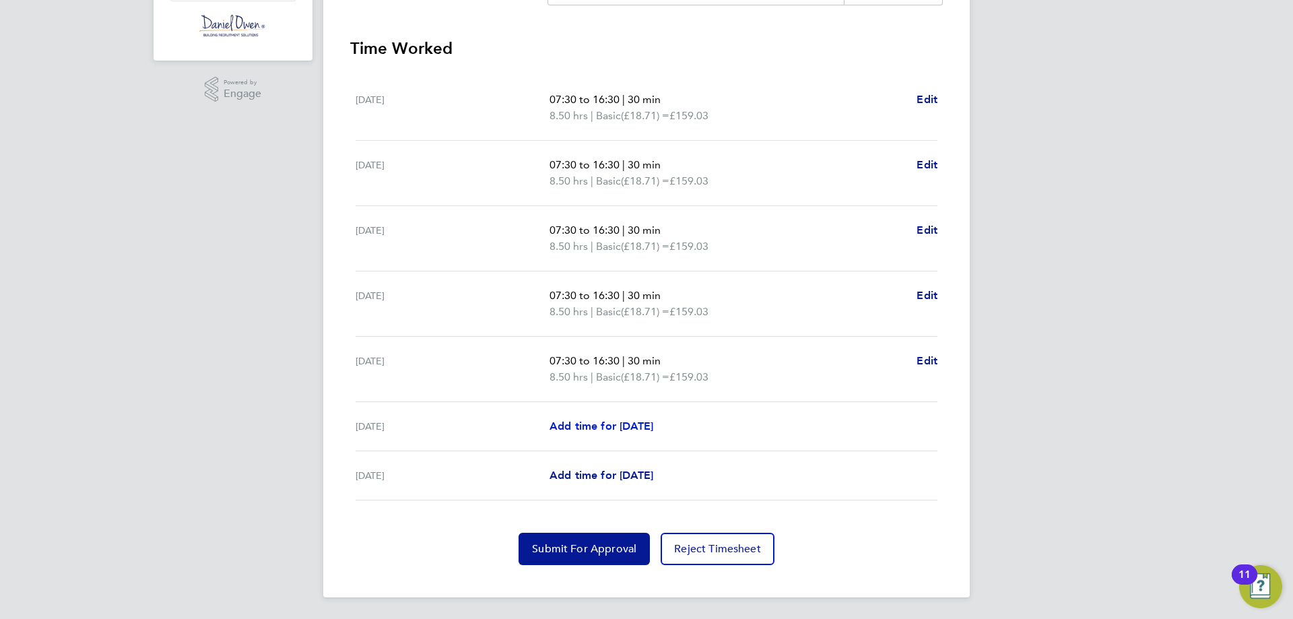
click at [615, 424] on span "Add time for [DATE]" at bounding box center [601, 426] width 104 height 13
select select "30"
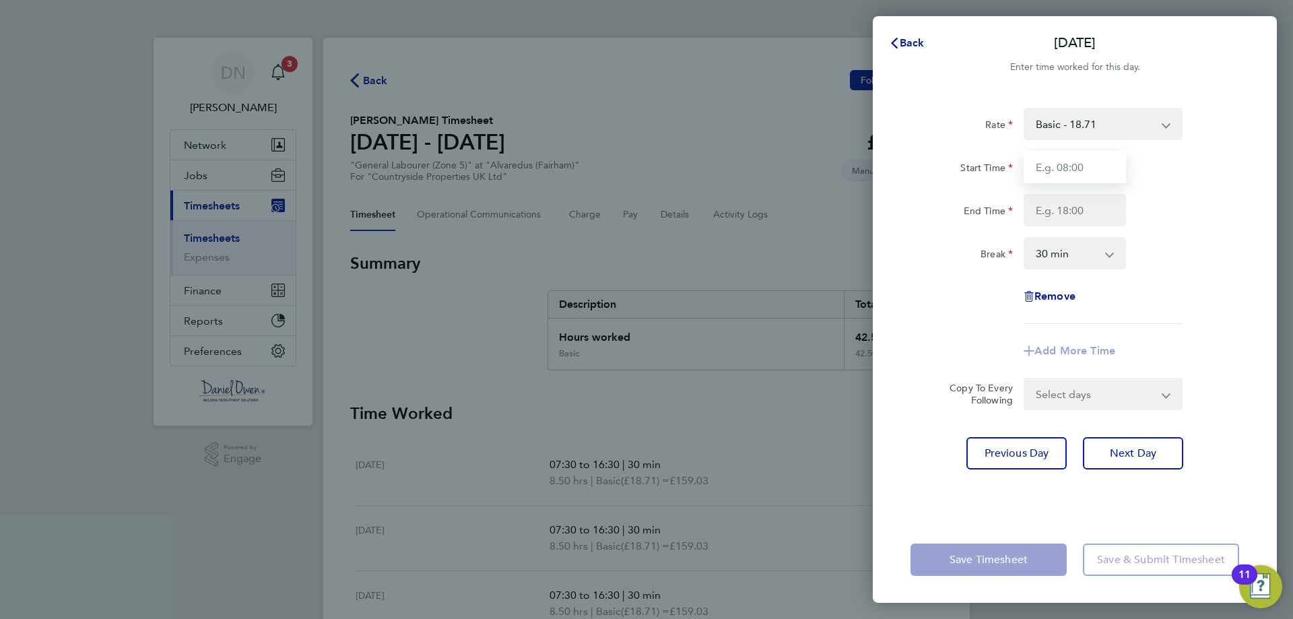
click at [1080, 182] on input "Start Time" at bounding box center [1075, 167] width 102 height 32
type input "08:00"
click at [1104, 222] on input "End Time" at bounding box center [1075, 210] width 102 height 32
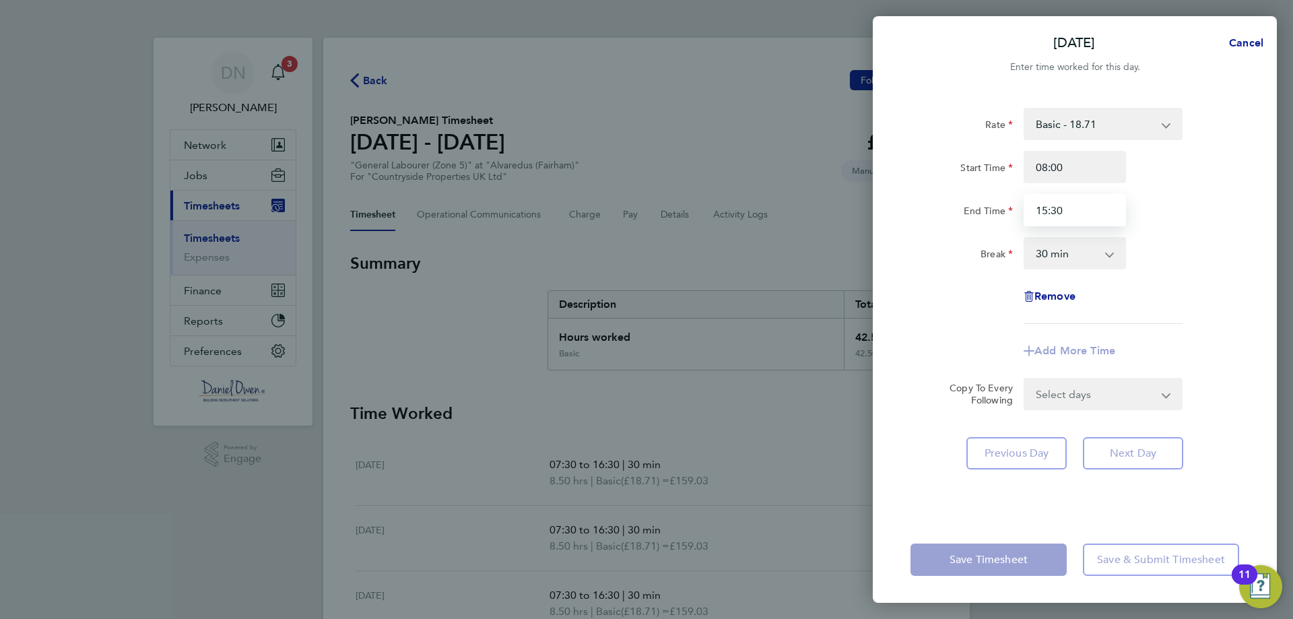
type input "15:30"
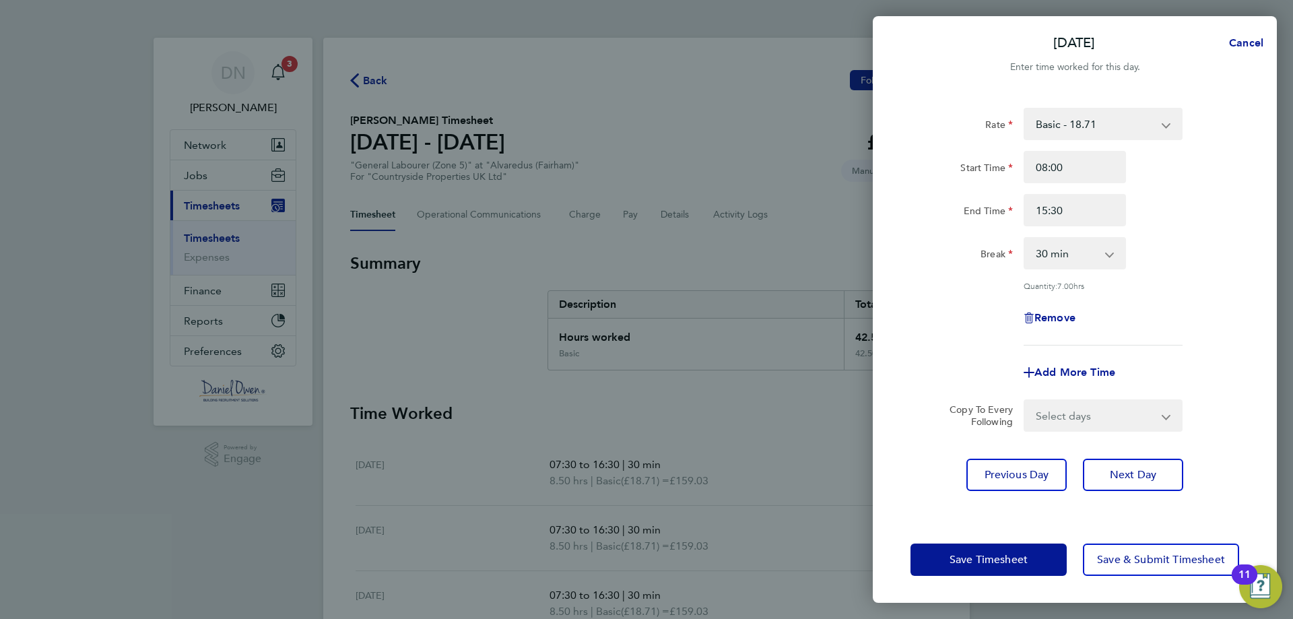
drag, startPoint x: 1134, startPoint y: 296, endPoint x: 1134, endPoint y: 319, distance: 22.9
click at [1135, 296] on div "Rate Basic - 18.71 Start Time 08:00 End Time 15:30 Break 0 min 15 min 30 min 45…" at bounding box center [1074, 227] width 329 height 238
click at [1080, 205] on input "15:30" at bounding box center [1075, 210] width 102 height 32
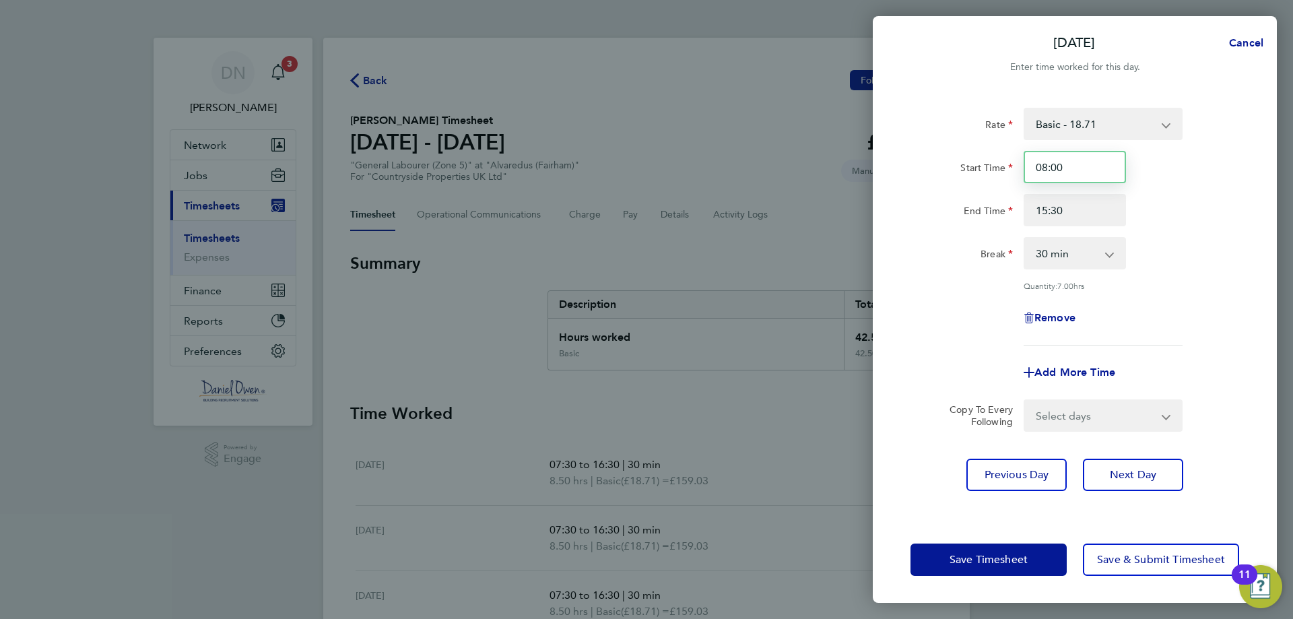
click at [1075, 179] on input "08:00" at bounding box center [1075, 167] width 102 height 32
click at [1031, 568] on app-form-button "Save Timesheet" at bounding box center [992, 559] width 164 height 32
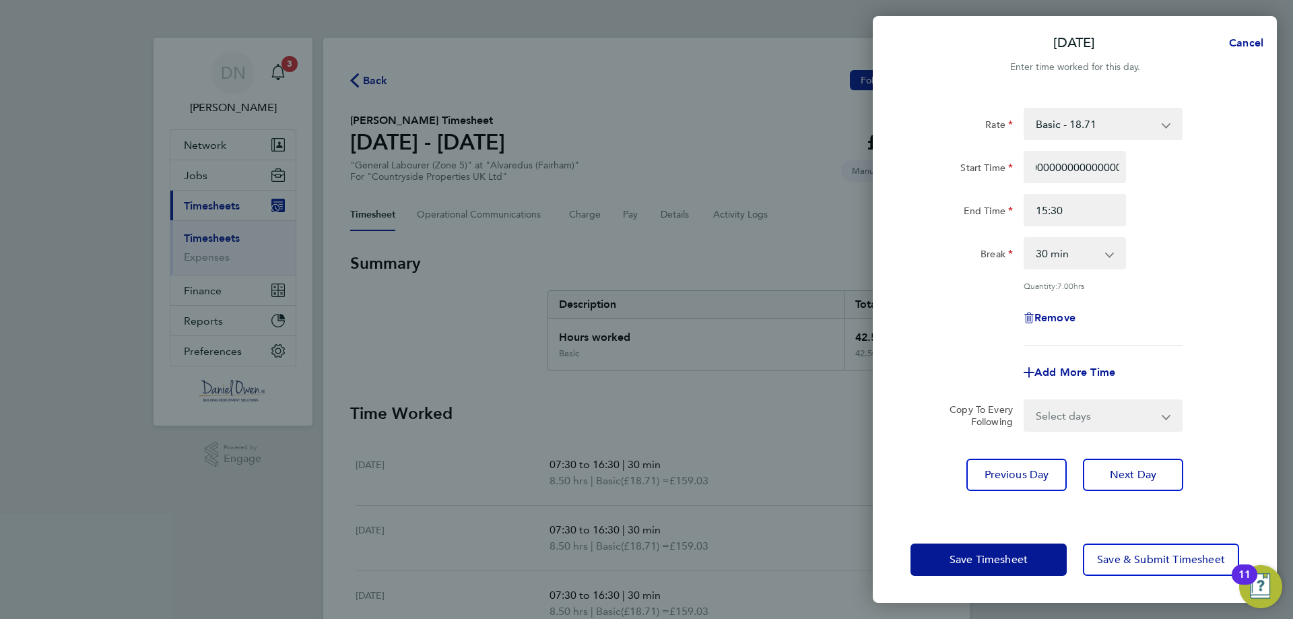
scroll to position [0, 0]
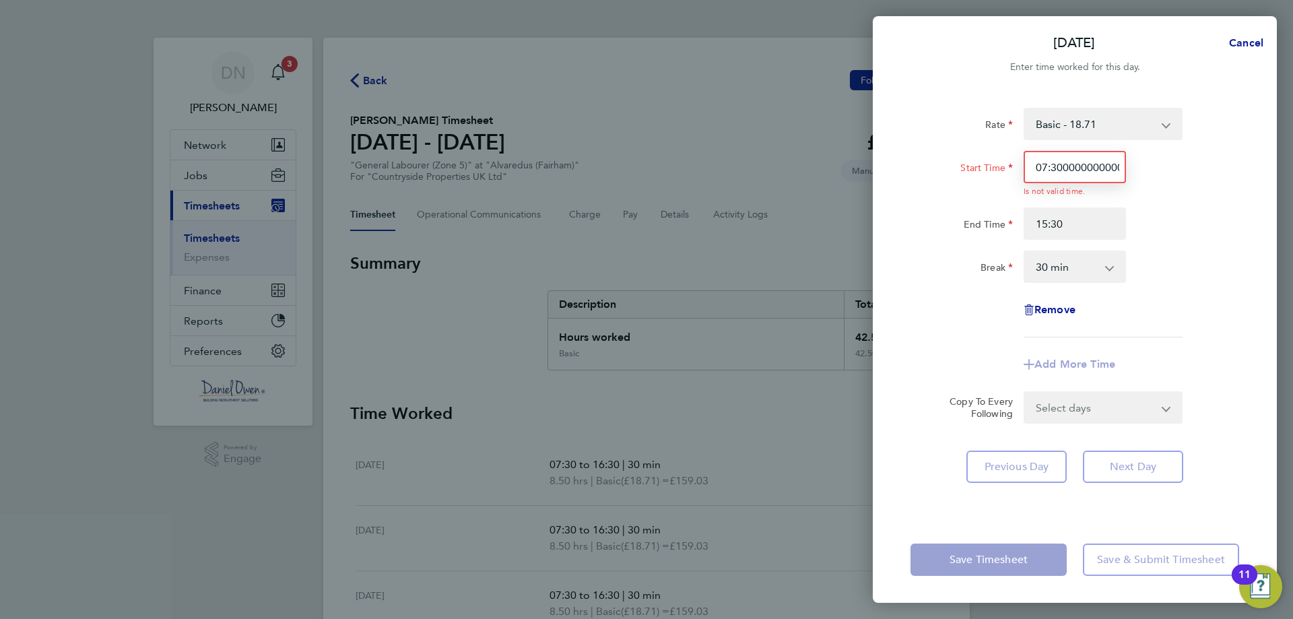
click at [1094, 166] on input "07:3000000000000000000000000000000000000000" at bounding box center [1075, 167] width 102 height 32
click at [1111, 168] on input "07:30000000000000000000000000000000000000000000000000000000000000" at bounding box center [1075, 167] width 102 height 32
click at [1116, 166] on input "0000000000000000000000000000000" at bounding box center [1075, 167] width 102 height 32
drag, startPoint x: 1121, startPoint y: 171, endPoint x: 1017, endPoint y: 172, distance: 103.7
click at [1018, 172] on div "000000000000000000 Is not valid time." at bounding box center [1074, 174] width 113 height 46
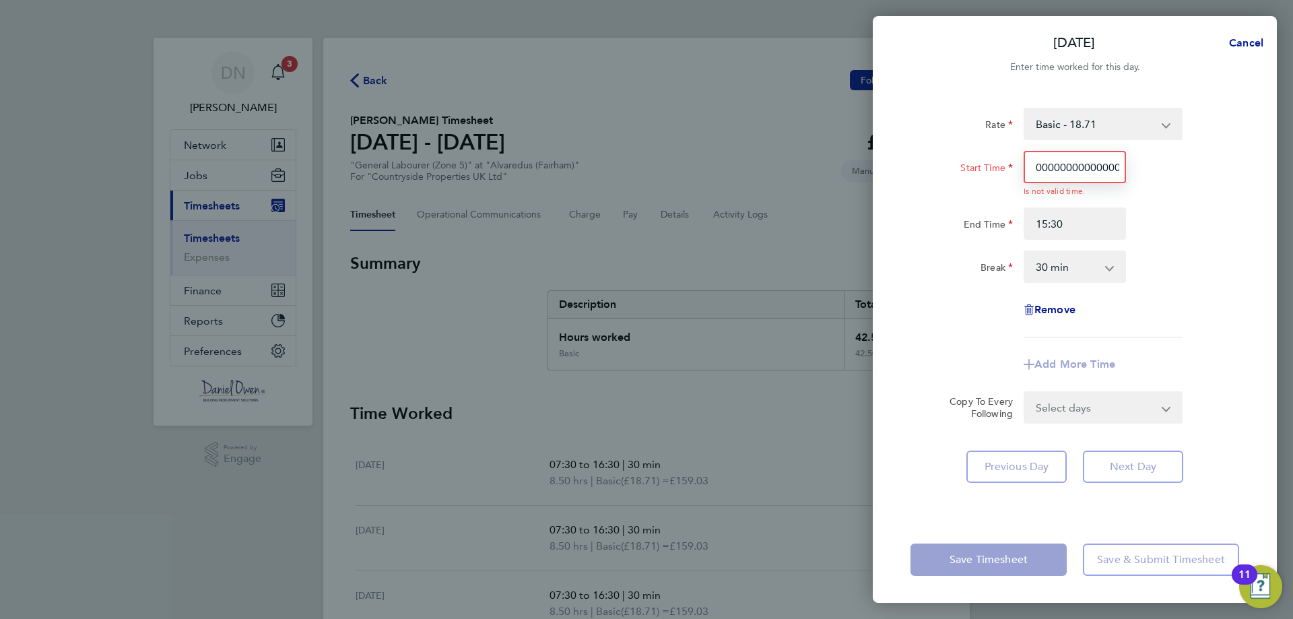
type input "00000"
drag, startPoint x: 1083, startPoint y: 170, endPoint x: 940, endPoint y: 172, distance: 143.4
click at [934, 174] on div "Start Time 00000 Is not valid time." at bounding box center [1074, 174] width 339 height 46
type input "07:30"
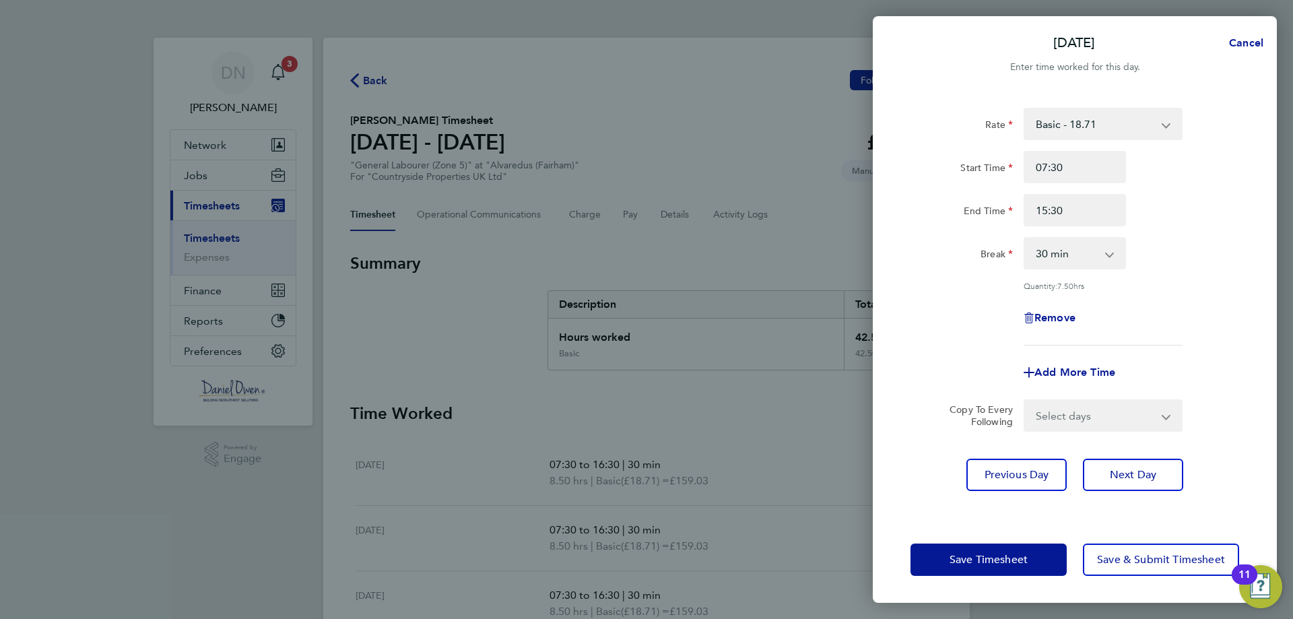
drag, startPoint x: 1214, startPoint y: 173, endPoint x: 1190, endPoint y: 203, distance: 38.8
click at [1214, 173] on div "Start Time 07:30" at bounding box center [1074, 167] width 339 height 32
click at [1054, 545] on button "Save Timesheet" at bounding box center [988, 559] width 156 height 32
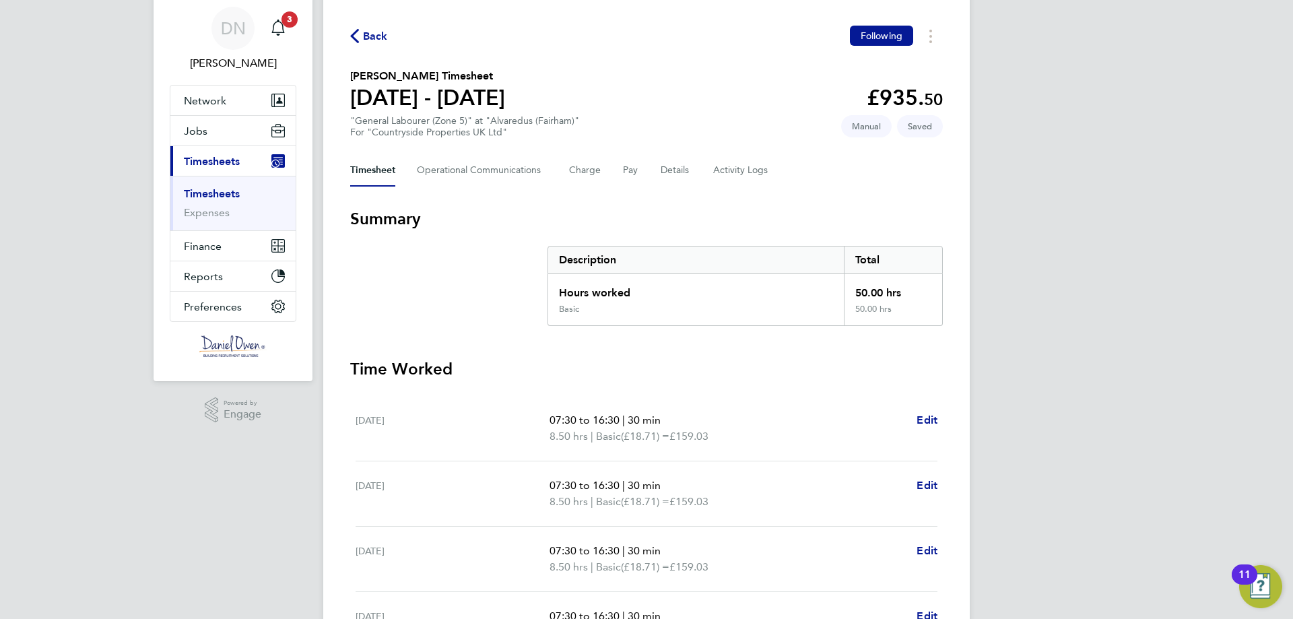
scroll to position [381, 0]
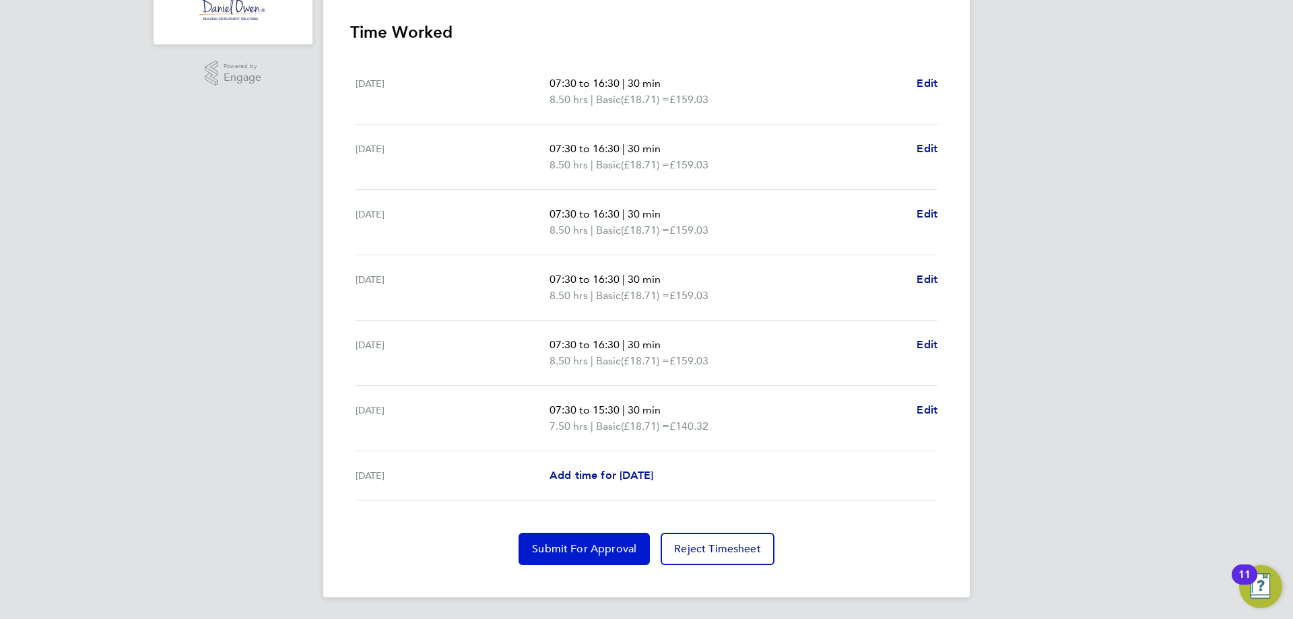
click at [589, 549] on span "Submit For Approval" at bounding box center [584, 548] width 104 height 13
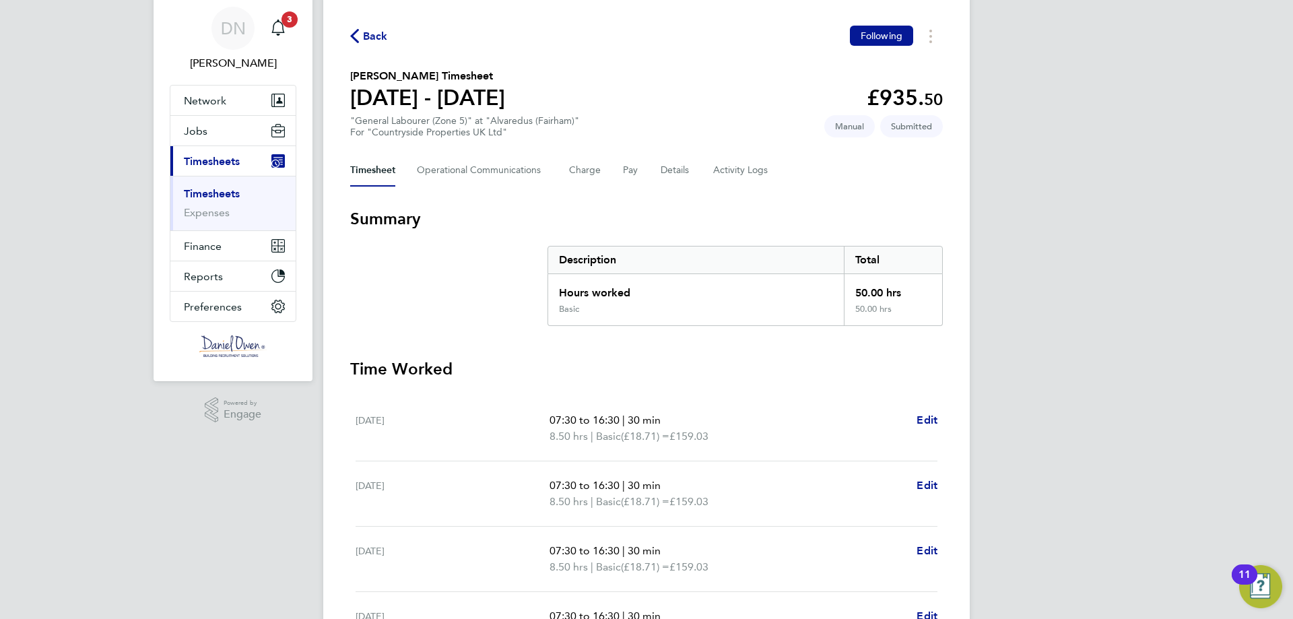
scroll to position [0, 0]
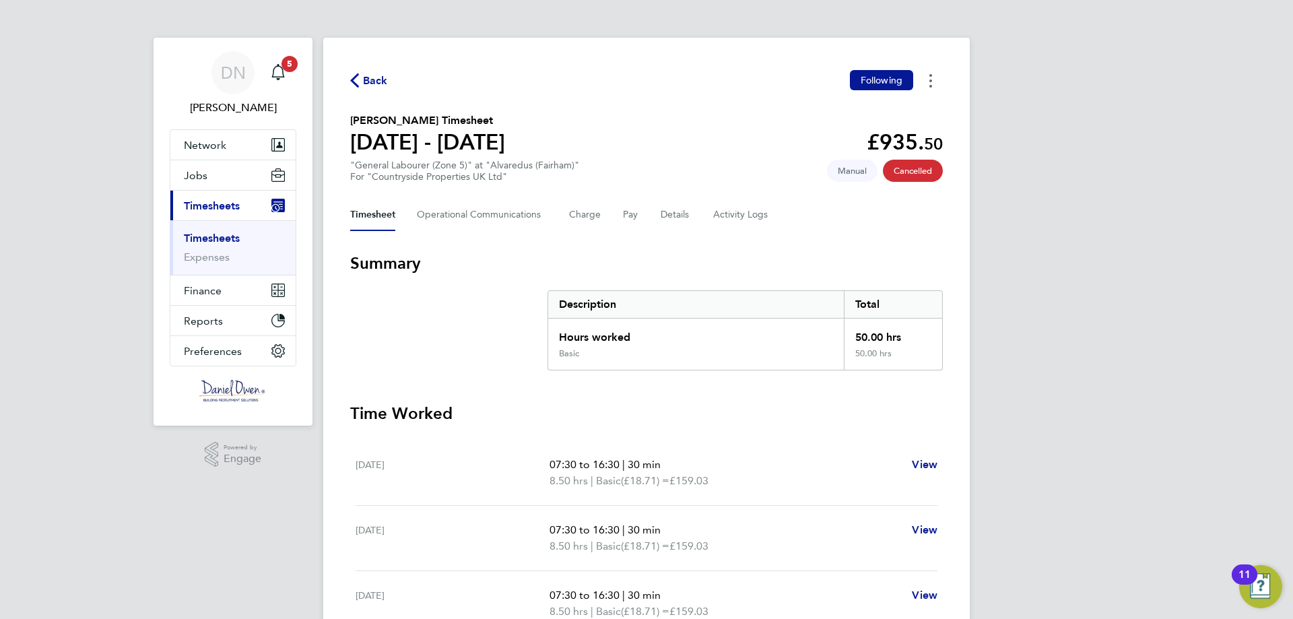
click at [933, 85] on button "Timesheets Menu" at bounding box center [931, 80] width 24 height 21
click at [205, 180] on span "Jobs" at bounding box center [196, 175] width 24 height 13
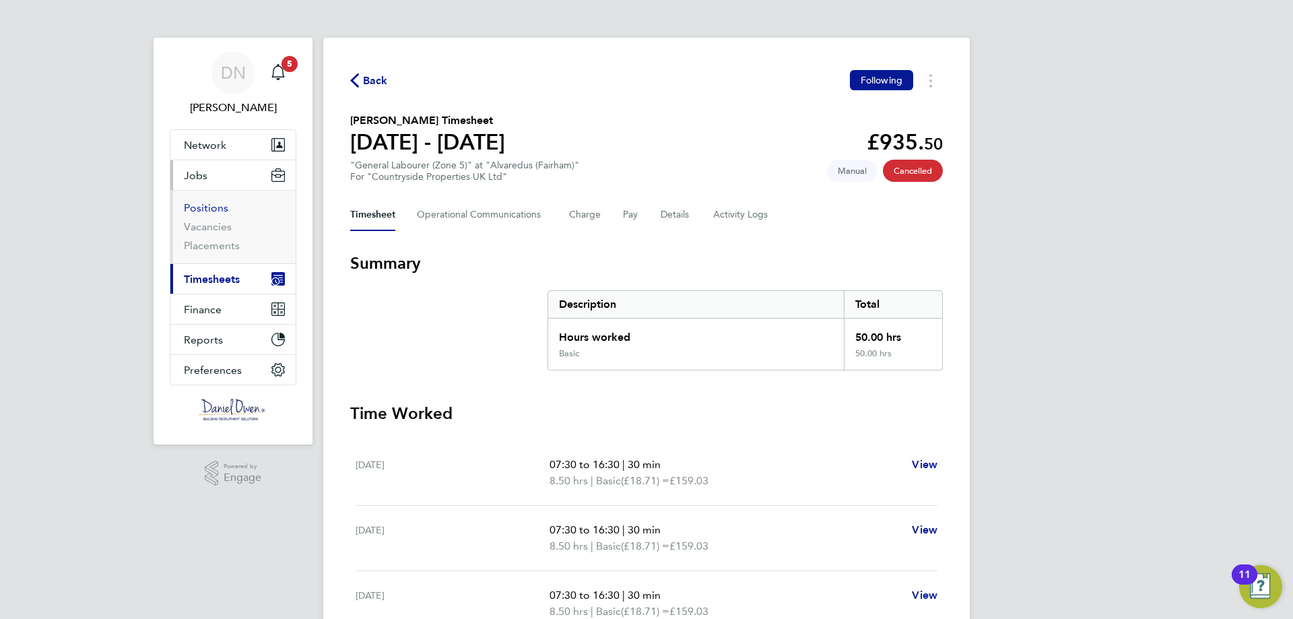
click at [204, 212] on link "Positions" at bounding box center [206, 207] width 44 height 13
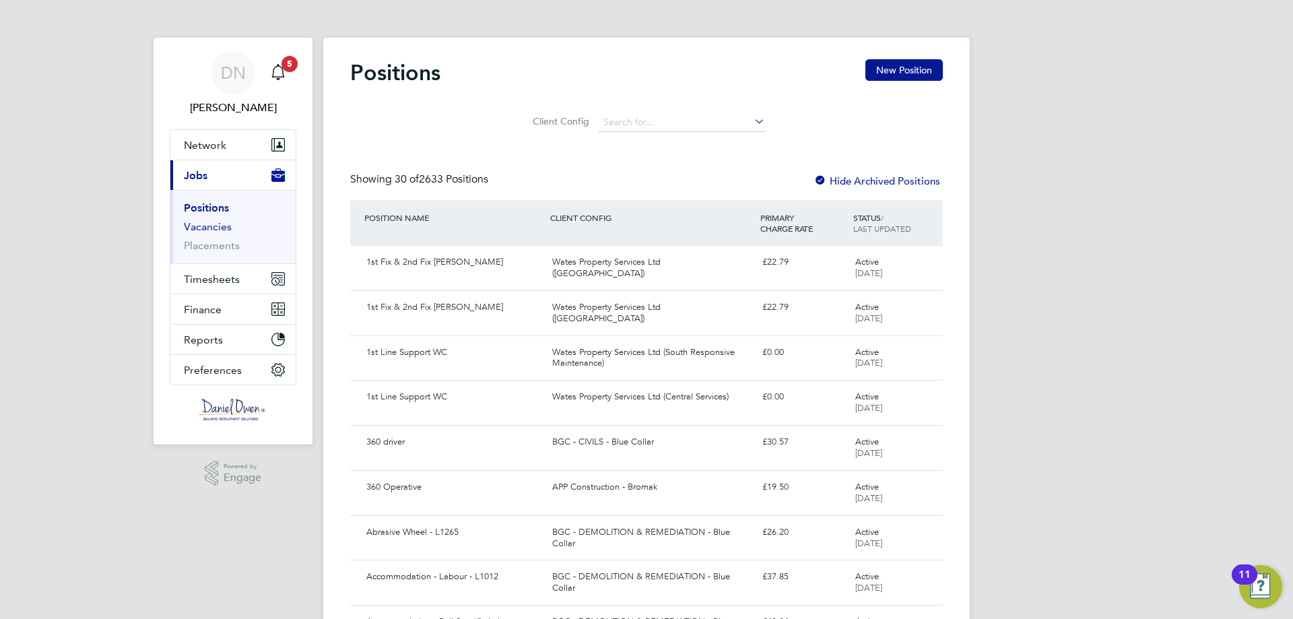
click at [204, 225] on link "Vacancies" at bounding box center [208, 226] width 48 height 13
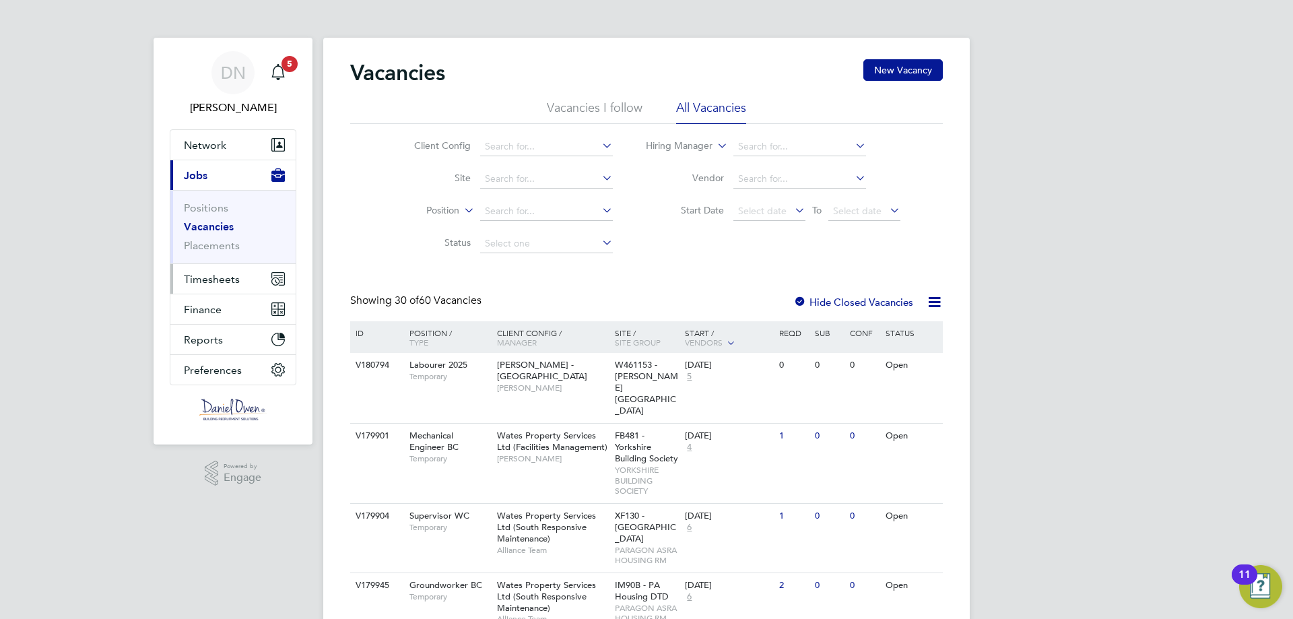
click at [250, 275] on button "Timesheets" at bounding box center [232, 279] width 125 height 30
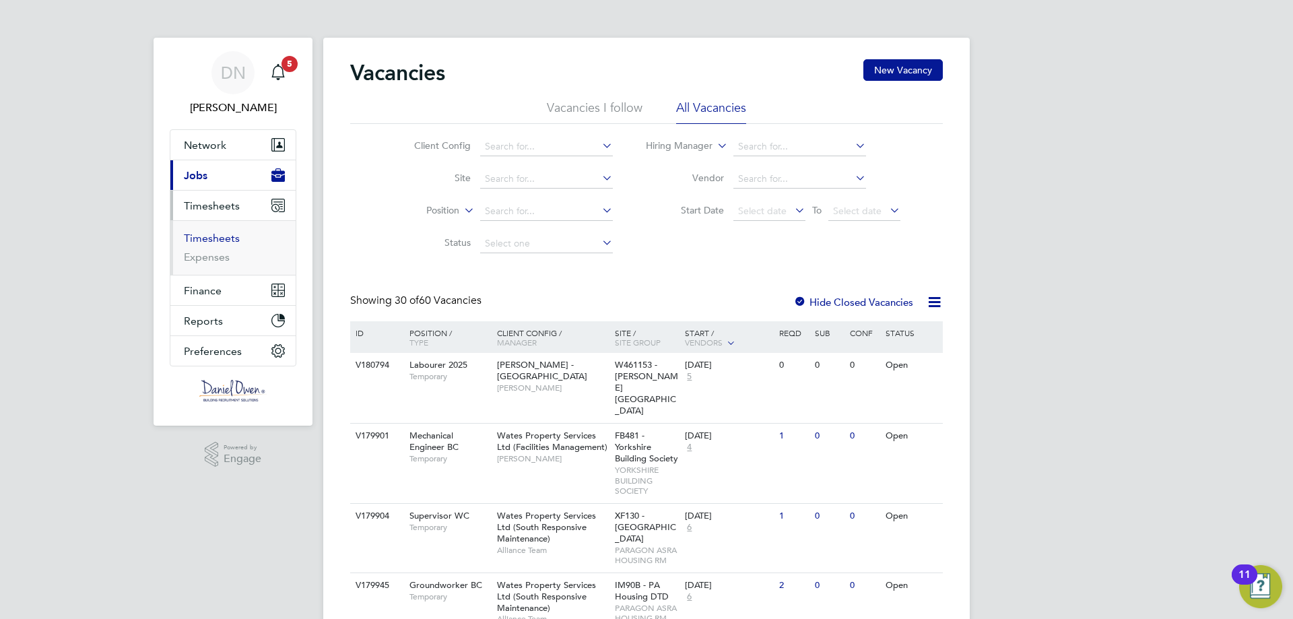
click at [206, 236] on link "Timesheets" at bounding box center [212, 238] width 56 height 13
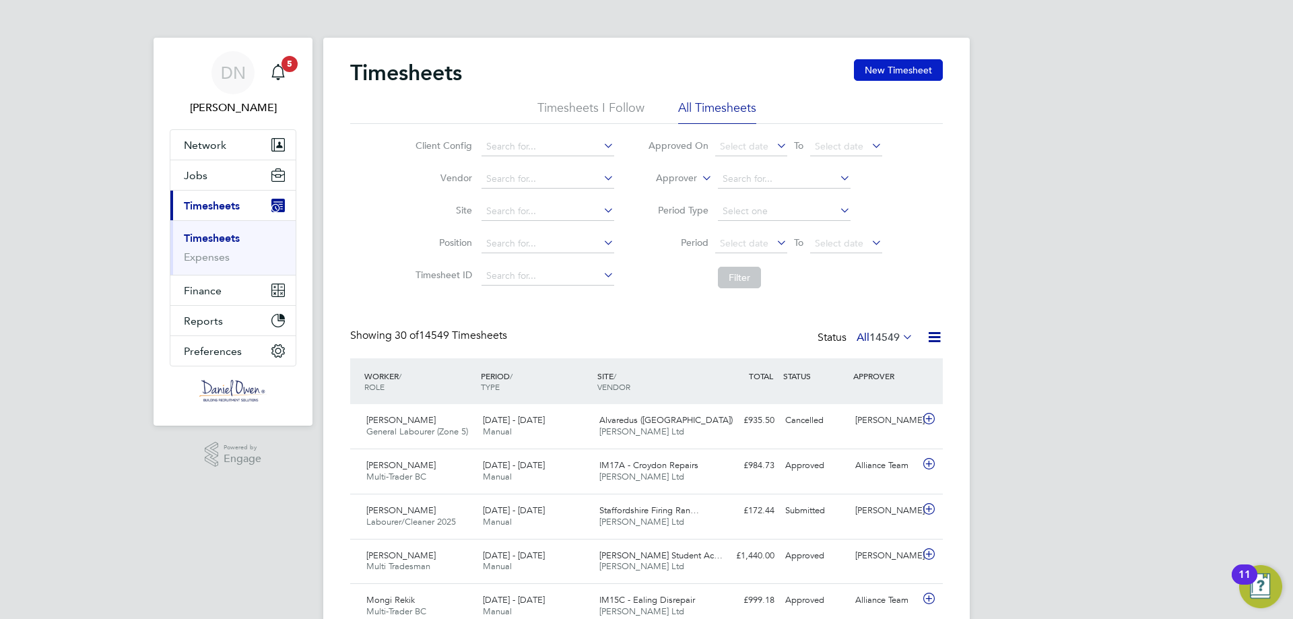
click at [908, 75] on button "New Timesheet" at bounding box center [898, 70] width 89 height 22
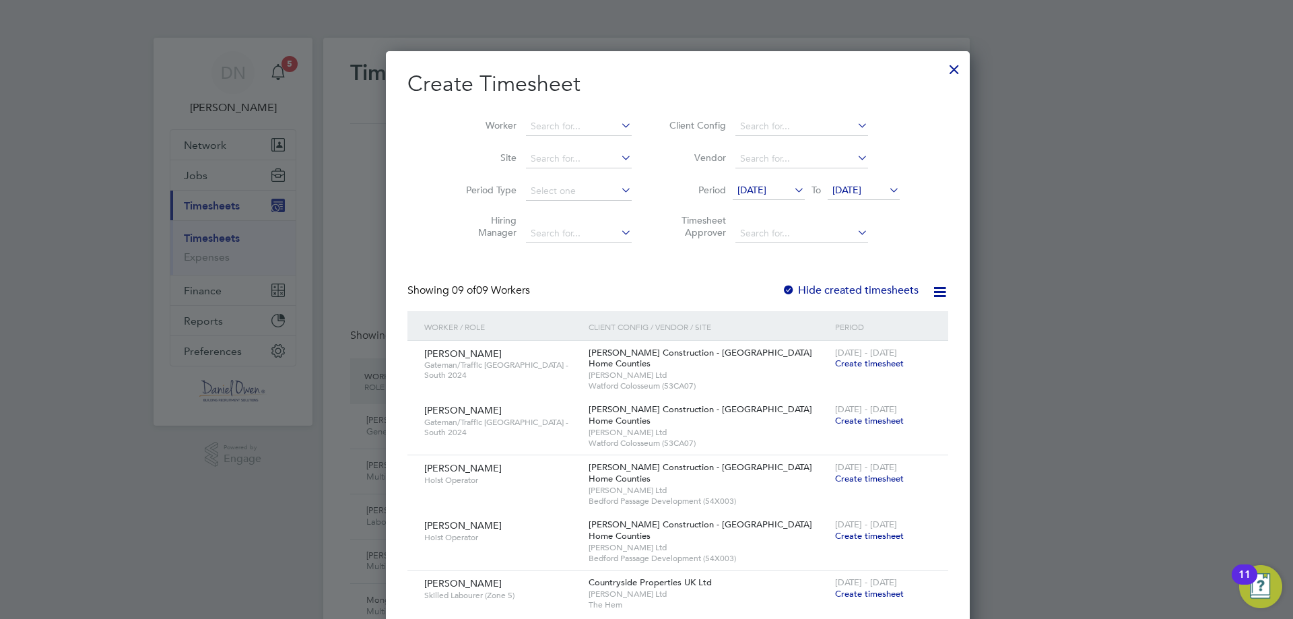
click at [500, 97] on h2 "Create Timesheet" at bounding box center [677, 84] width 541 height 28
click at [529, 127] on input at bounding box center [579, 126] width 106 height 19
click at [555, 147] on li "[PERSON_NAME] pson" at bounding box center [558, 144] width 129 height 18
type input "[PERSON_NAME]"
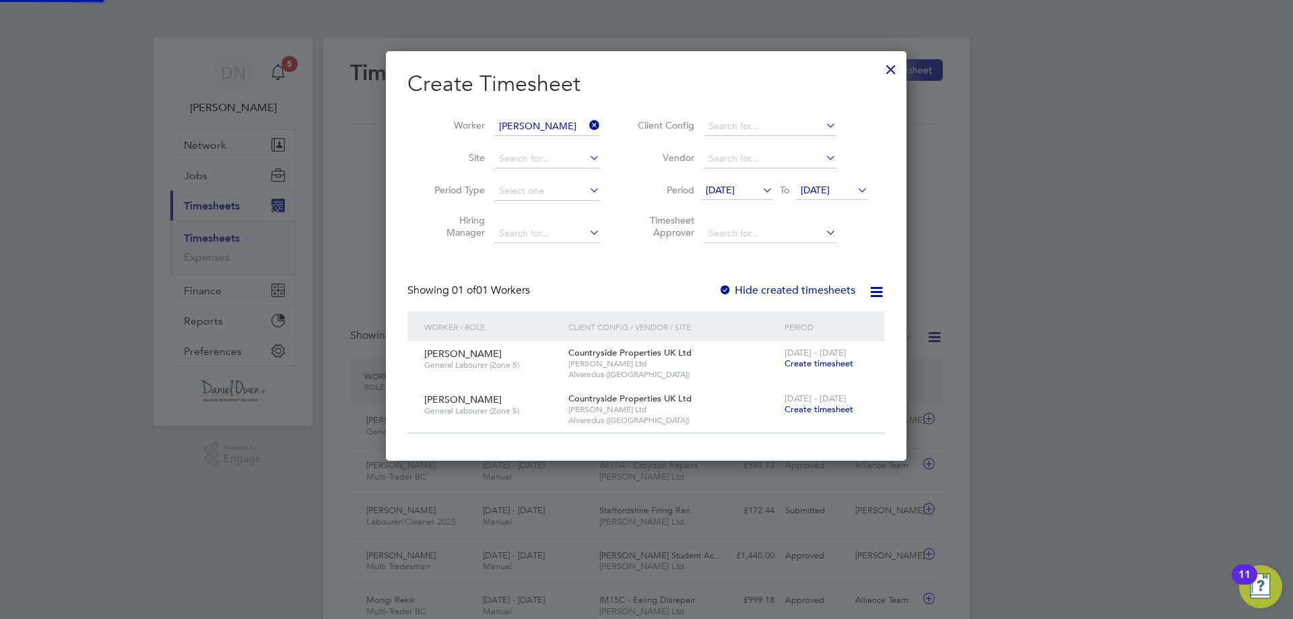
click at [760, 191] on icon at bounding box center [760, 189] width 0 height 19
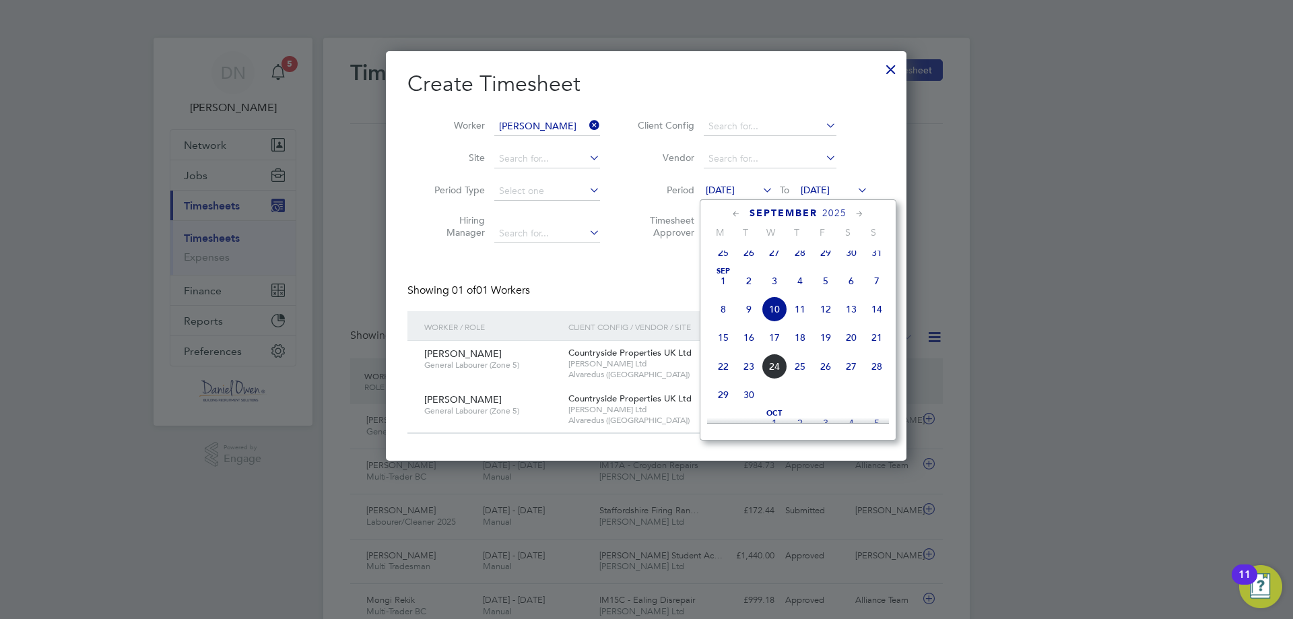
click at [714, 290] on span "[DATE]" at bounding box center [723, 281] width 26 height 26
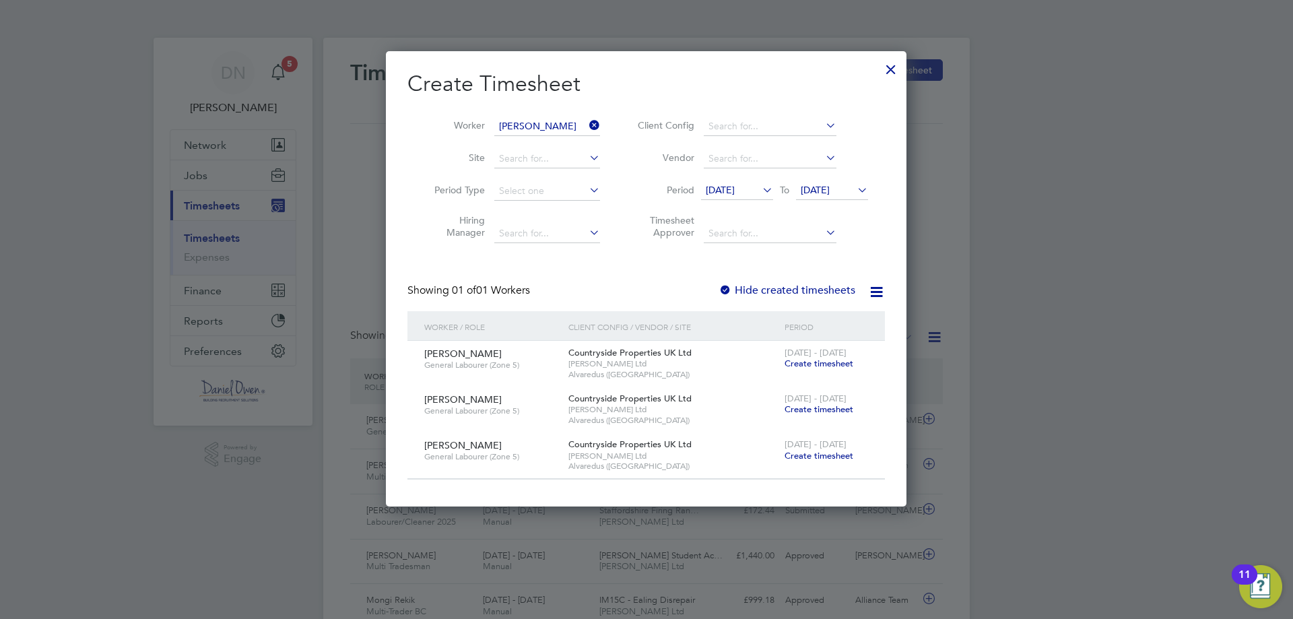
click at [818, 409] on span "Create timesheet" at bounding box center [819, 408] width 69 height 11
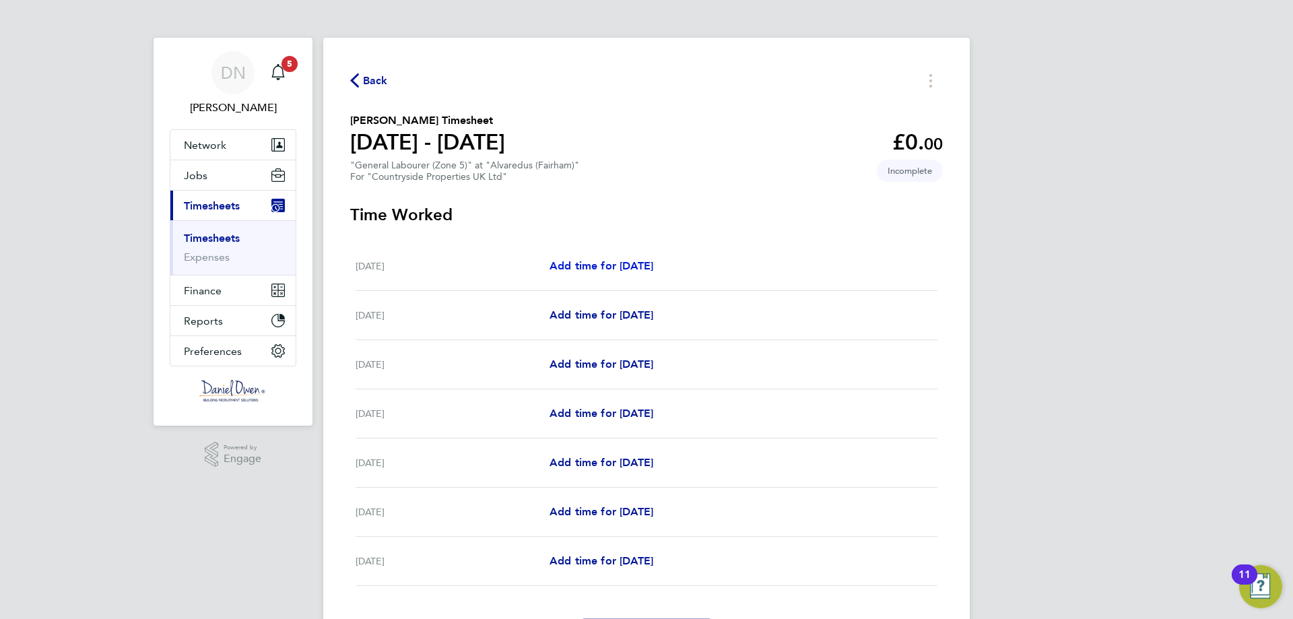
click at [627, 264] on span "Add time for [DATE]" at bounding box center [601, 265] width 104 height 13
select select "30"
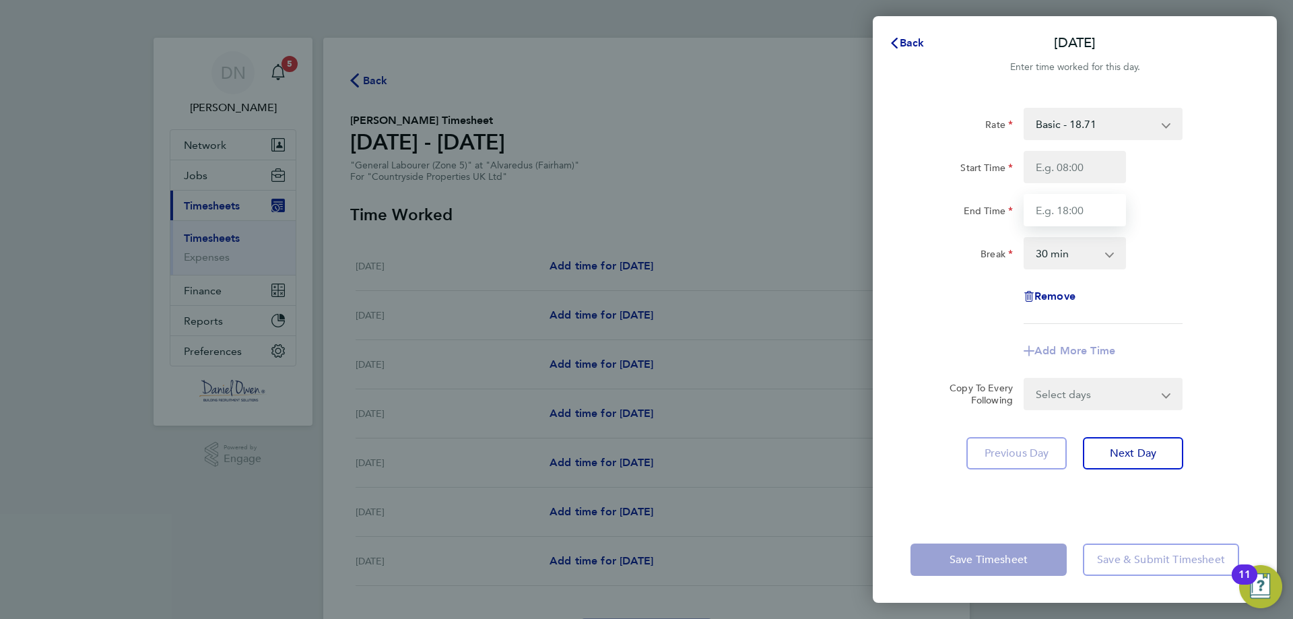
click at [1096, 206] on input "End Time" at bounding box center [1075, 210] width 102 height 32
click at [1086, 170] on input "Start Time" at bounding box center [1075, 167] width 102 height 32
type input "07:30"
click at [1078, 219] on input "End Time" at bounding box center [1075, 210] width 102 height 32
click at [1195, 229] on div "Rate Basic - 18.71 Start Time 07:30 End Time 04:30 Break 0 min 15 min 30 min 45…" at bounding box center [1074, 216] width 329 height 216
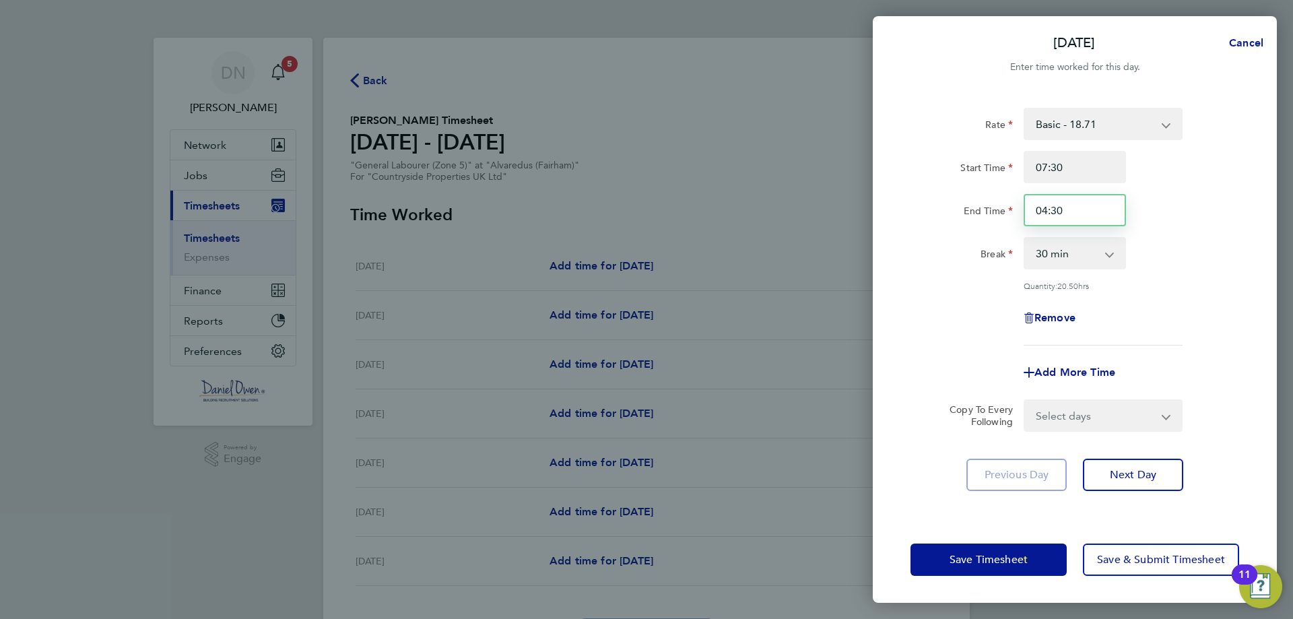
drag, startPoint x: 1071, startPoint y: 210, endPoint x: 985, endPoint y: 208, distance: 86.9
click at [985, 208] on div "End Time 04:30" at bounding box center [1074, 210] width 339 height 32
type input "16:30"
click at [1179, 207] on div "End Time 16:30" at bounding box center [1074, 210] width 339 height 32
click at [1087, 408] on select "Select days Day Weekday (Mon-Fri) Weekend (Sat-Sun) [DATE] [DATE] [DATE] [DATE]…" at bounding box center [1095, 416] width 141 height 30
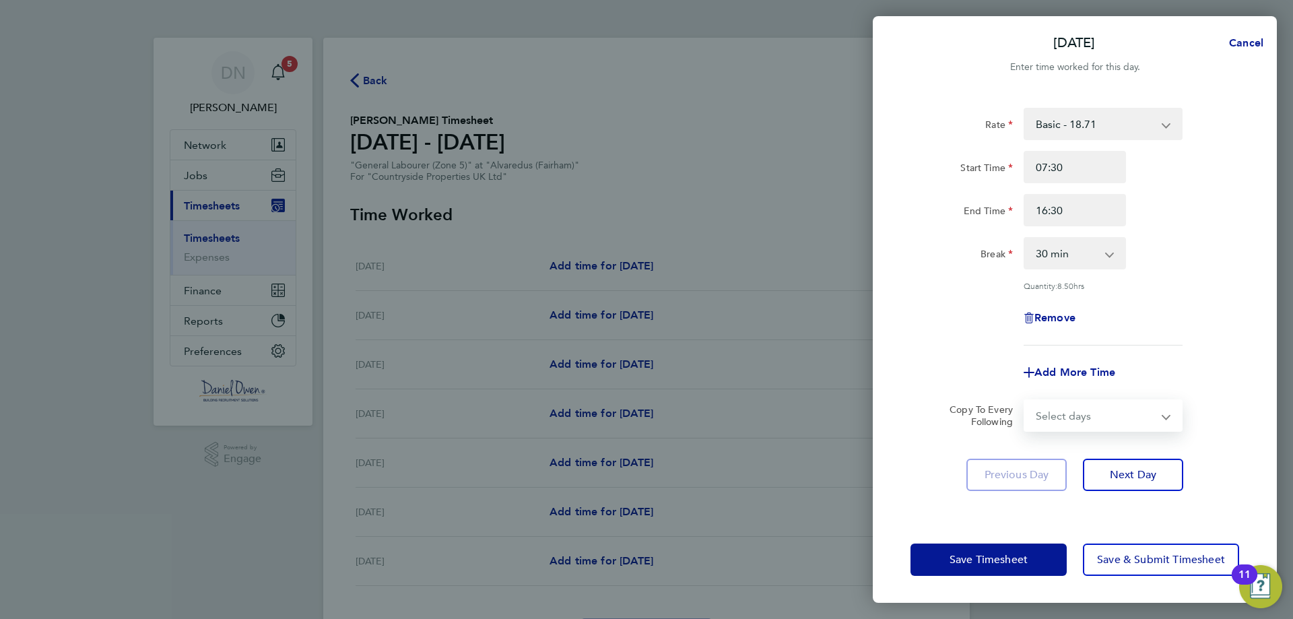
select select "WEEKDAY"
click at [1025, 401] on select "Select days Day Weekday (Mon-Fri) Weekend (Sat-Sun) [DATE] [DATE] [DATE] [DATE]…" at bounding box center [1095, 416] width 141 height 30
select select "[DATE]"
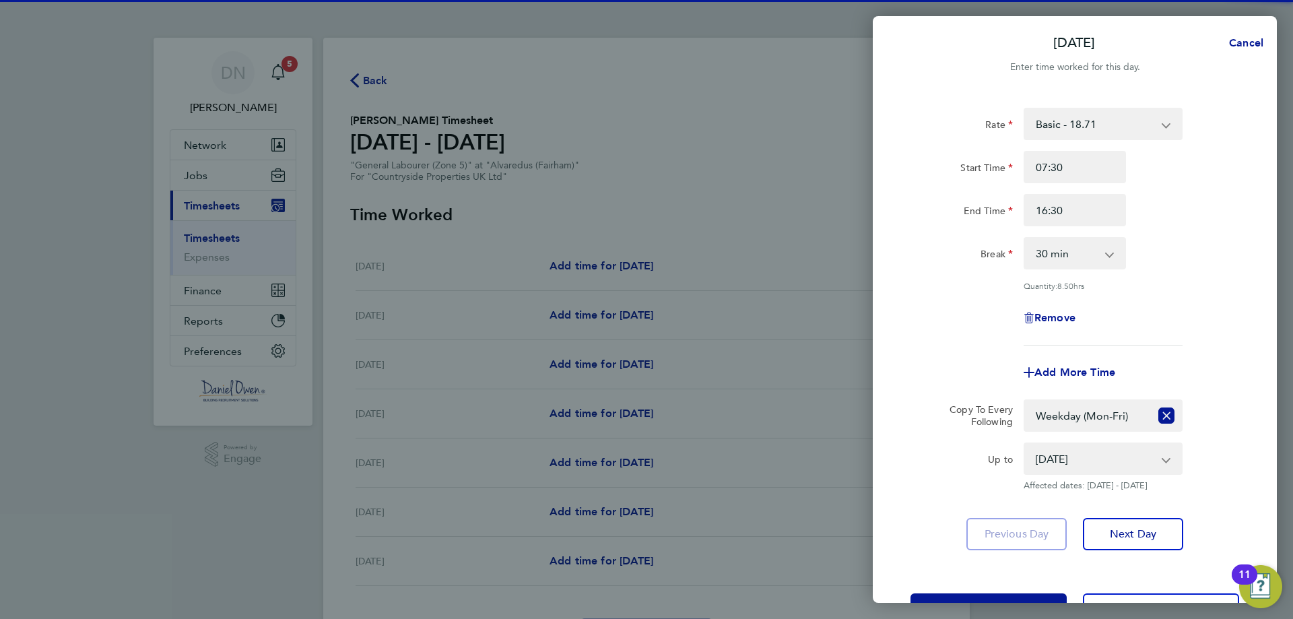
click at [1161, 474] on div "[DATE] [DATE] [DATE] [DATE] [DATE] [DATE] Affected dates: [DATE] - [DATE]" at bounding box center [1103, 466] width 170 height 48
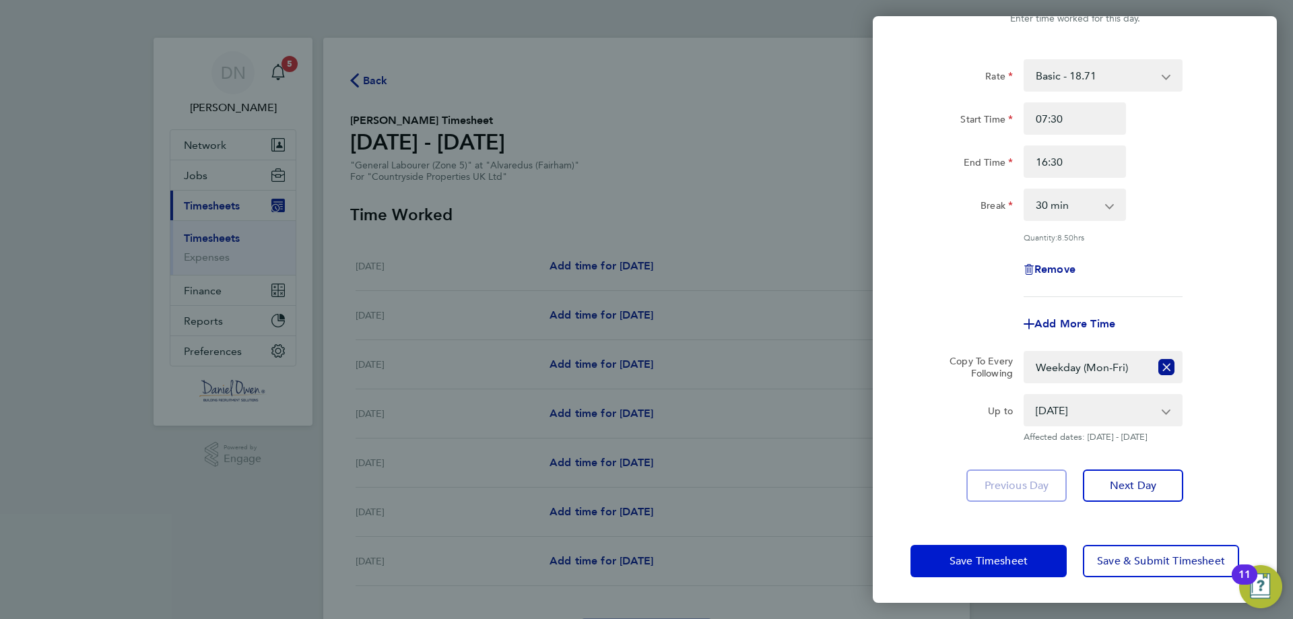
click at [1030, 559] on button "Save Timesheet" at bounding box center [988, 561] width 156 height 32
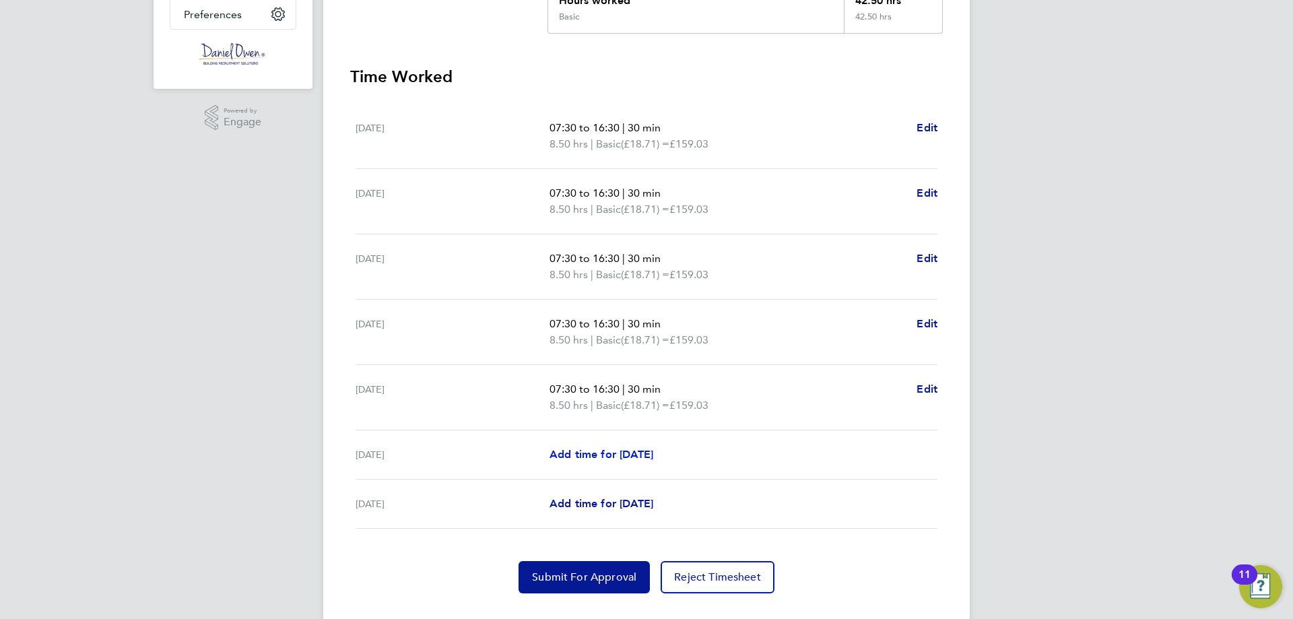
click at [613, 455] on span "Add time for [DATE]" at bounding box center [601, 454] width 104 height 13
select select "30"
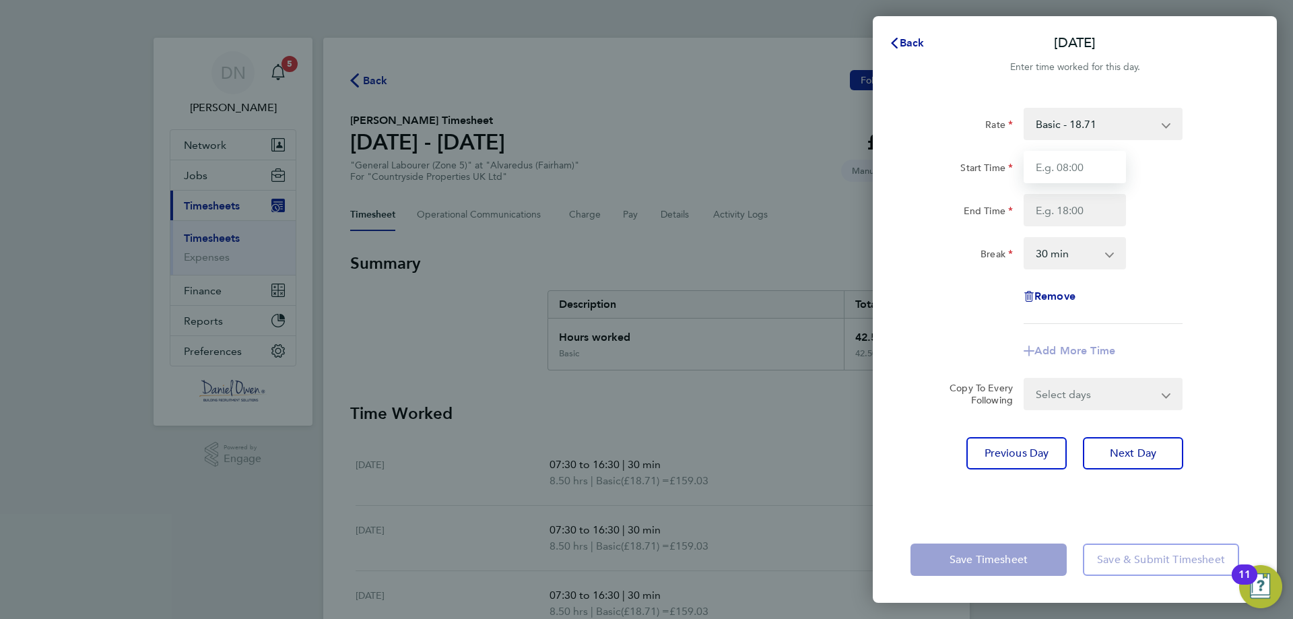
click at [1096, 162] on input "Start Time" at bounding box center [1075, 167] width 102 height 32
type input "07:30"
click at [1077, 220] on input "End Time" at bounding box center [1075, 210] width 102 height 32
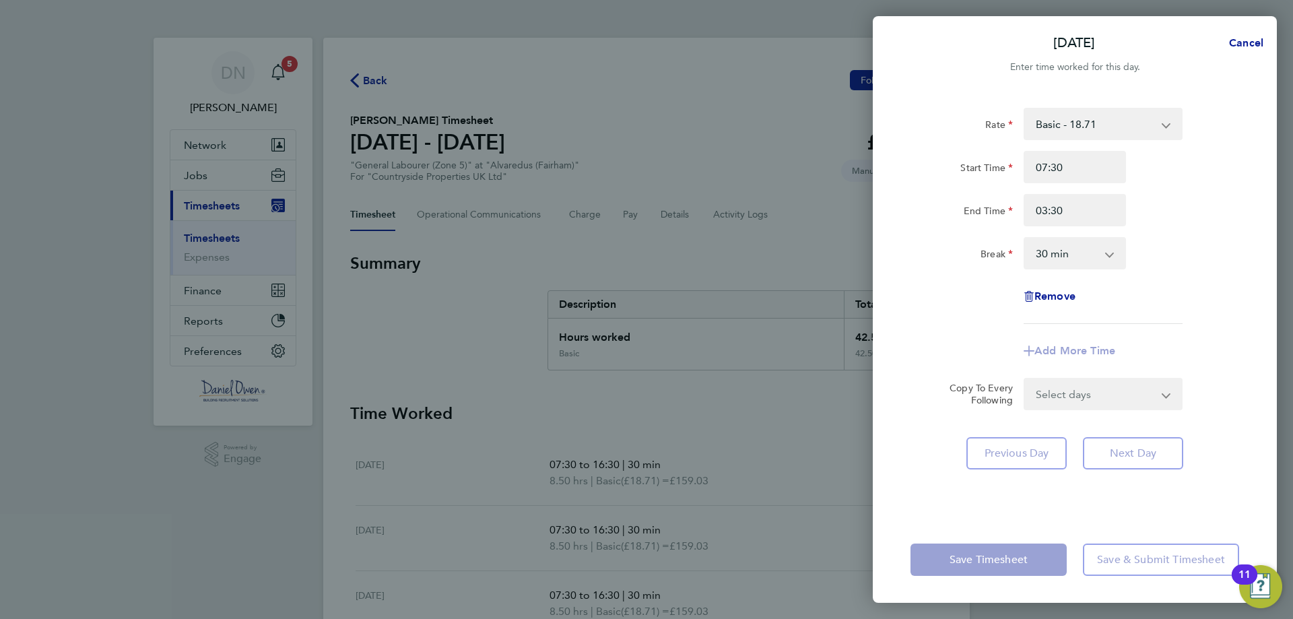
click at [1224, 223] on div "End Time 03:30" at bounding box center [1074, 210] width 339 height 32
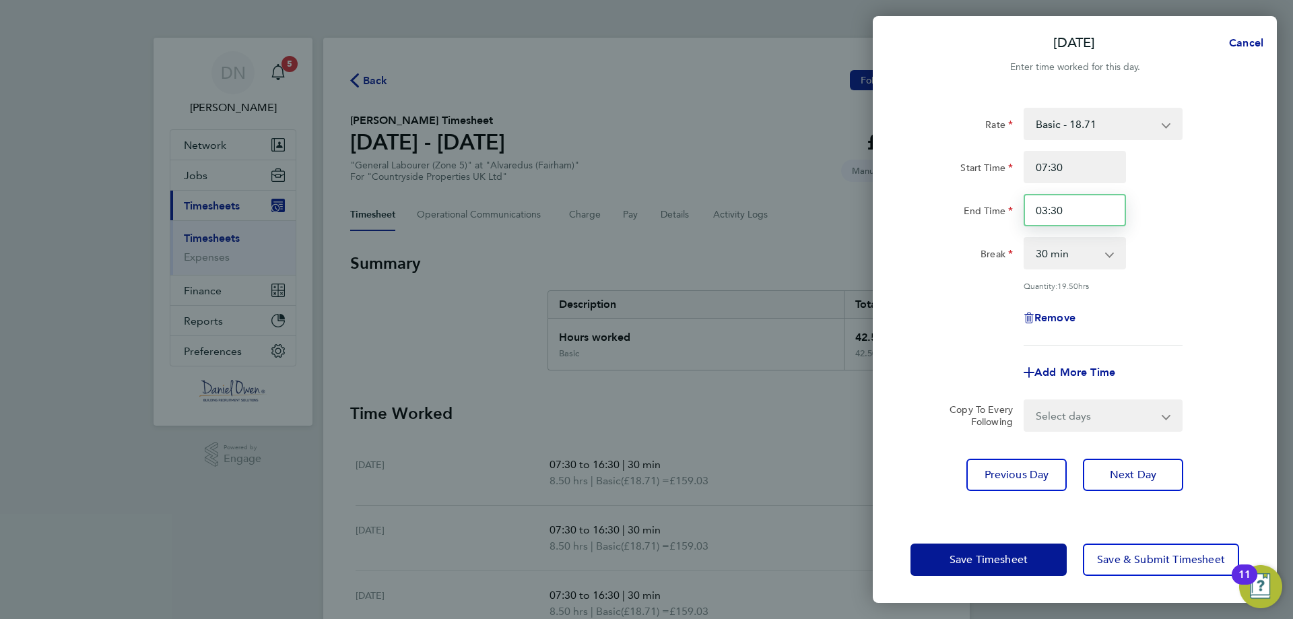
drag, startPoint x: 1082, startPoint y: 212, endPoint x: 827, endPoint y: 180, distance: 257.2
click at [820, 185] on div "[DATE] Cancel Enter time worked for this day. Rate Basic - 18.71 Start Time 07:…" at bounding box center [646, 309] width 1293 height 619
type input "15:30"
click at [1164, 280] on div "Quantity: 19.50 hrs" at bounding box center [1103, 285] width 159 height 11
click at [1024, 554] on span "Save Timesheet" at bounding box center [988, 559] width 78 height 13
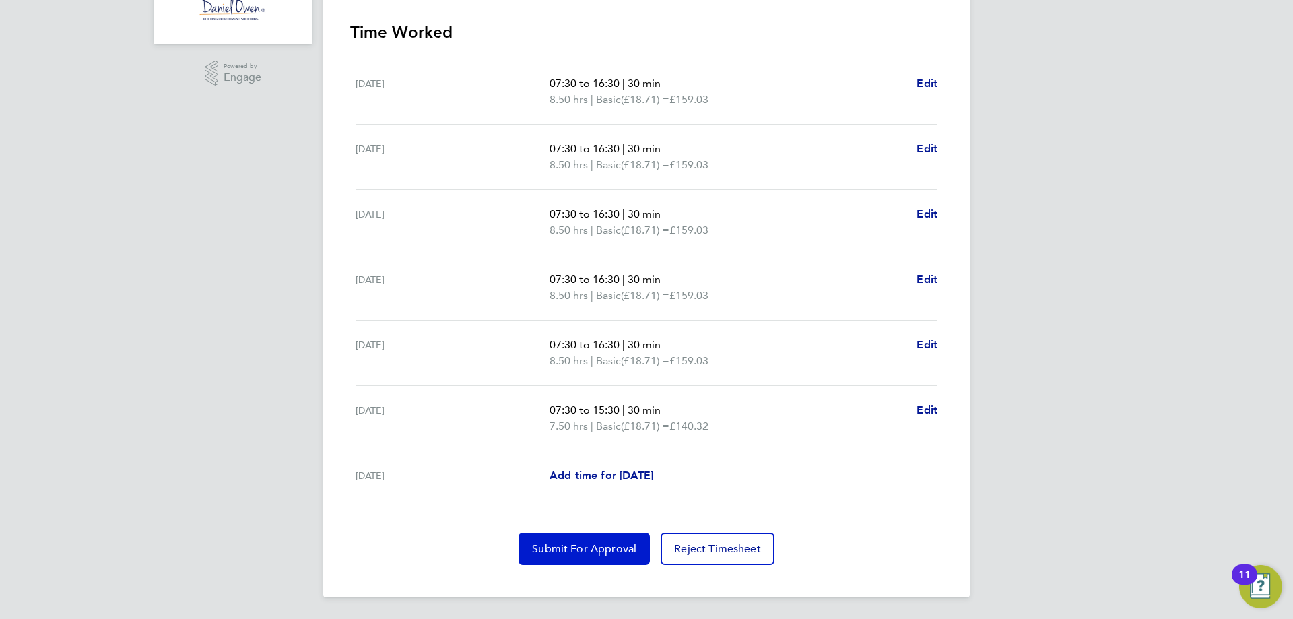
click at [599, 545] on span "Submit For Approval" at bounding box center [584, 548] width 104 height 13
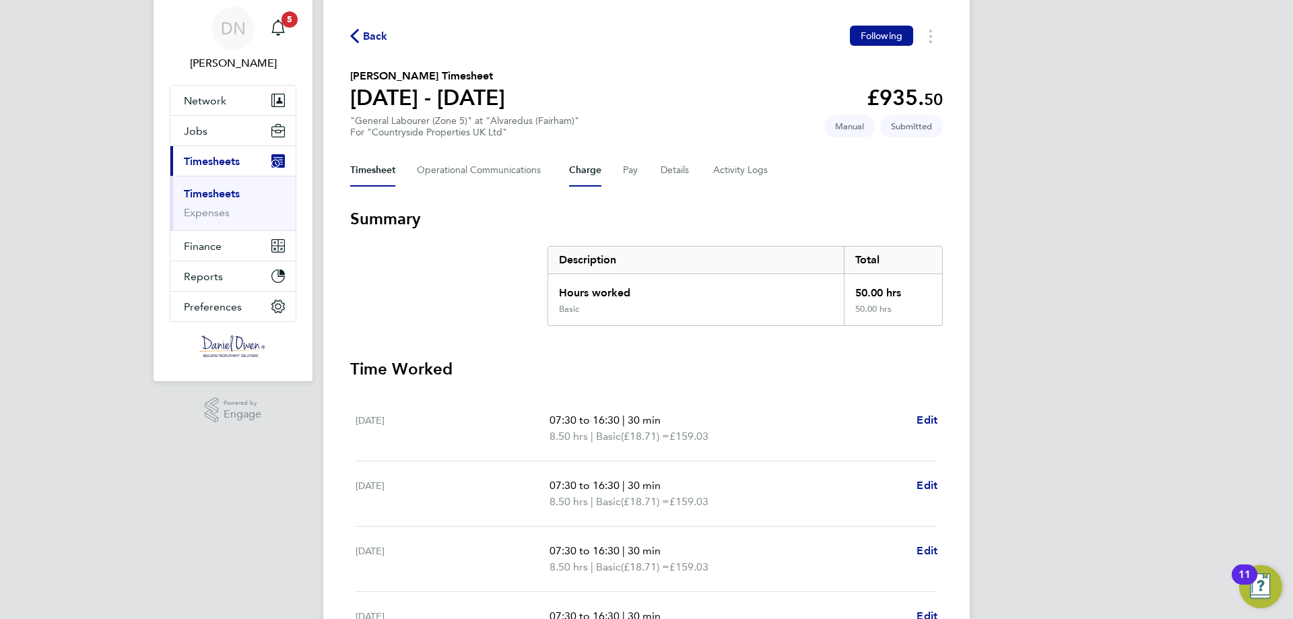
click at [598, 170] on button "Charge" at bounding box center [585, 170] width 32 height 32
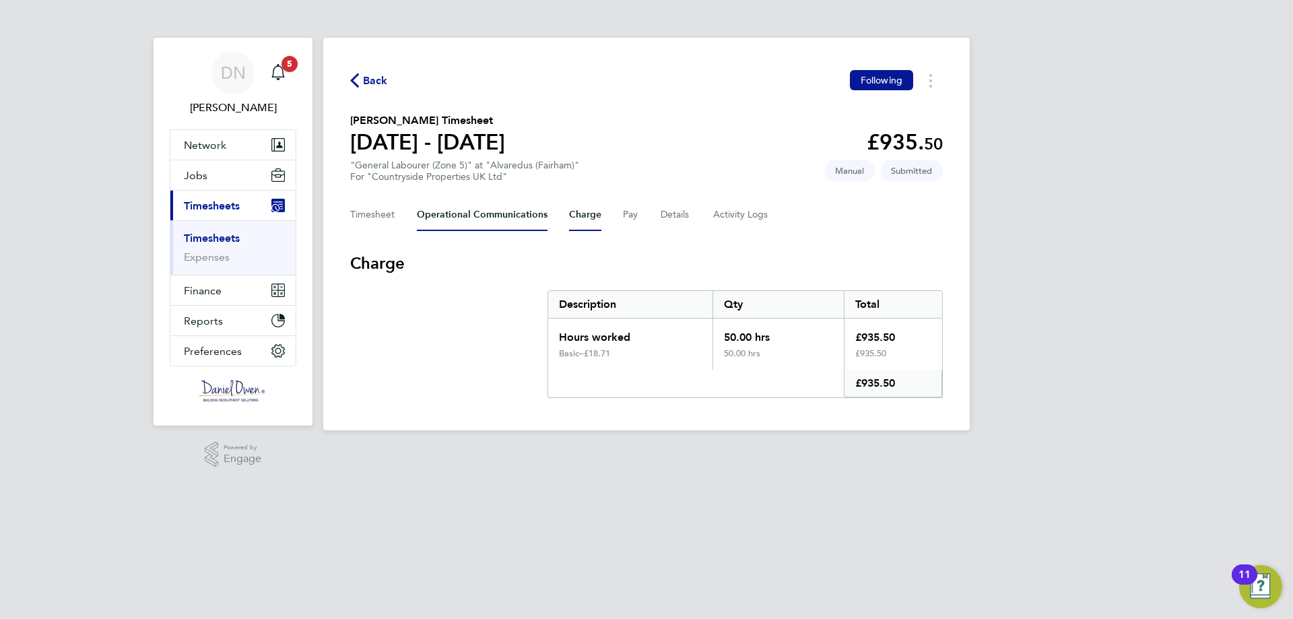
click at [512, 200] on Communications-tab "Operational Communications" at bounding box center [482, 215] width 131 height 32
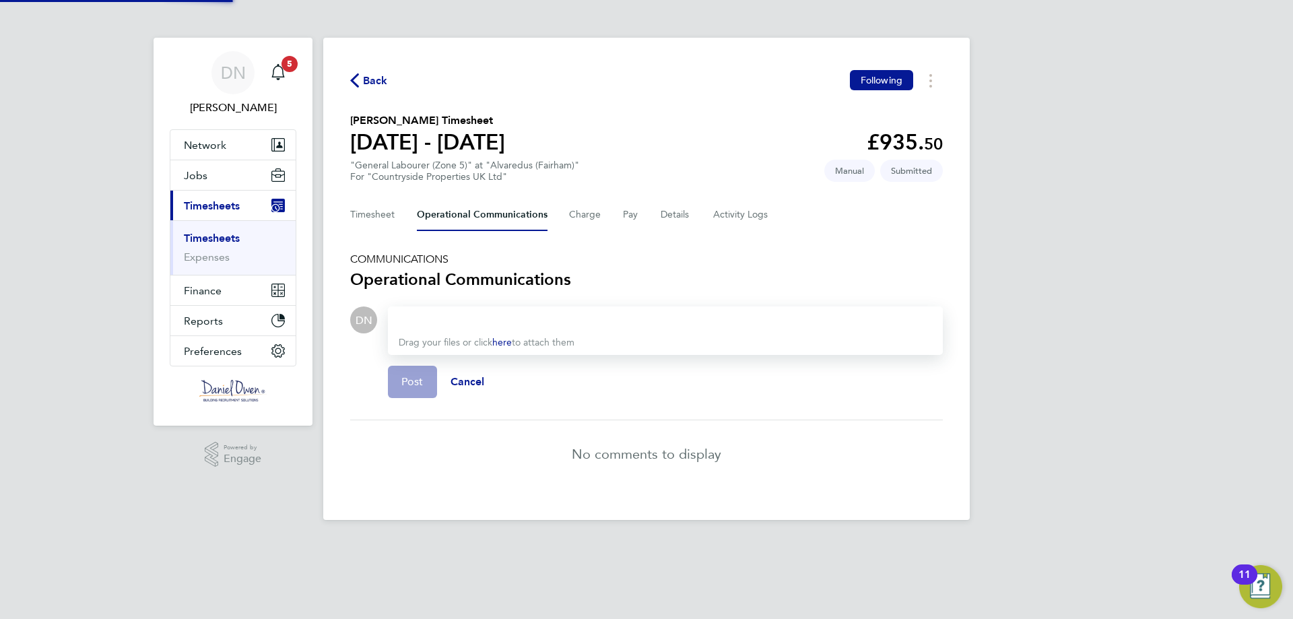
click at [648, 207] on div "Timesheet Operational Communications Charge Pay Details Activity Logs" at bounding box center [646, 215] width 593 height 32
click at [661, 215] on button "Details" at bounding box center [676, 215] width 31 height 32
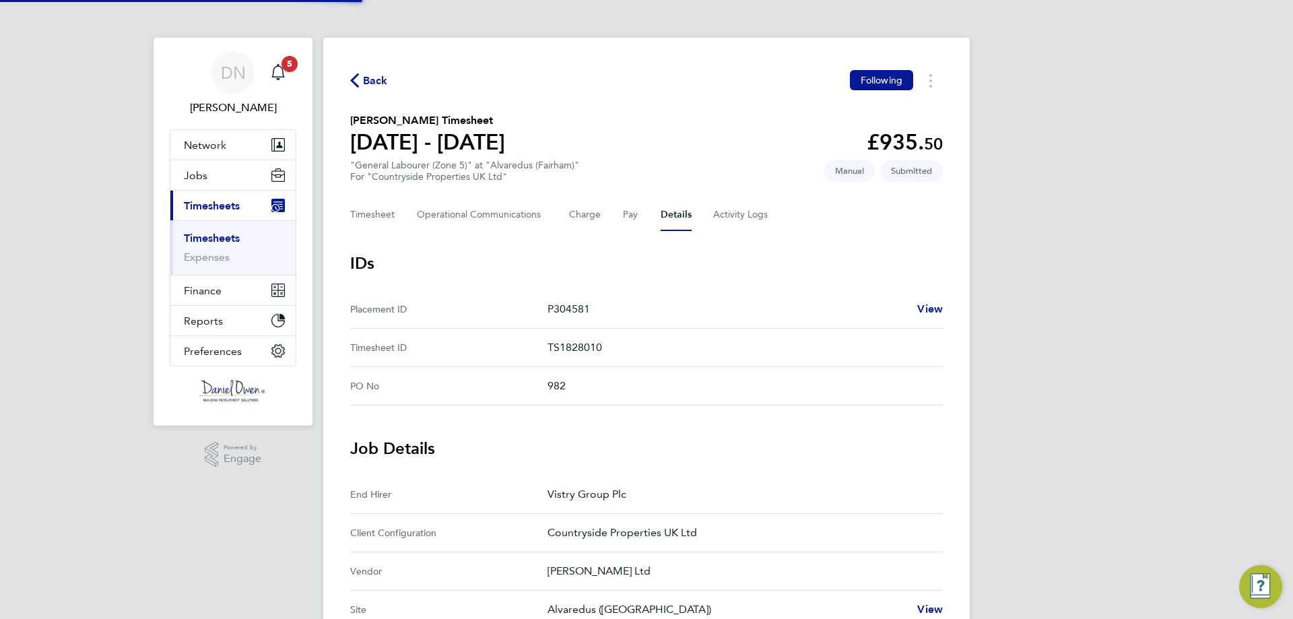
click at [688, 215] on button "Details" at bounding box center [676, 215] width 31 height 32
click at [713, 220] on Logs-tab "Activity Logs" at bounding box center [741, 215] width 57 height 32
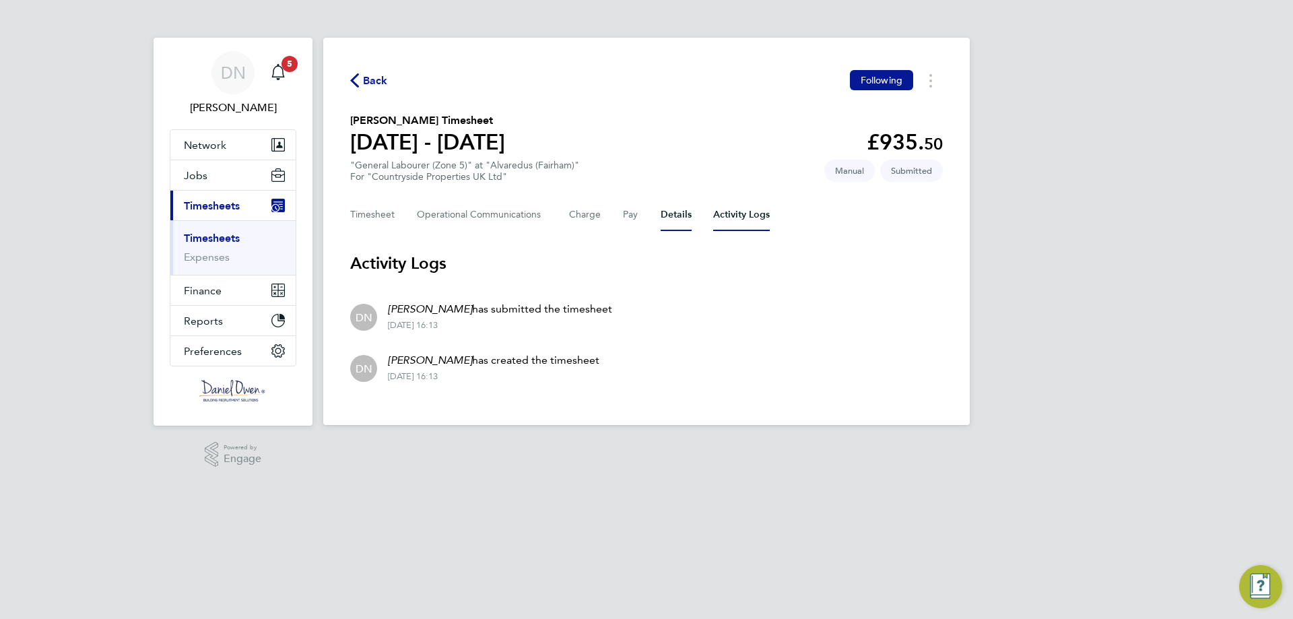
click at [681, 218] on button "Details" at bounding box center [676, 215] width 31 height 32
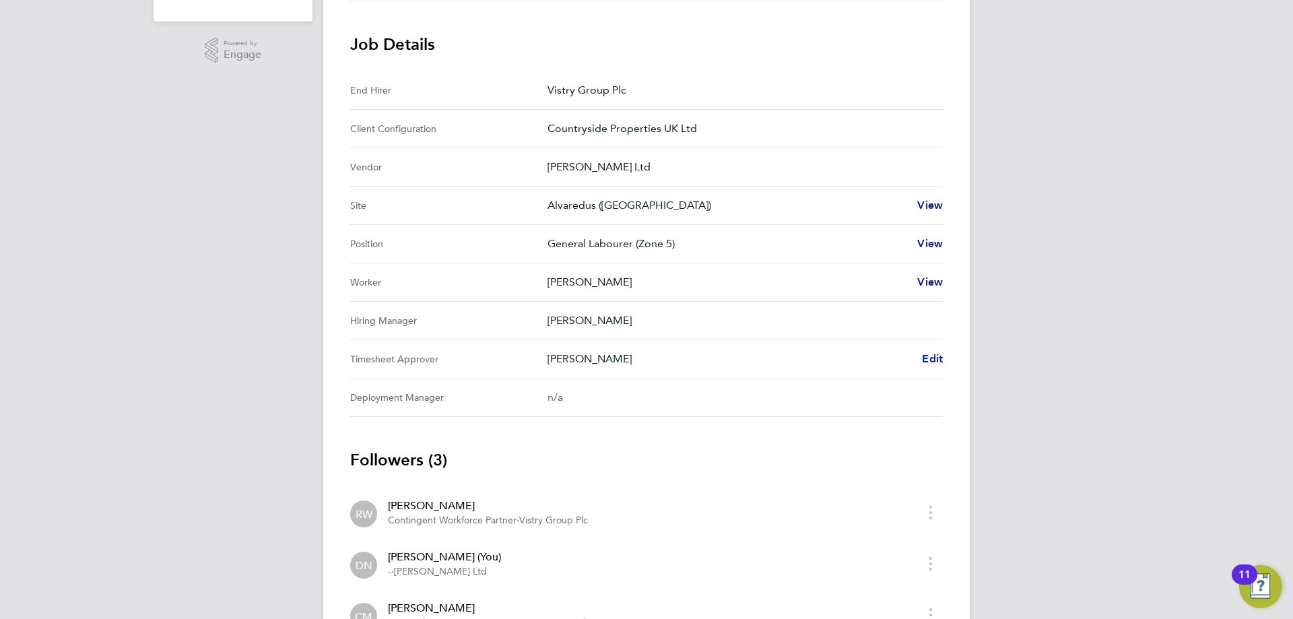
click at [938, 364] on span "Edit" at bounding box center [932, 358] width 21 height 13
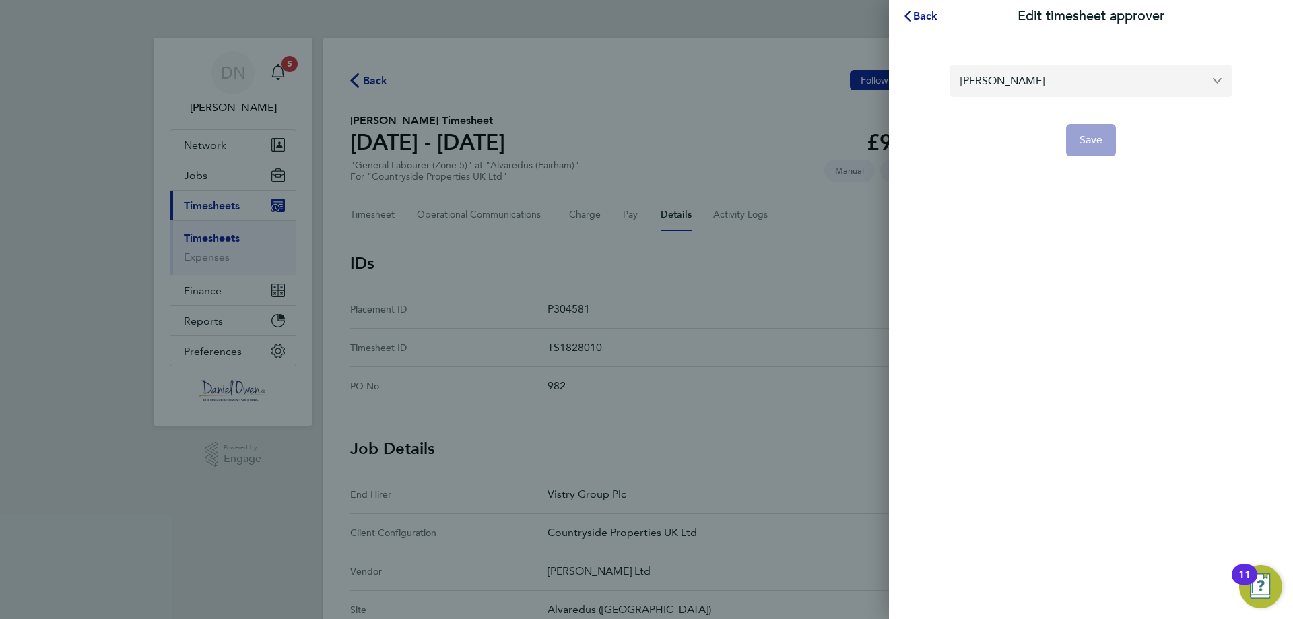
click at [1019, 81] on input "[PERSON_NAME]" at bounding box center [1090, 81] width 283 height 32
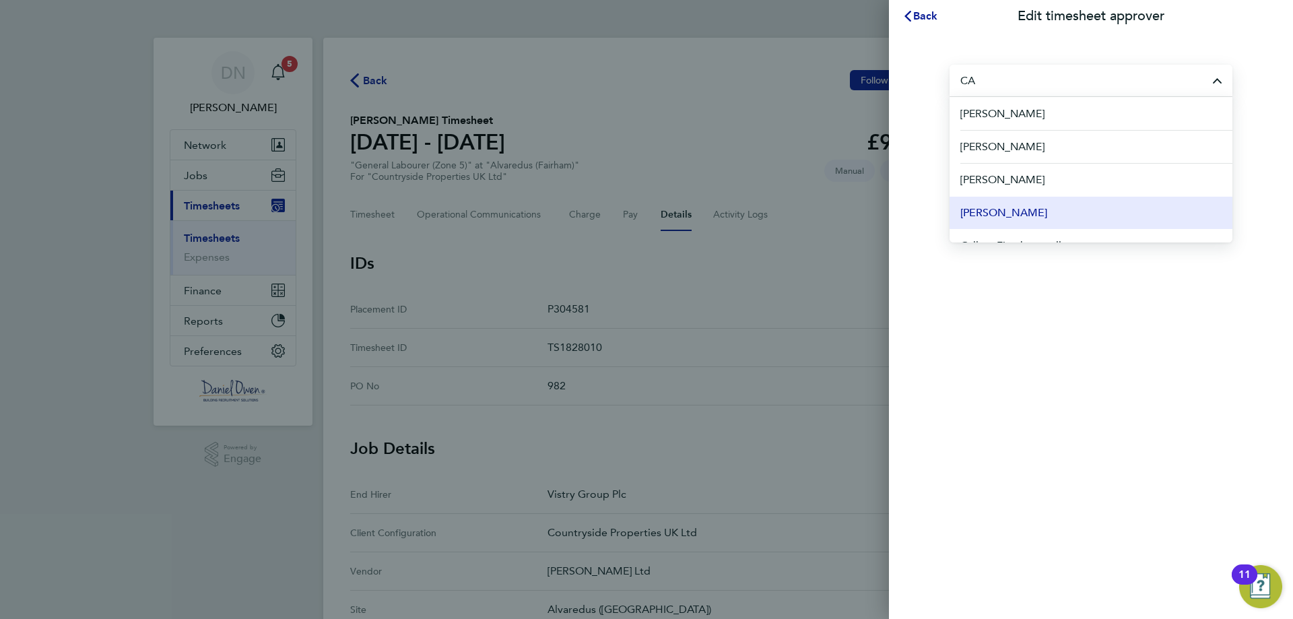
scroll to position [135, 0]
click at [1055, 200] on li "[PERSON_NAME]" at bounding box center [1090, 209] width 283 height 33
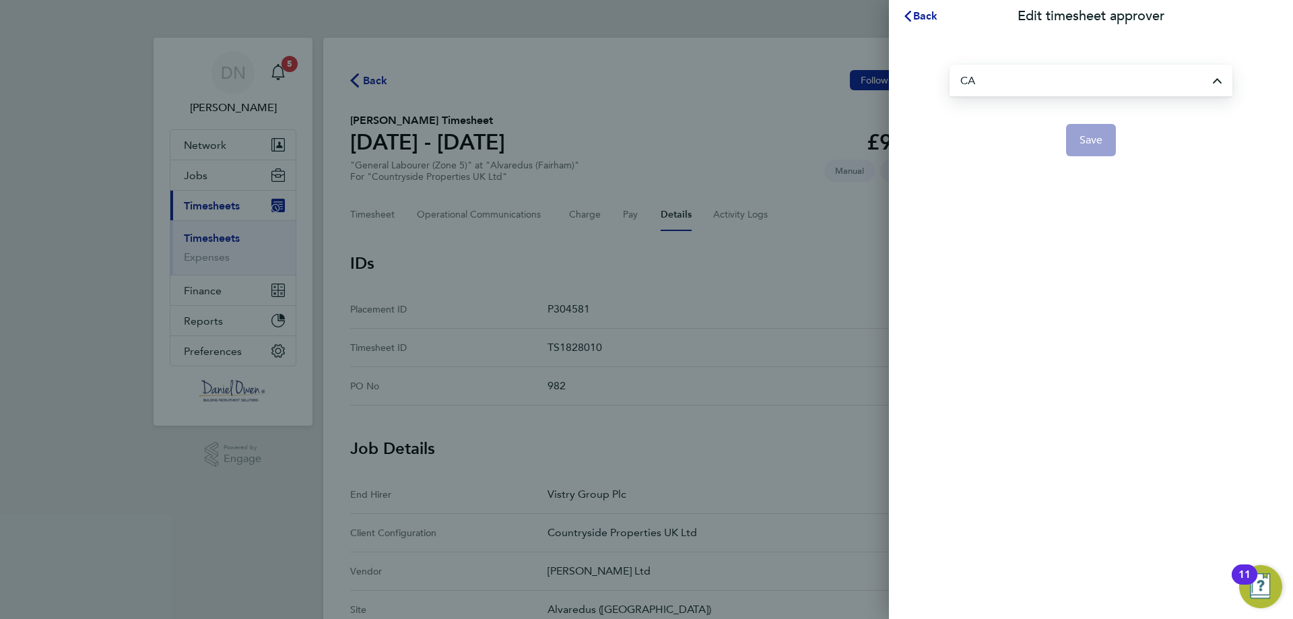
type input "[PERSON_NAME]"
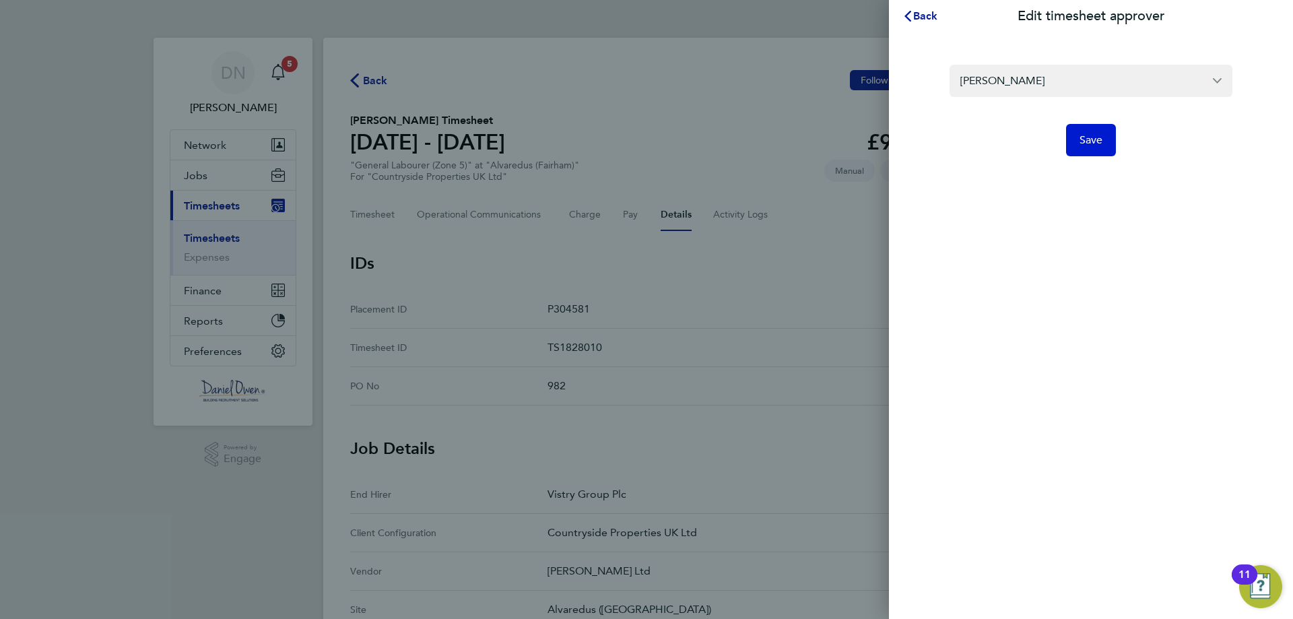
click at [1082, 148] on button "Save" at bounding box center [1091, 140] width 51 height 32
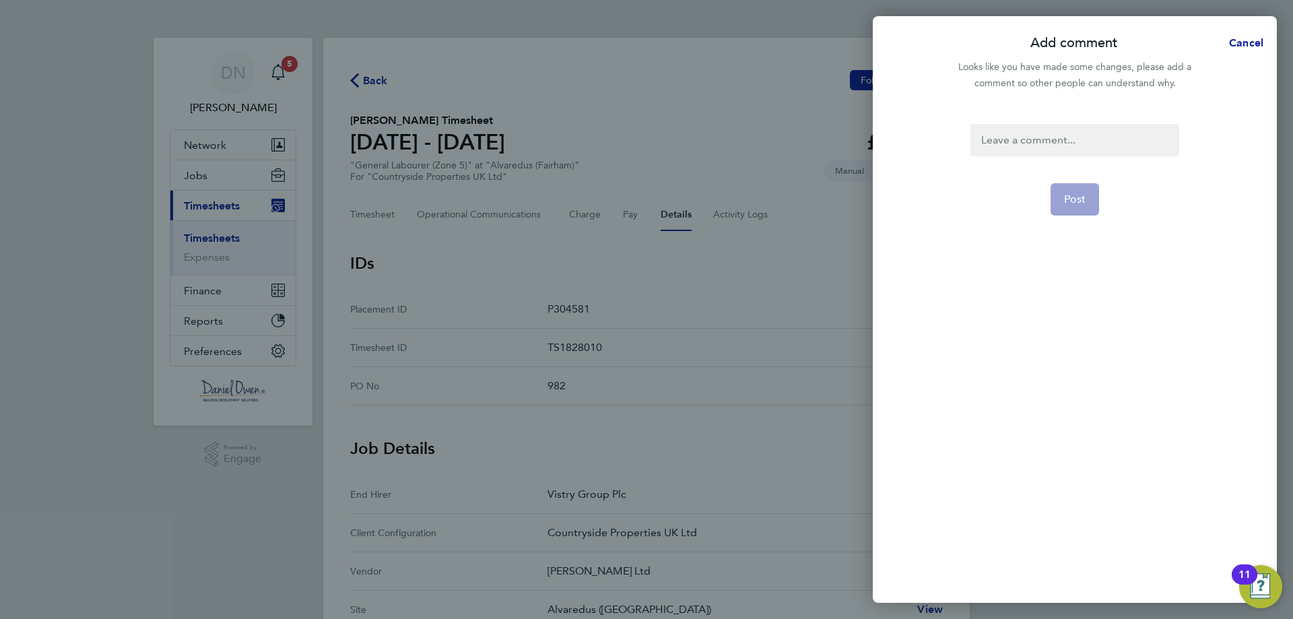
click at [1178, 172] on form "Post" at bounding box center [1074, 278] width 219 height 308
click at [1093, 198] on app-form-button "Post" at bounding box center [1074, 199] width 49 height 32
click at [1064, 206] on app-form-button "Post" at bounding box center [1074, 199] width 49 height 32
click div
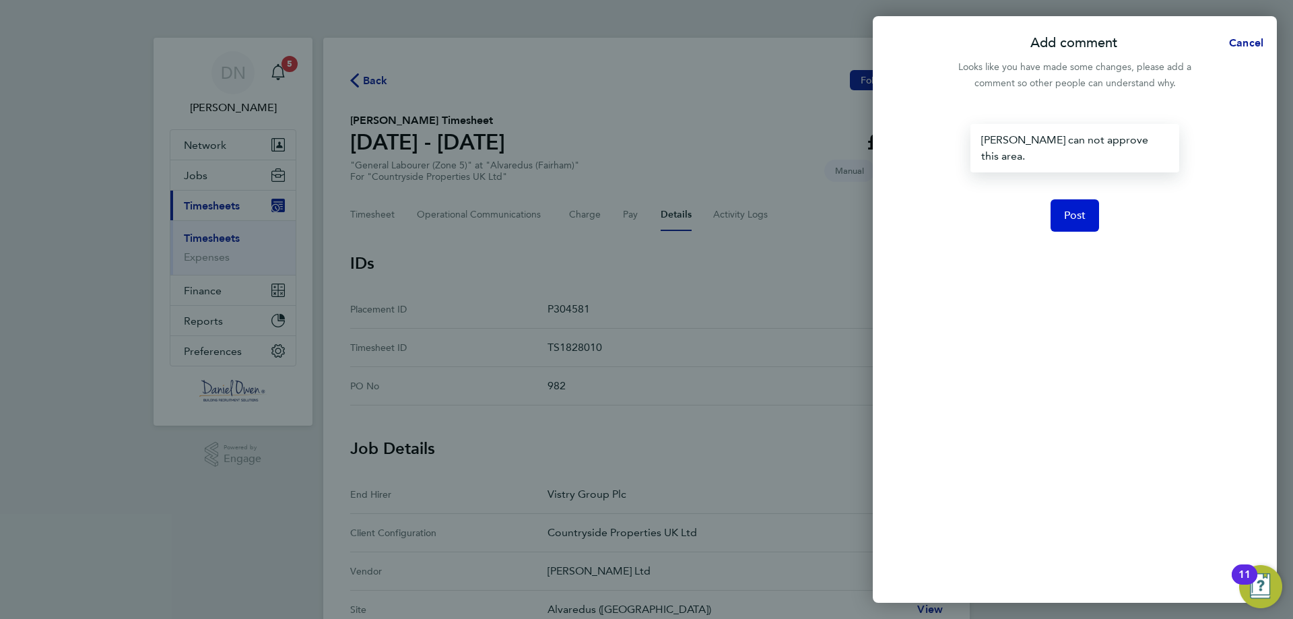
click button "Post"
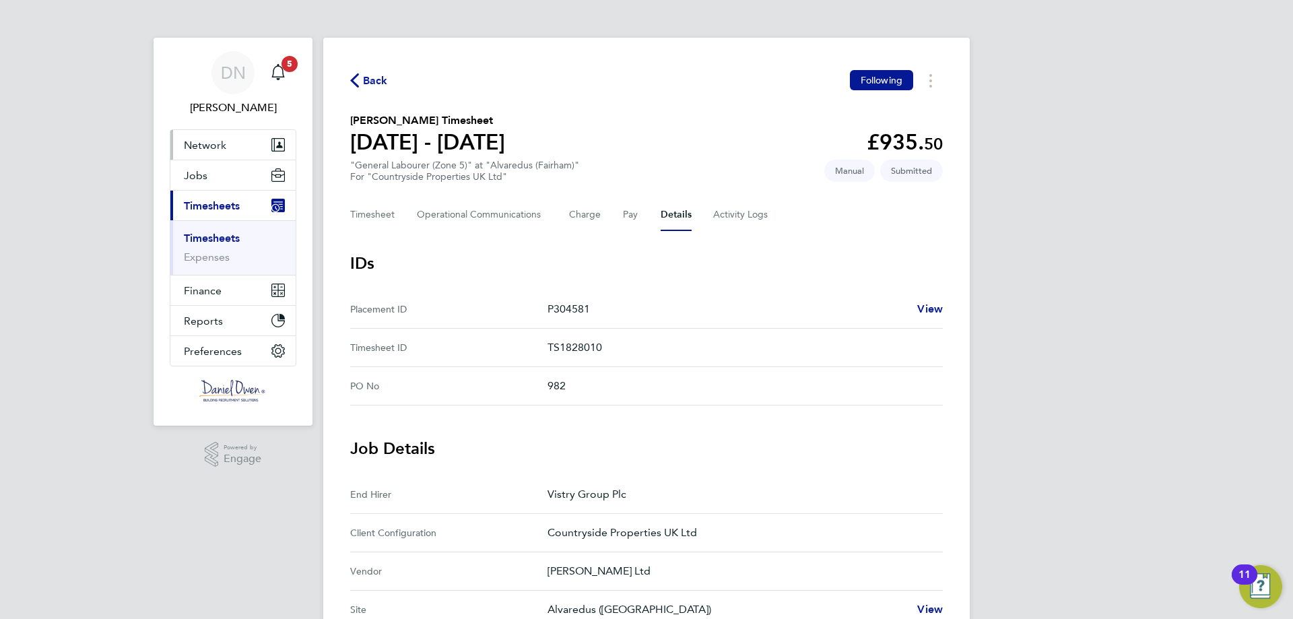
click button "Network"
